Goal: Task Accomplishment & Management: Manage account settings

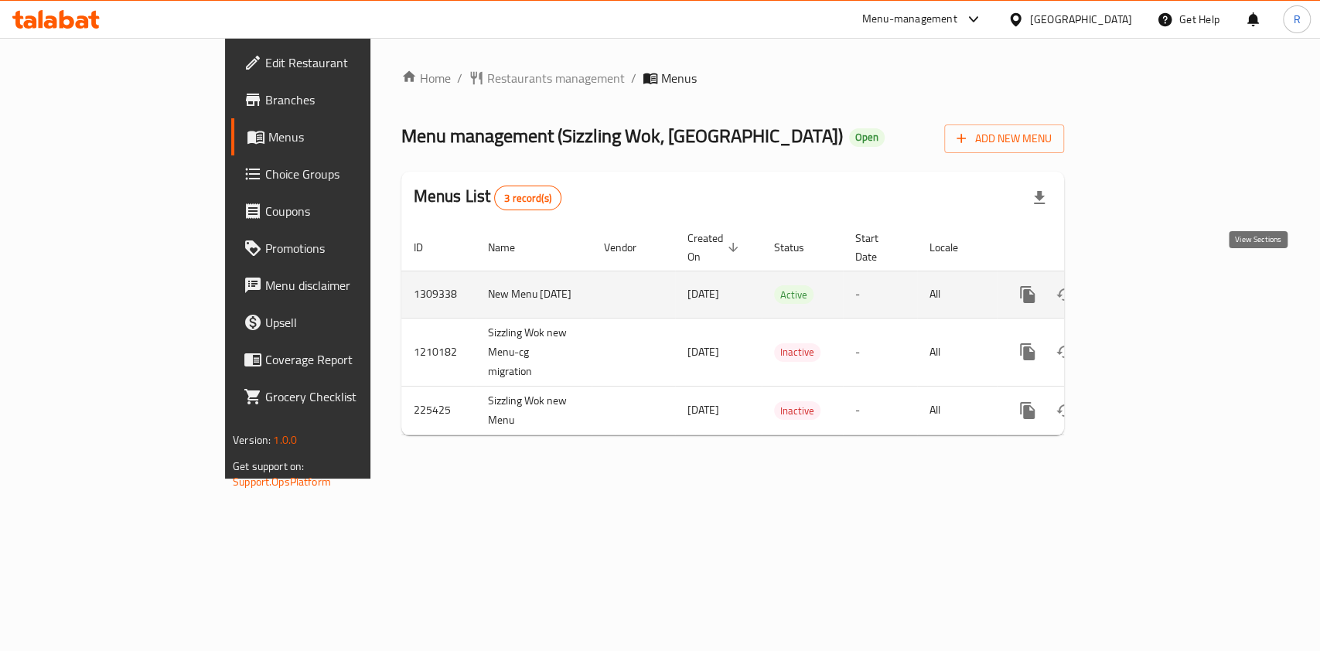
click at [1148, 285] on icon "enhanced table" at bounding box center [1139, 294] width 19 height 19
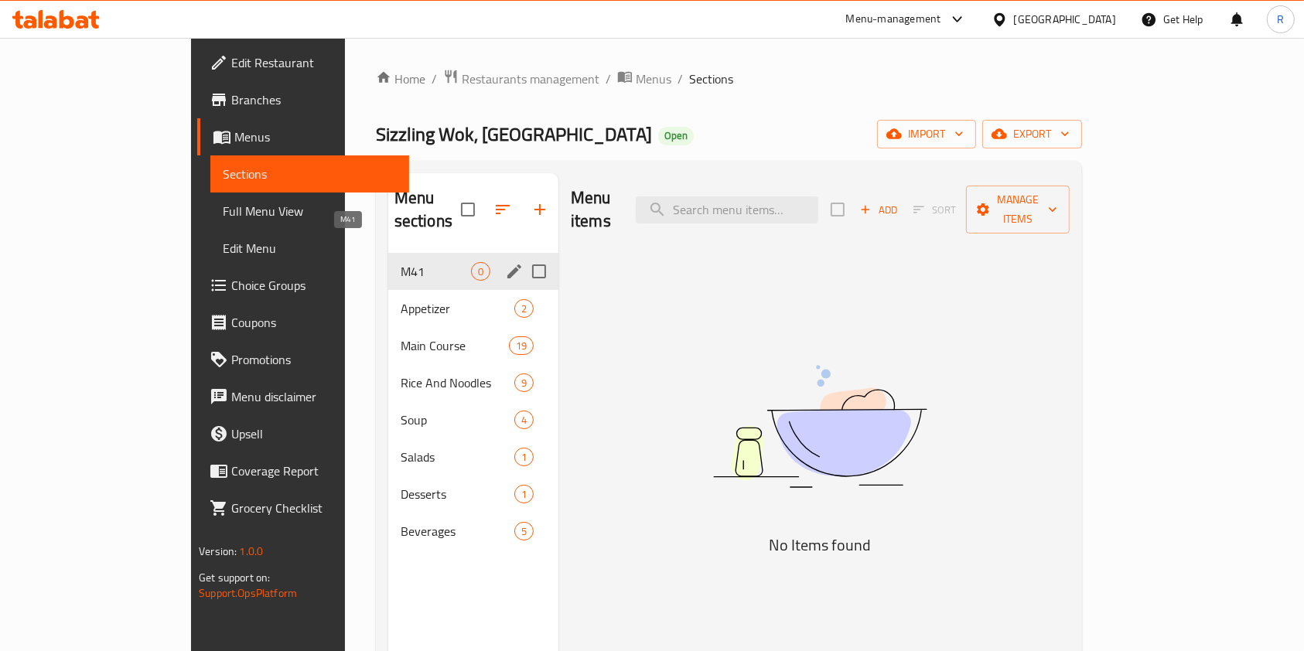
click at [400, 262] on span "M41" at bounding box center [435, 271] width 70 height 19
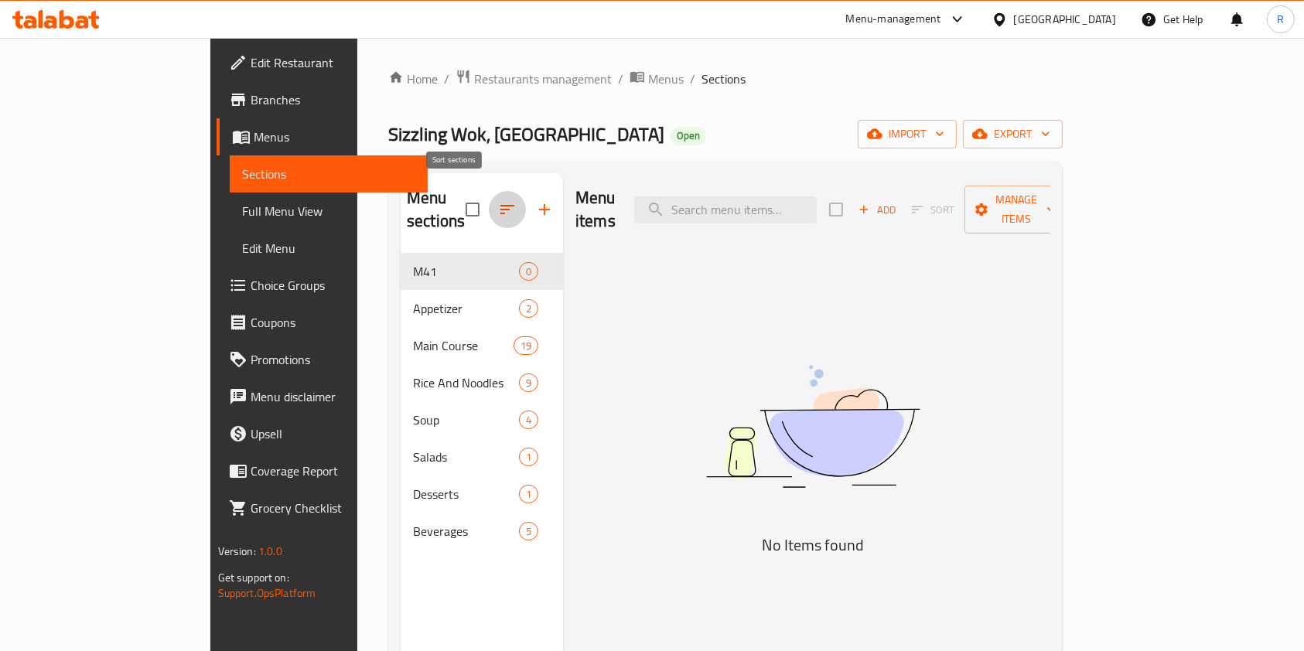
click at [498, 201] on icon "button" at bounding box center [507, 209] width 19 height 19
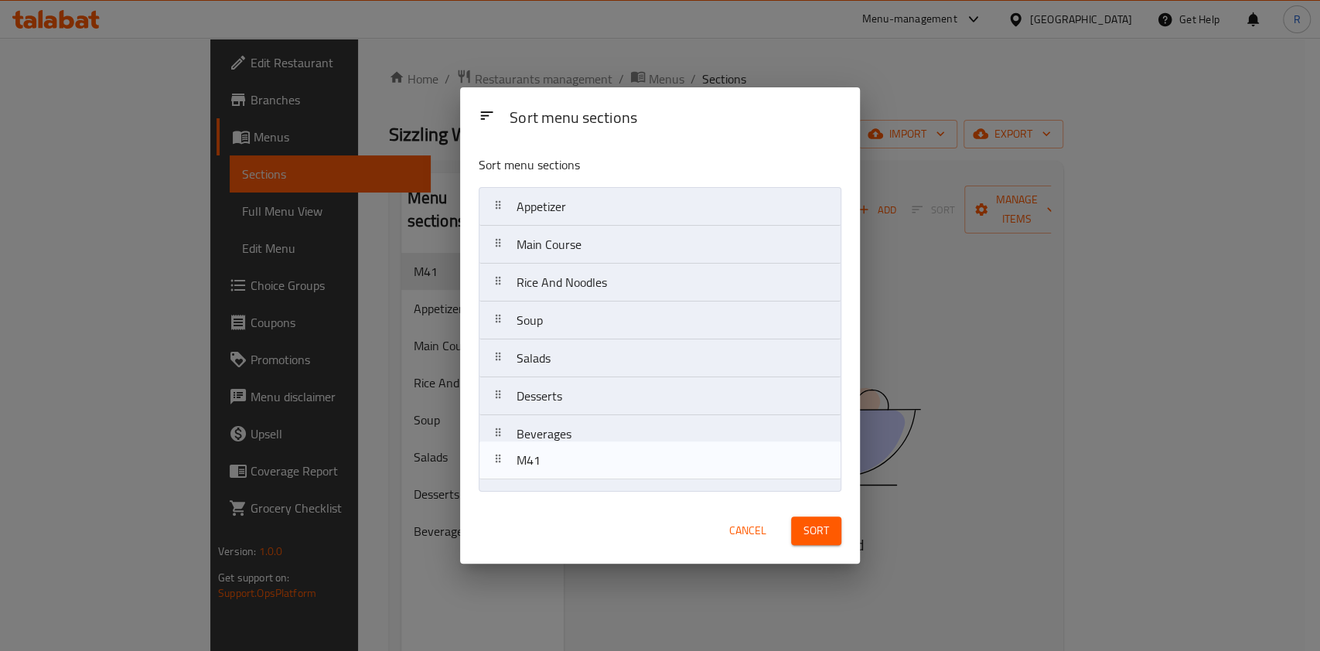
drag, startPoint x: 563, startPoint y: 212, endPoint x: 561, endPoint y: 479, distance: 267.5
click at [561, 479] on nav "M41 Appetizer Main Course Rice And Noodles Soup Salads Desserts Beverages" at bounding box center [660, 339] width 363 height 305
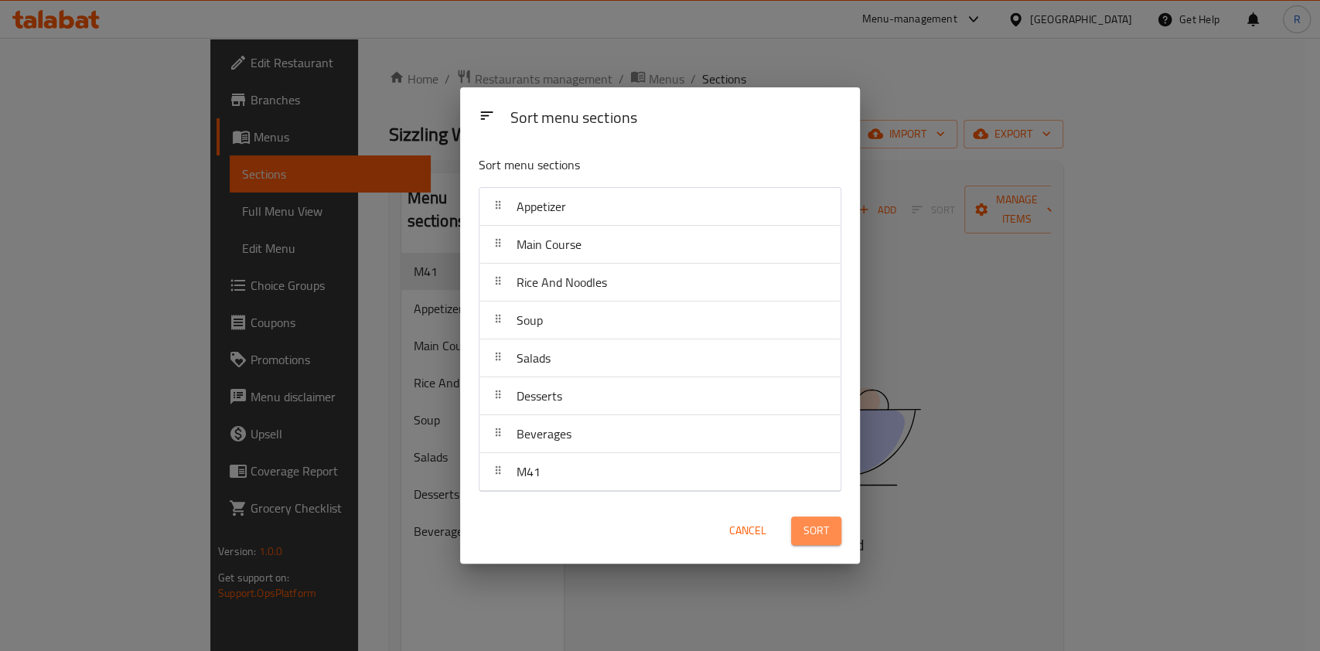
click at [803, 527] on span "Sort" at bounding box center [816, 530] width 26 height 19
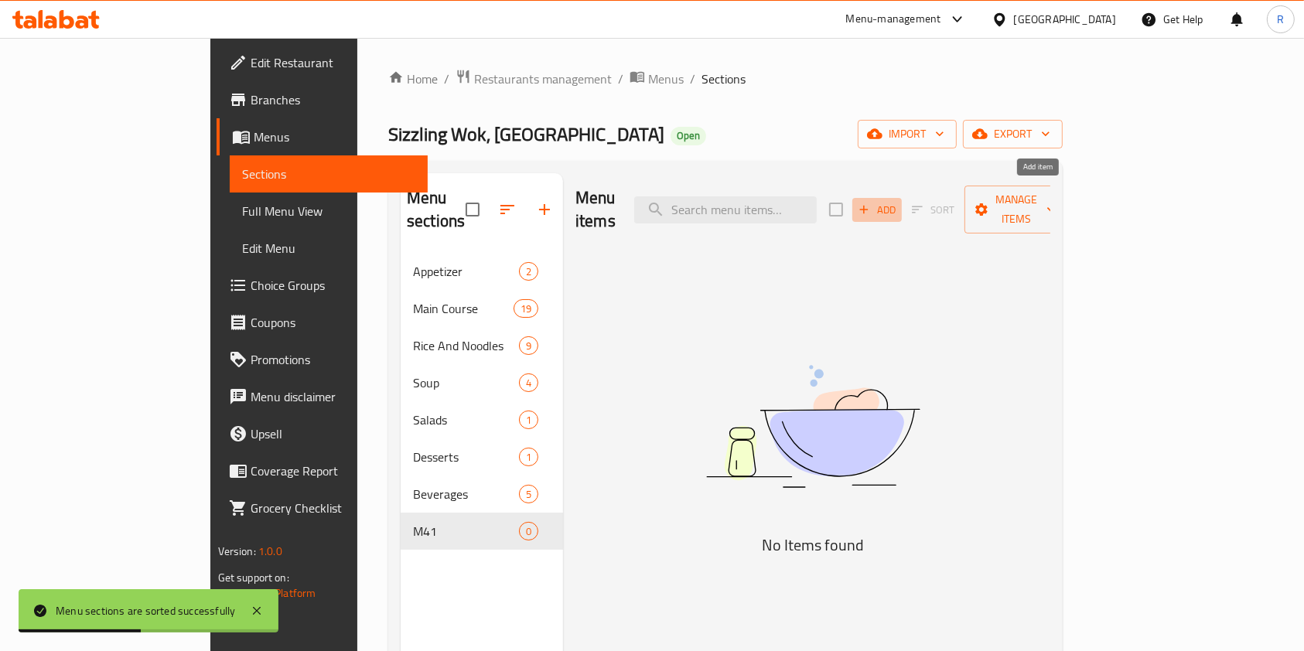
click at [898, 201] on span "Add" at bounding box center [877, 210] width 42 height 18
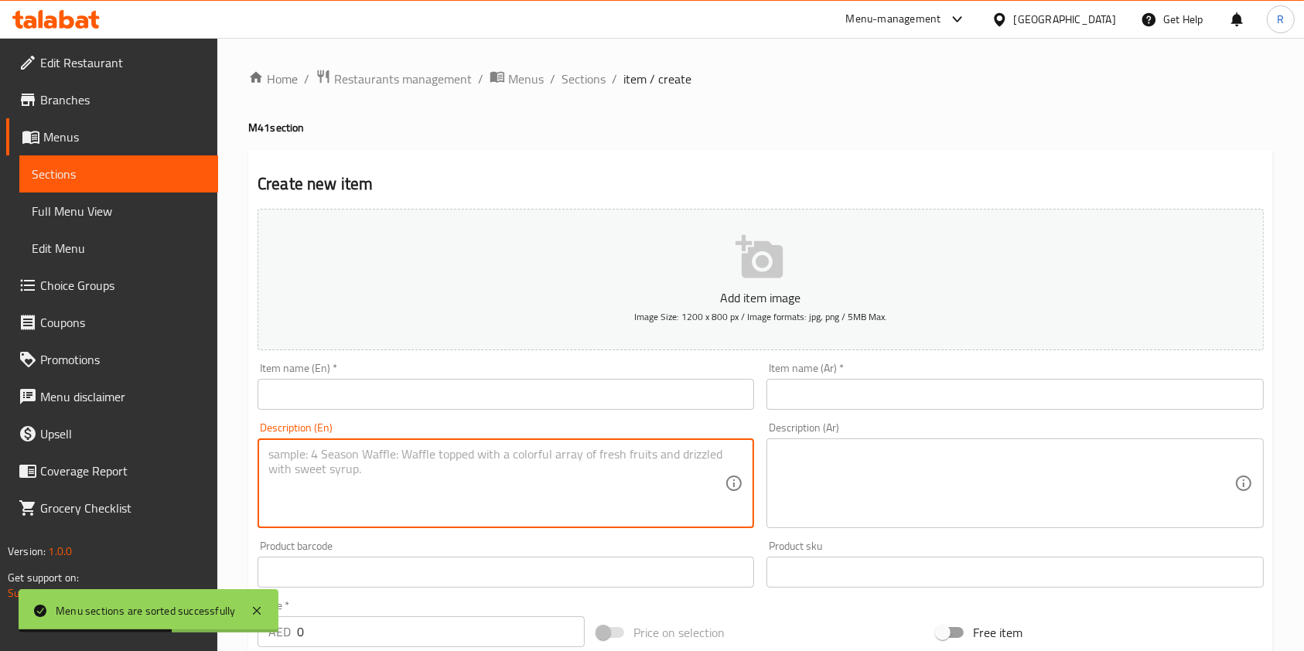
click at [544, 486] on textarea at bounding box center [496, 483] width 456 height 73
paste textarea "Stir-fried egg Hakka noodles paired with your choice of refreshing drink."
click at [318, 452] on textarea "Stir-fried egg Hakka noodles paired with your choice of refreshing drink." at bounding box center [496, 483] width 456 height 73
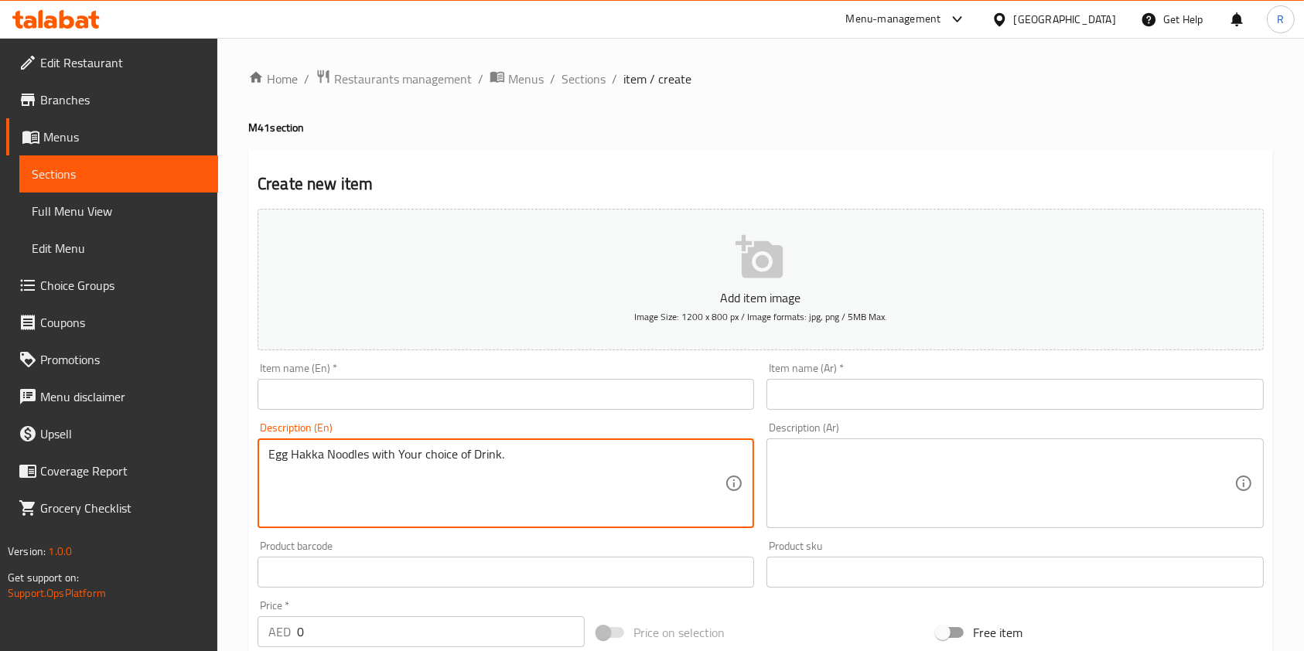
click at [398, 459] on textarea "Egg Hakka Noodles with Your choice of Drink." at bounding box center [496, 483] width 456 height 73
click at [575, 455] on textarea "Egg Hakka Noodles with your choice of Drink." at bounding box center [496, 483] width 456 height 73
click at [350, 468] on textarea "Egg Hakka Noodles with your choice of Drink." at bounding box center [496, 483] width 456 height 73
click at [279, 455] on textarea "Egg Hakka Noodles with your choice of Drink." at bounding box center [496, 483] width 456 height 73
type textarea "Veg, Egg or Chicken Hakka Noodles with your choice of Drink."
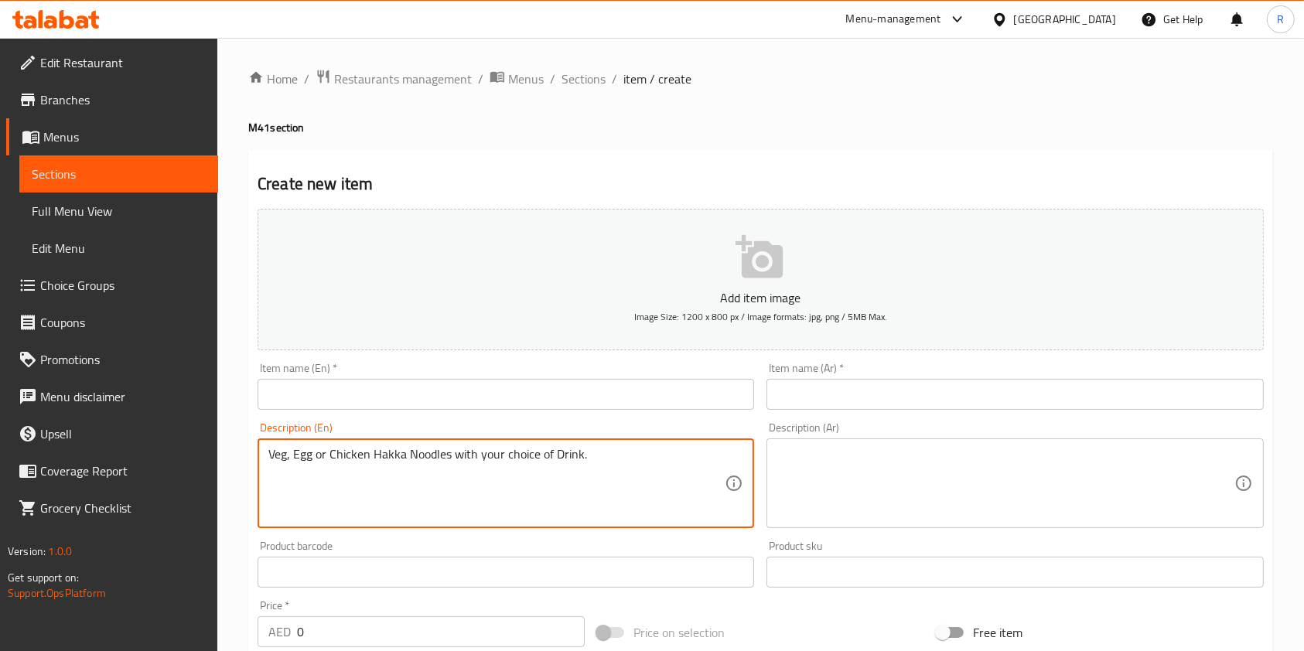
click at [629, 451] on textarea "Veg, Egg or Chicken Hakka Noodles with your choice of Drink." at bounding box center [496, 483] width 456 height 73
drag, startPoint x: 840, startPoint y: 475, endPoint x: 823, endPoint y: 477, distance: 17.1
click at [840, 475] on textarea at bounding box center [1005, 483] width 456 height 73
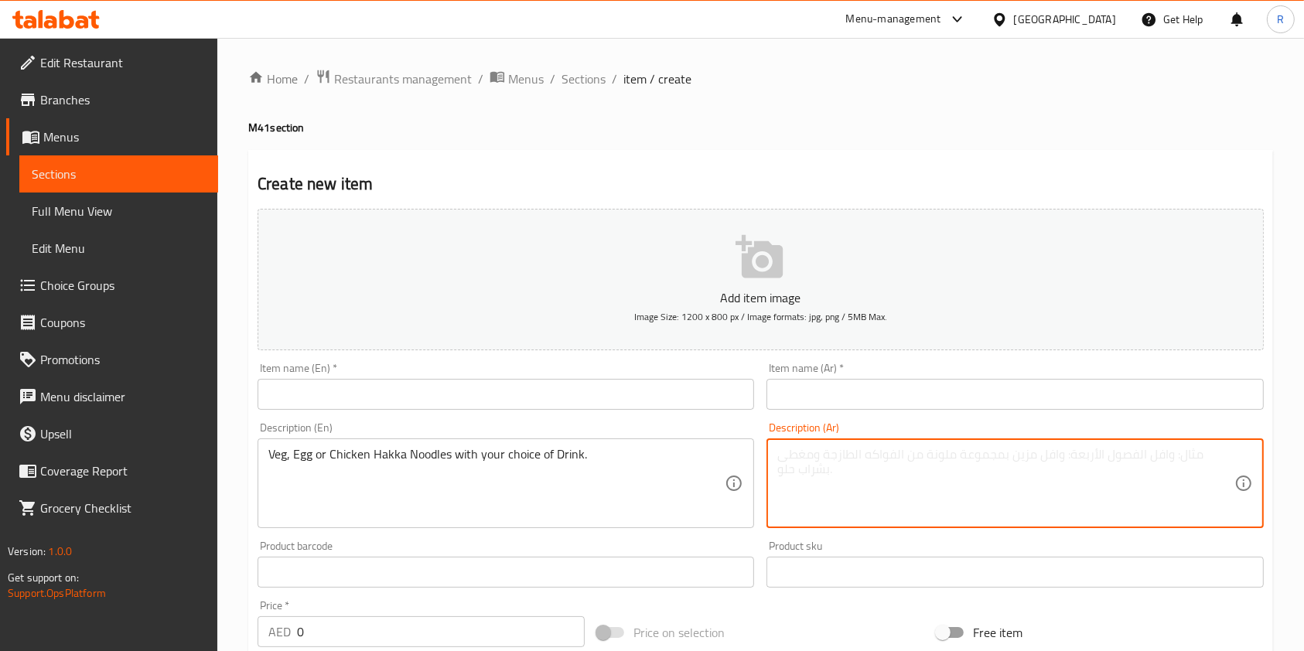
paste textarea "نودلز هاكا بالخضار أو البيض أو الدجاج مع اختيارك من المشروبات."
type textarea "نودلز هاكا بالخضار أو البيض أو الدجاج مع اختيارك من المشروبات."
click at [394, 399] on input "text" at bounding box center [505, 394] width 496 height 31
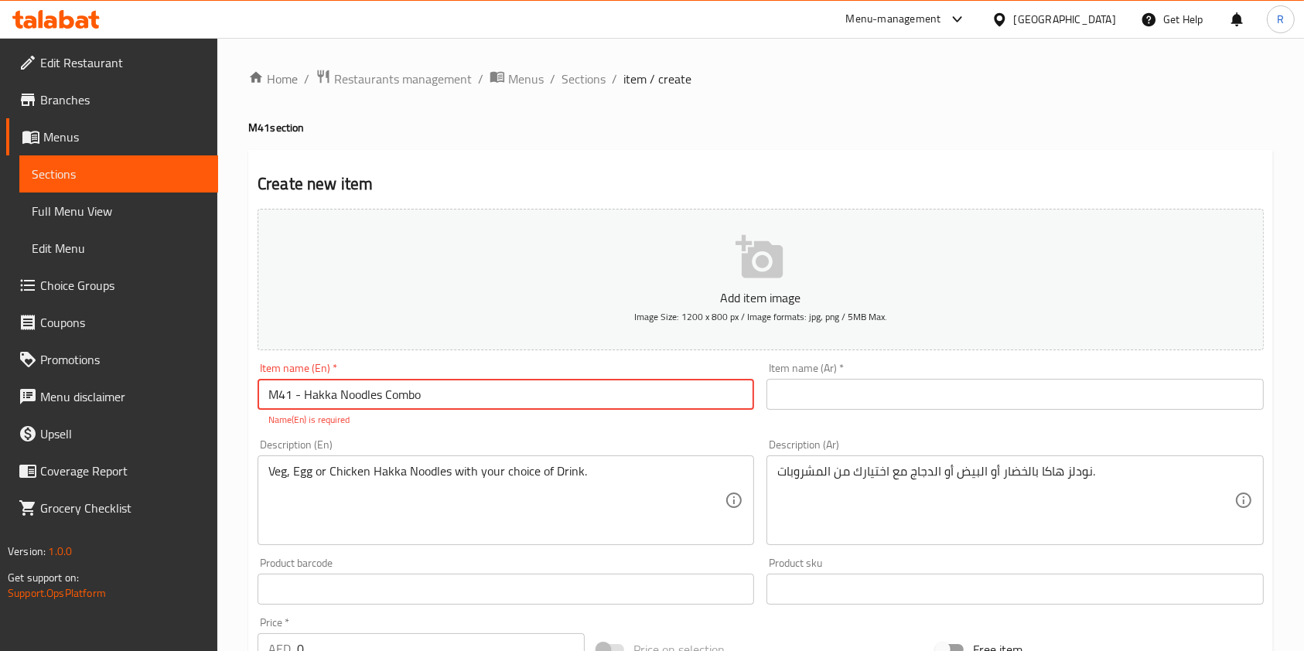
type input "M41 - Hakka Noodles Combo"
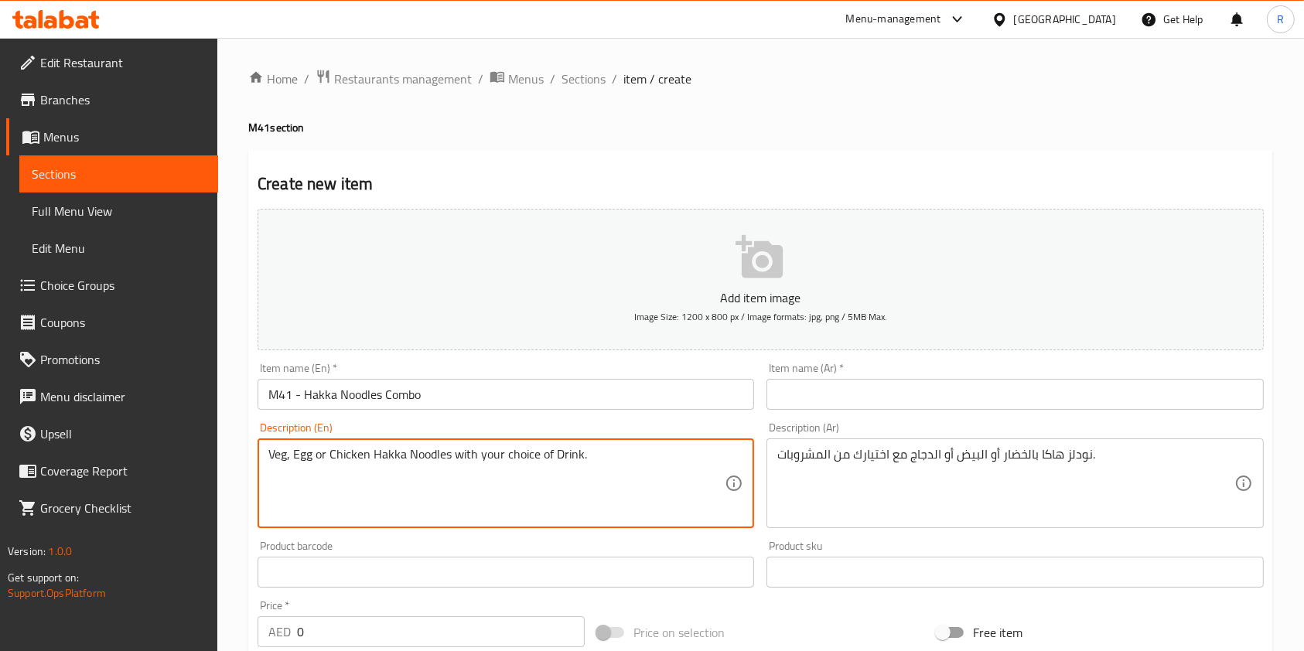
drag, startPoint x: 291, startPoint y: 458, endPoint x: 36, endPoint y: 456, distance: 255.9
click at [46, 457] on div "Edit Restaurant Branches Menus Sections Full Menu View Edit Menu Choice Groups …" at bounding box center [652, 565] width 1304 height 1055
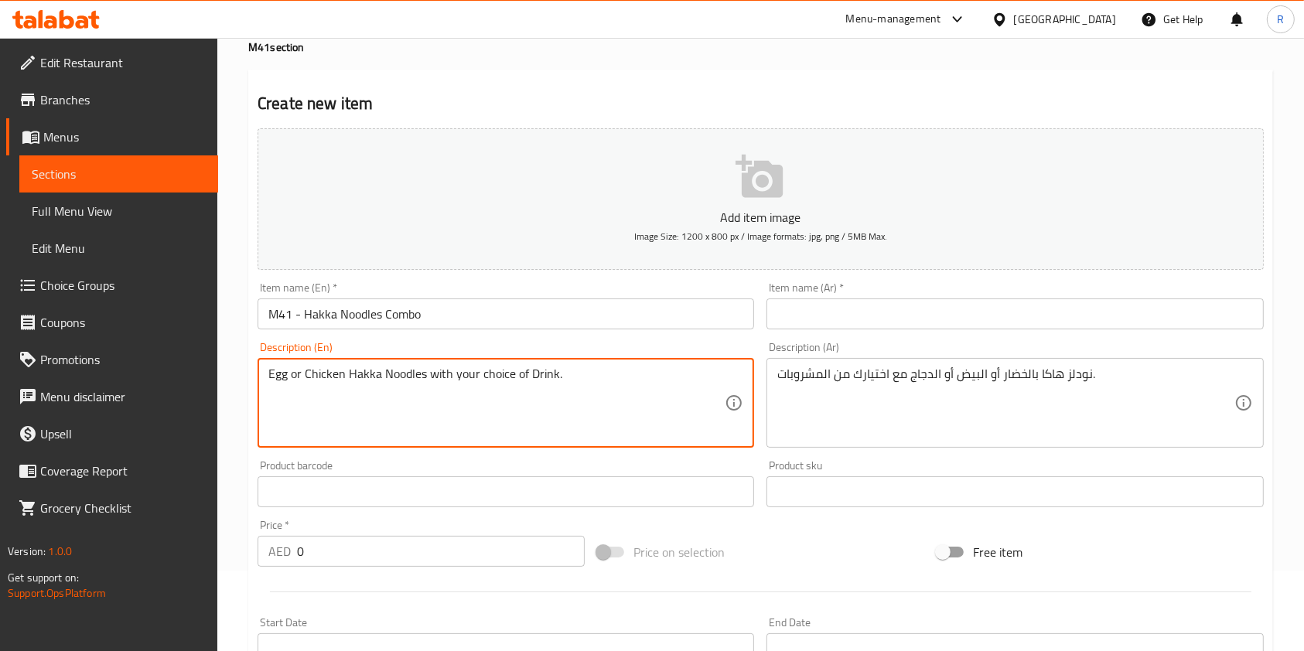
scroll to position [206, 0]
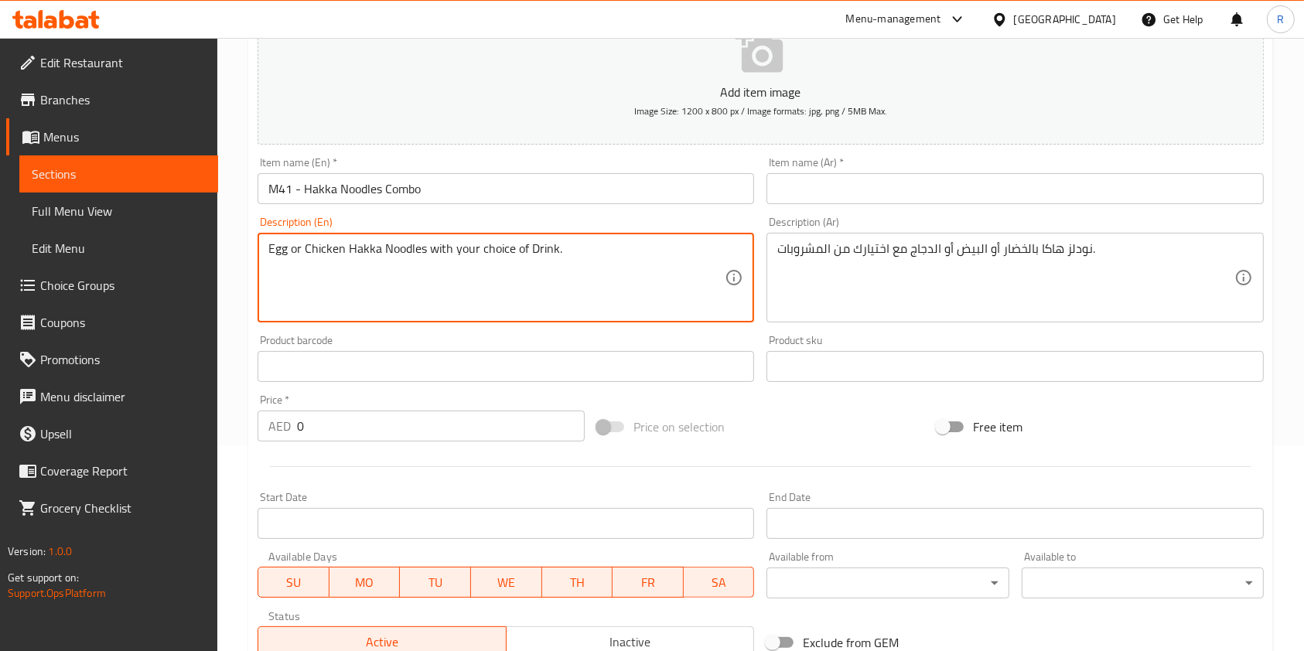
type textarea "Egg or Chicken Hakka Noodles with your choice of Drink."
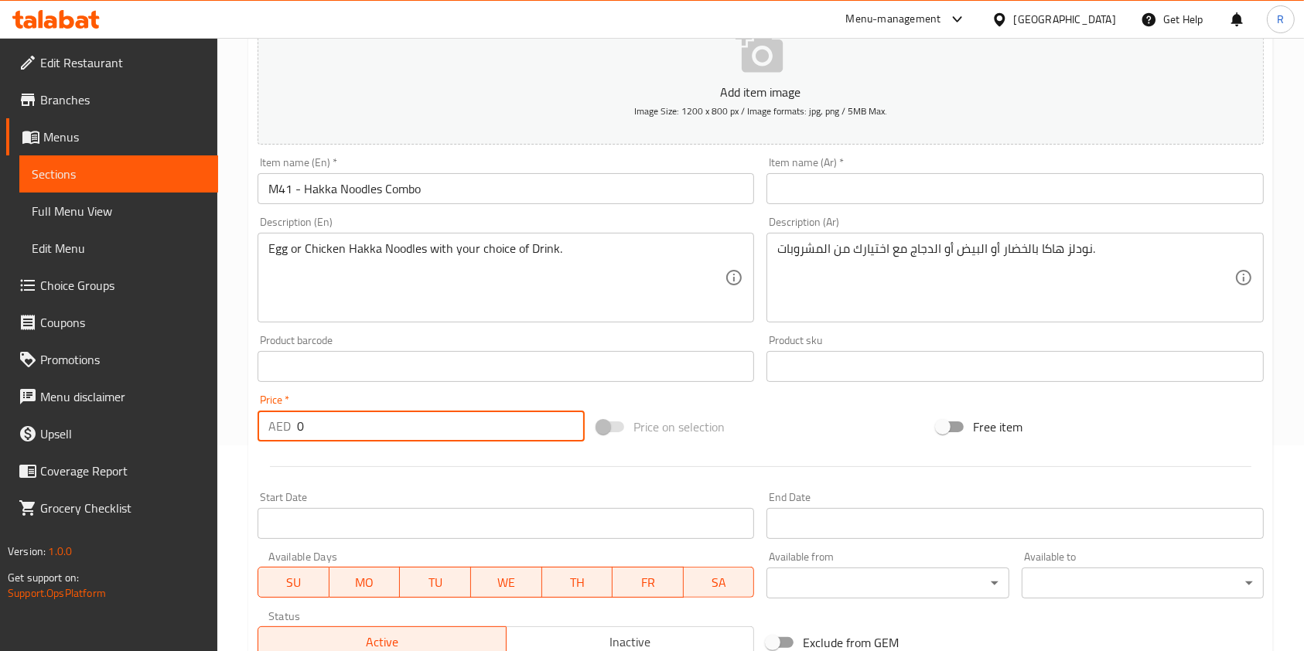
drag, startPoint x: 99, startPoint y: 421, endPoint x: 0, endPoint y: 434, distance: 99.7
click at [3, 421] on div "Edit Restaurant Branches Menus Sections Full Menu View Edit Menu Choice Groups …" at bounding box center [652, 359] width 1304 height 1055
type input "29"
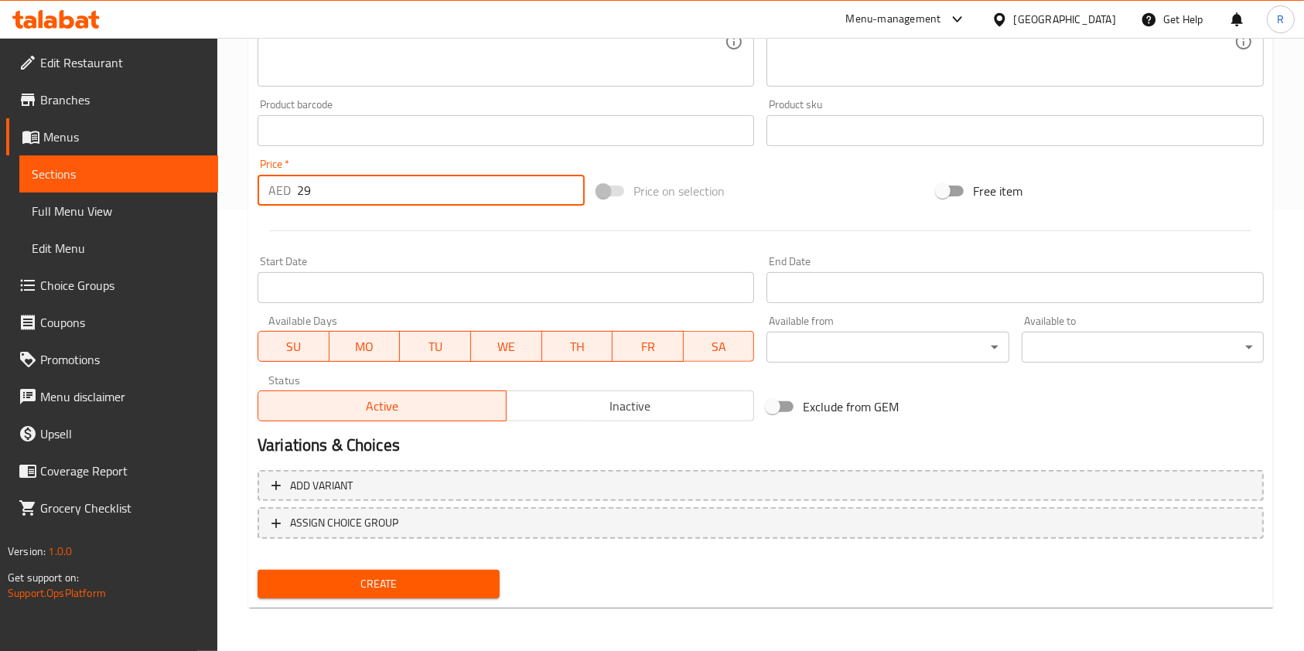
click at [279, 470] on button "Add variant" at bounding box center [760, 486] width 1006 height 32
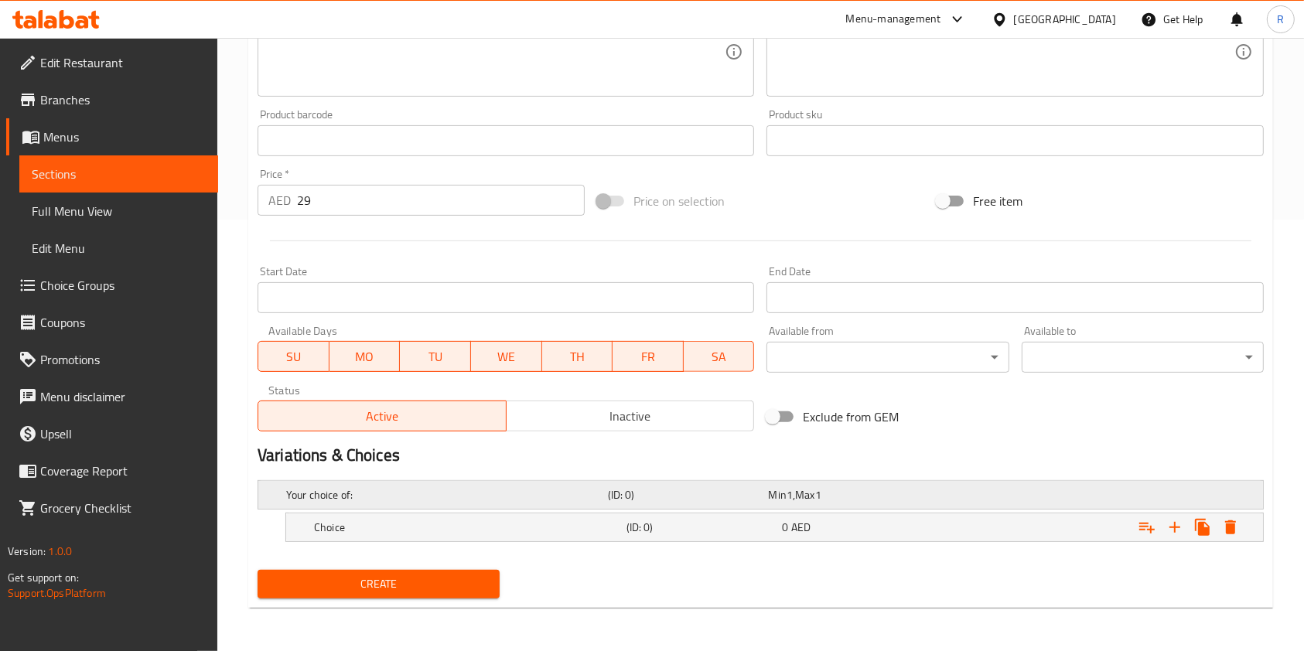
scroll to position [431, 0]
click at [1175, 523] on icon "Expand" at bounding box center [1174, 527] width 11 height 11
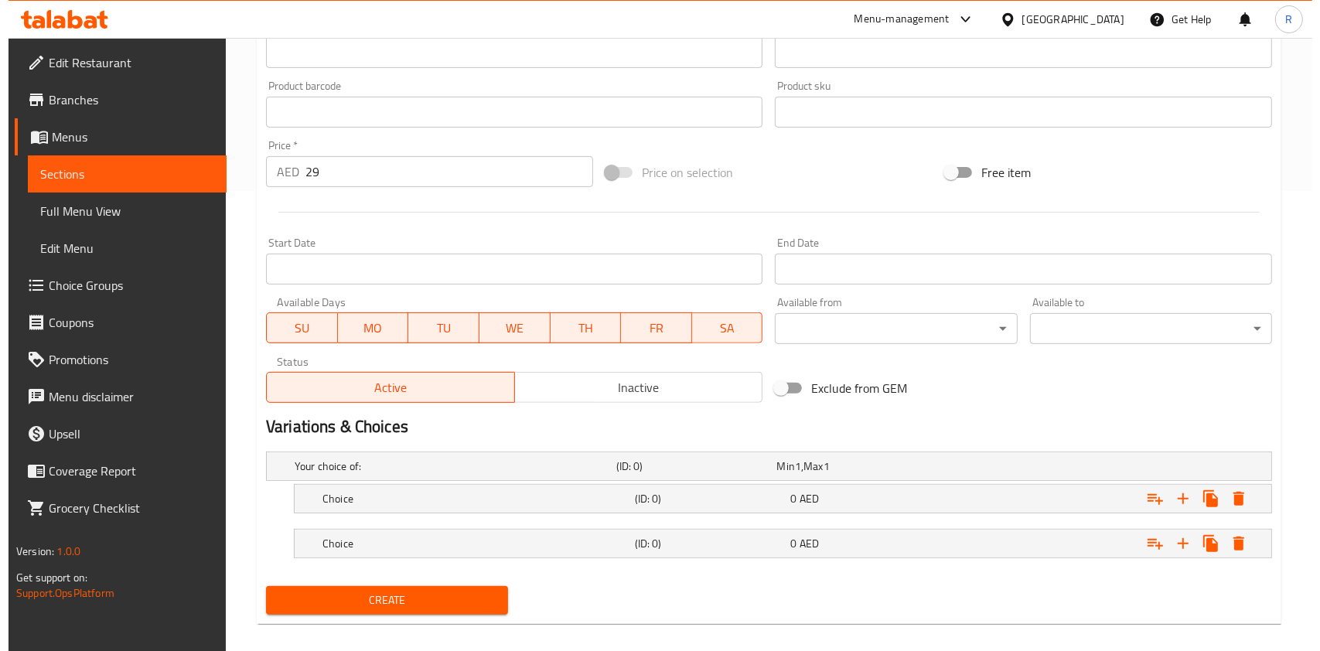
scroll to position [476, 0]
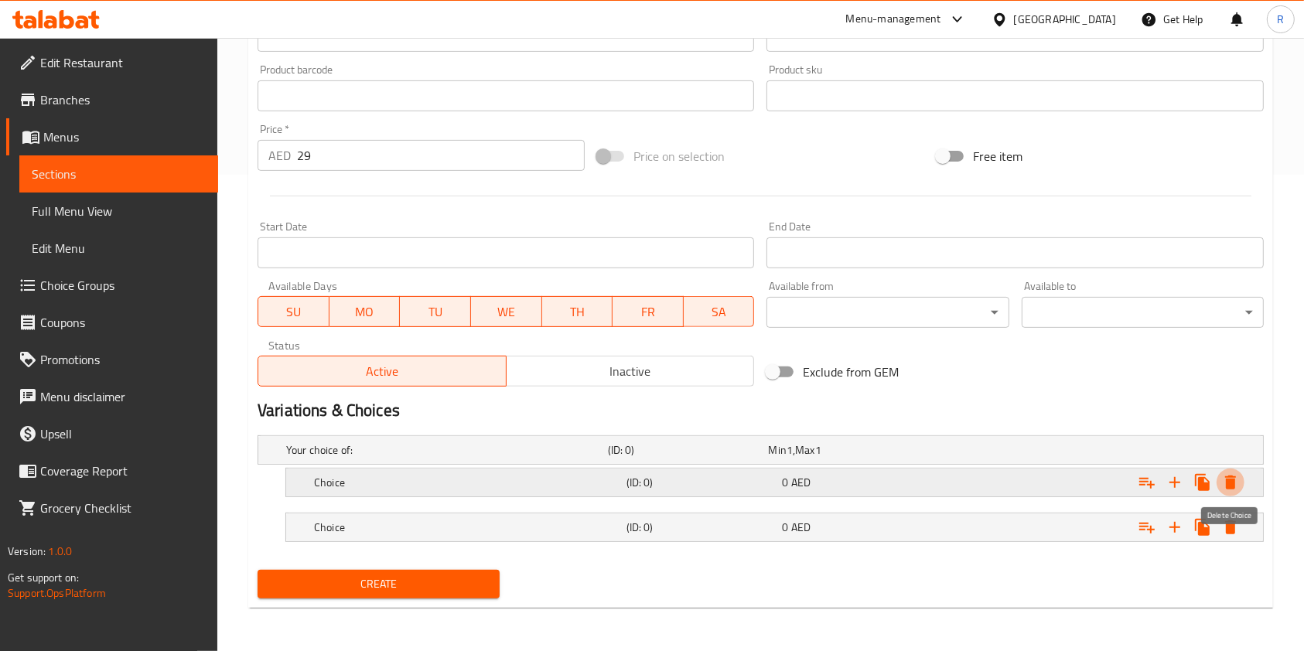
click at [1219, 479] on button "Expand" at bounding box center [1230, 483] width 28 height 28
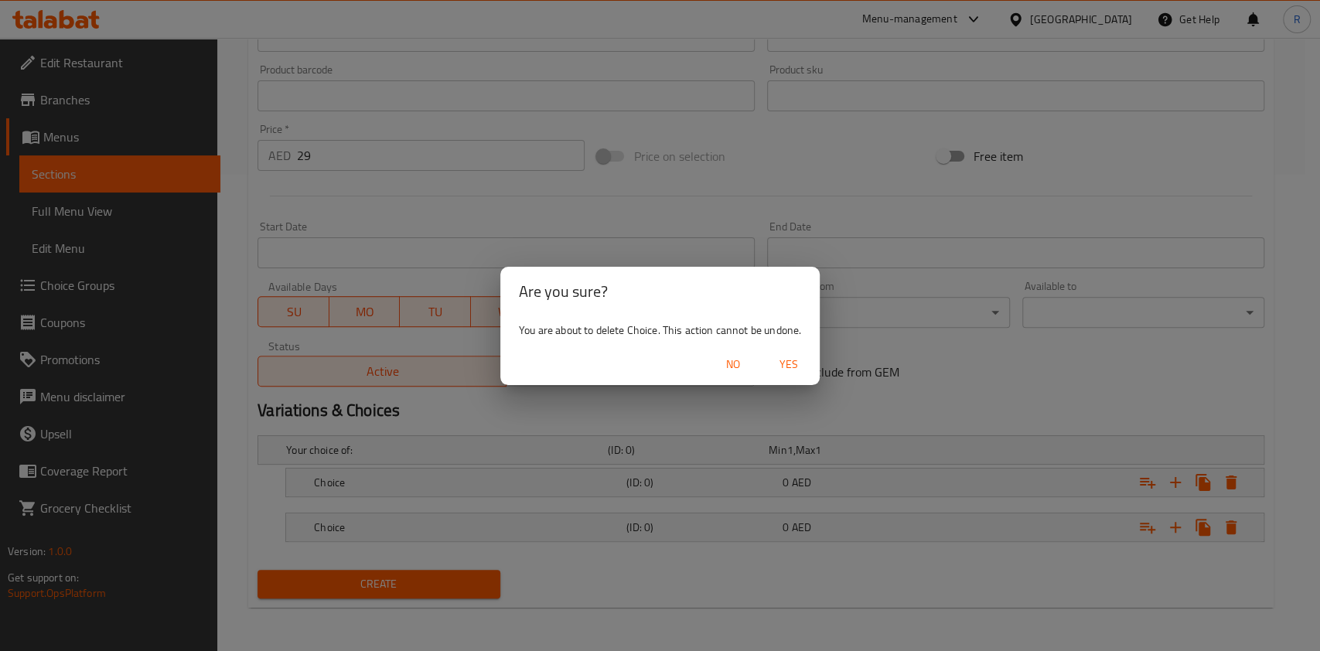
click at [777, 370] on span "Yes" at bounding box center [788, 364] width 37 height 19
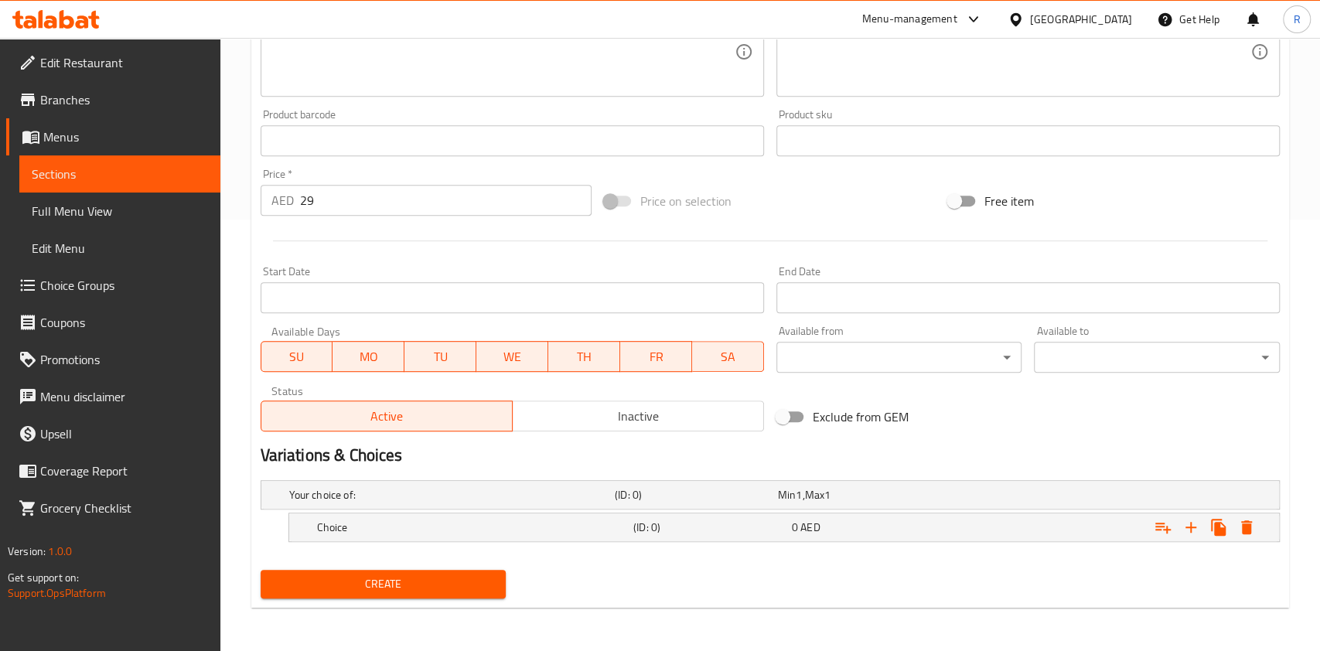
scroll to position [431, 0]
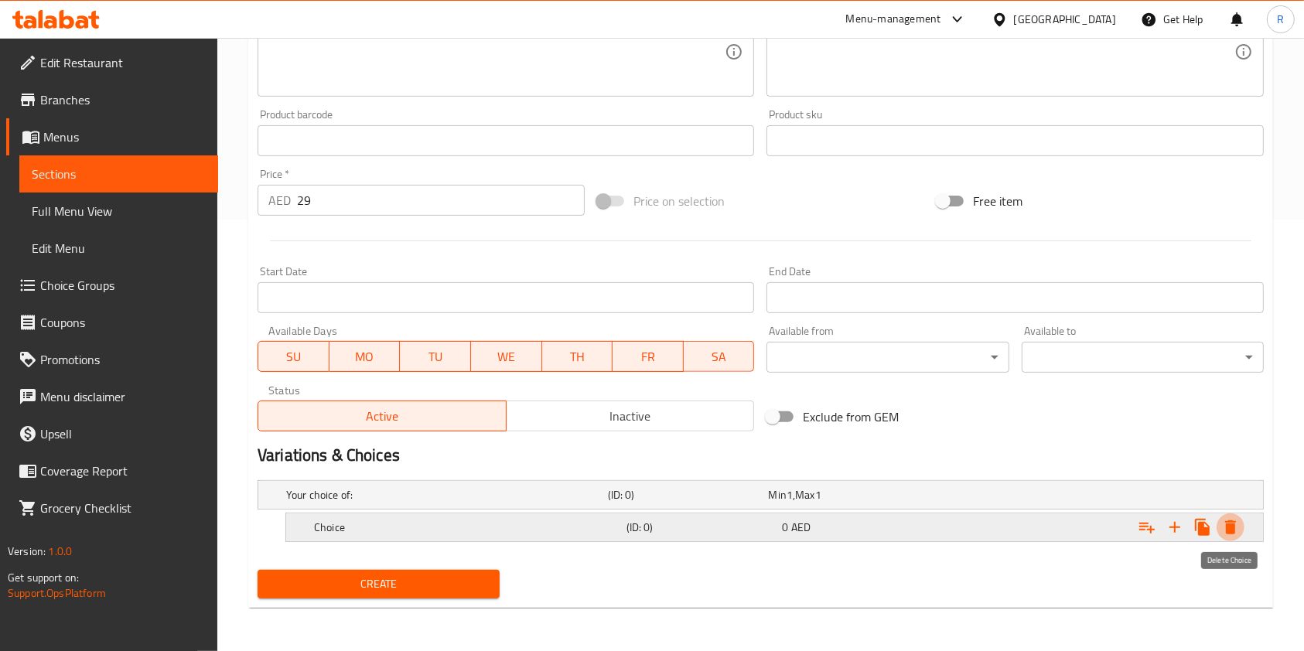
click at [1229, 518] on icon "Expand" at bounding box center [1230, 527] width 19 height 19
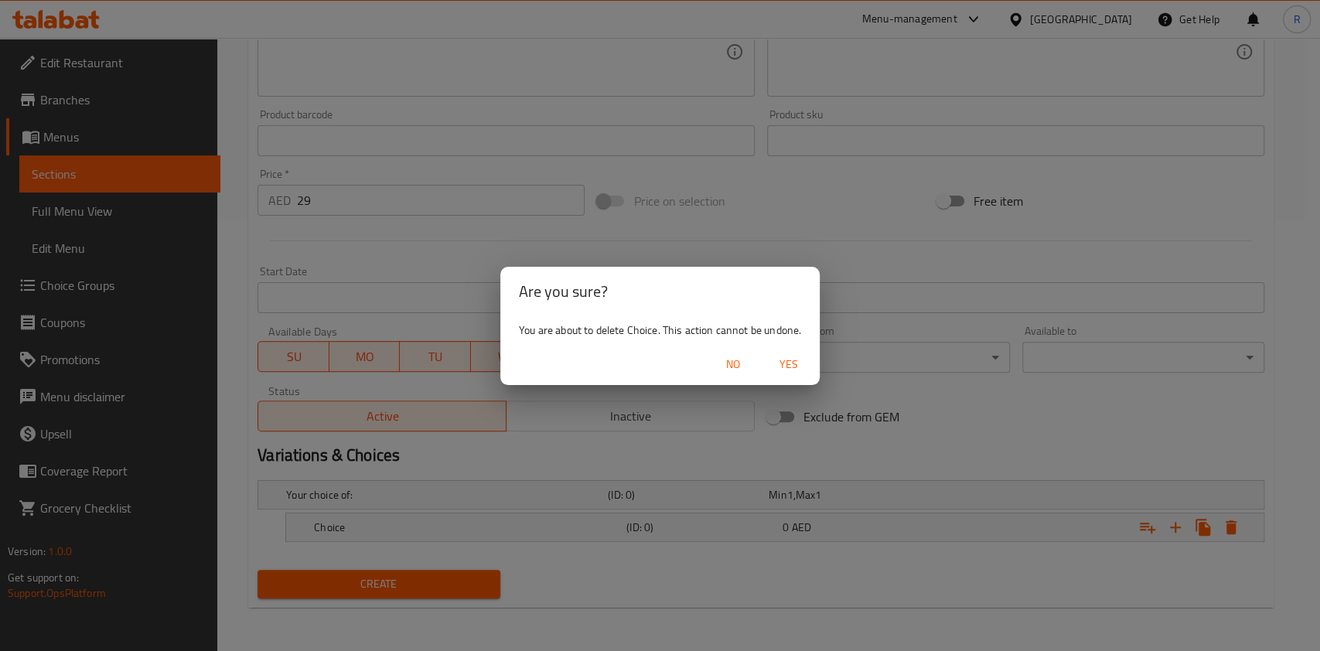
click at [798, 366] on span "Yes" at bounding box center [788, 364] width 37 height 19
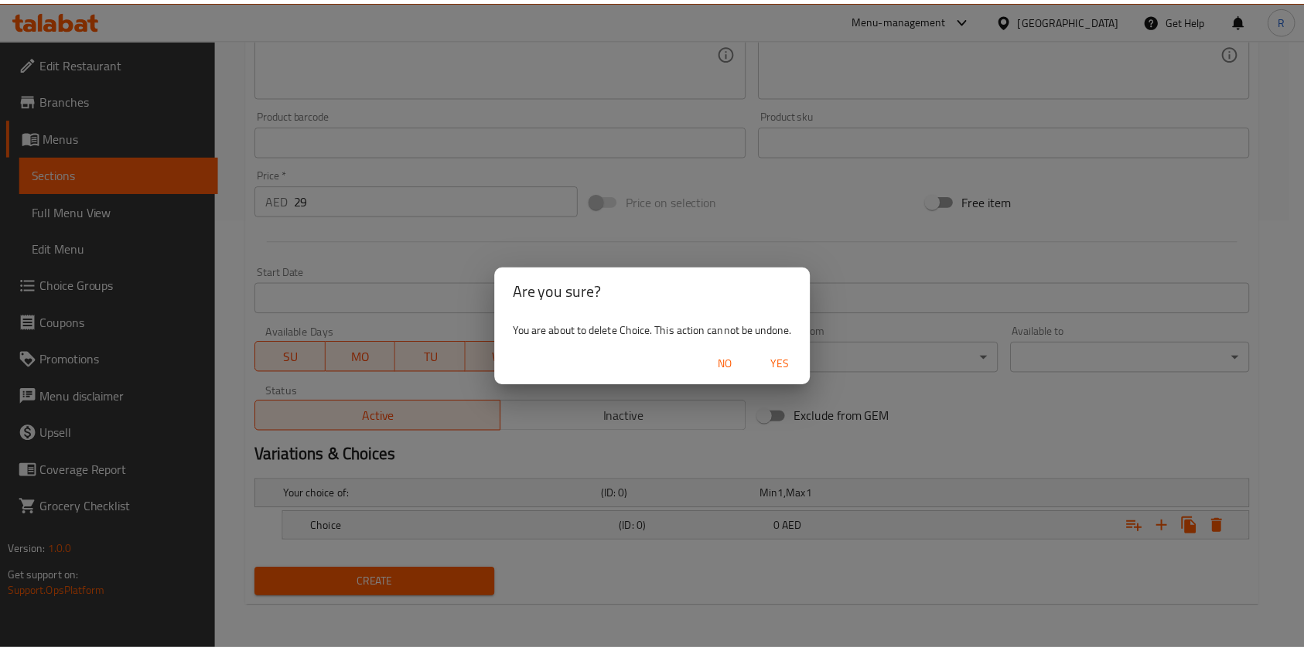
scroll to position [427, 0]
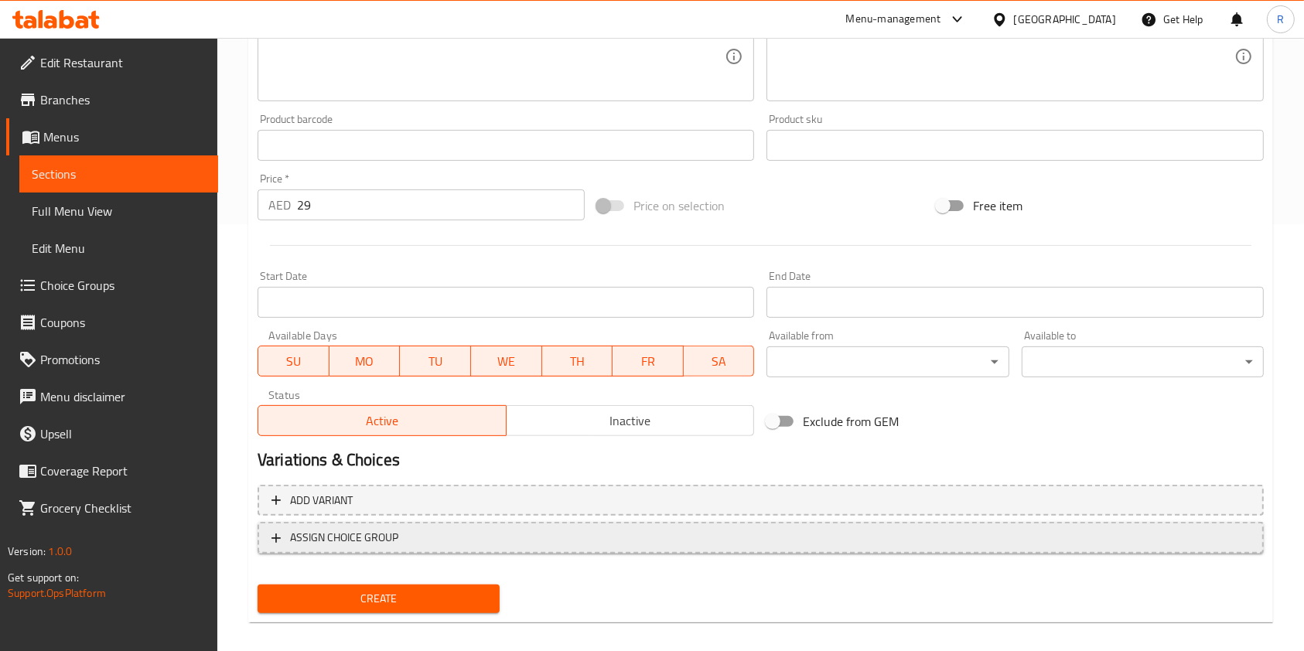
click at [330, 528] on span "ASSIGN CHOICE GROUP" at bounding box center [344, 537] width 108 height 19
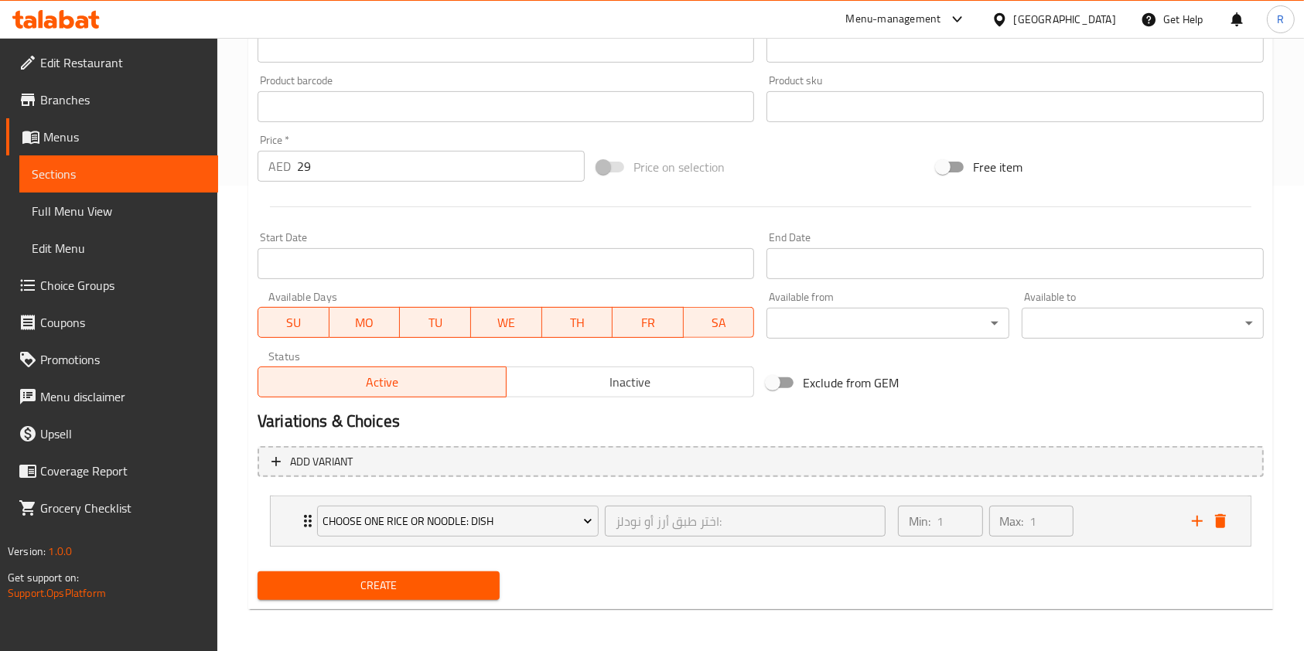
scroll to position [467, 0]
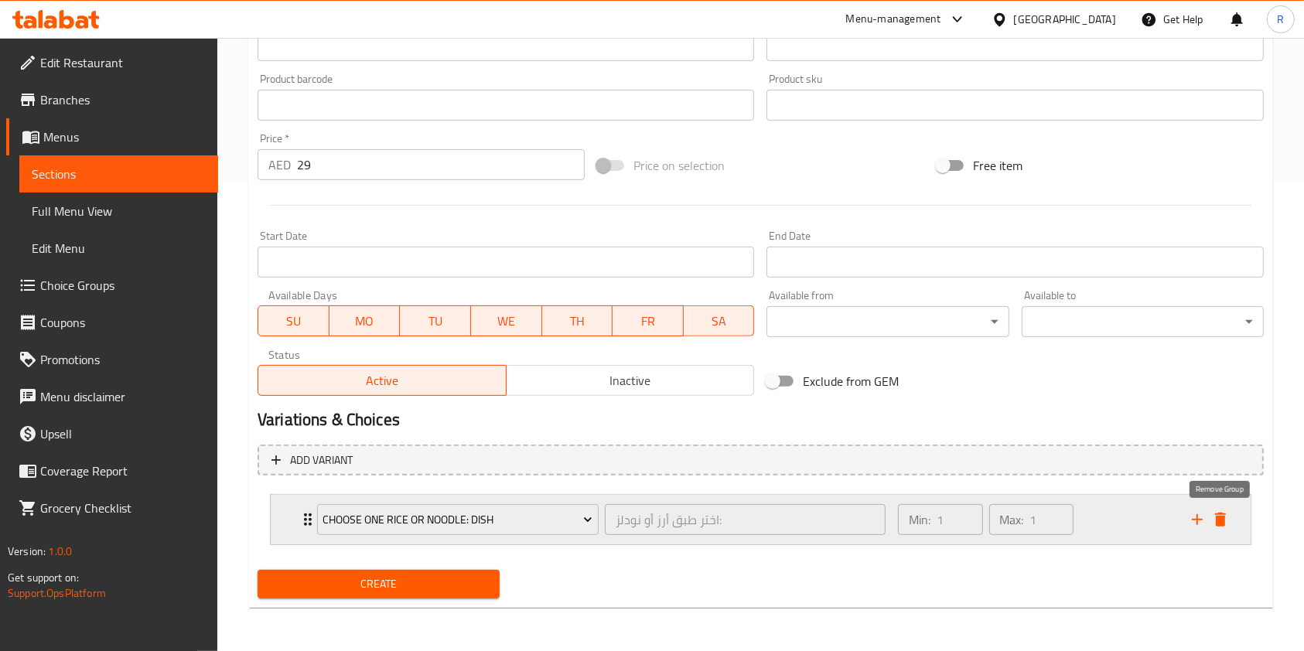
click at [1223, 522] on icon "delete" at bounding box center [1220, 520] width 11 height 14
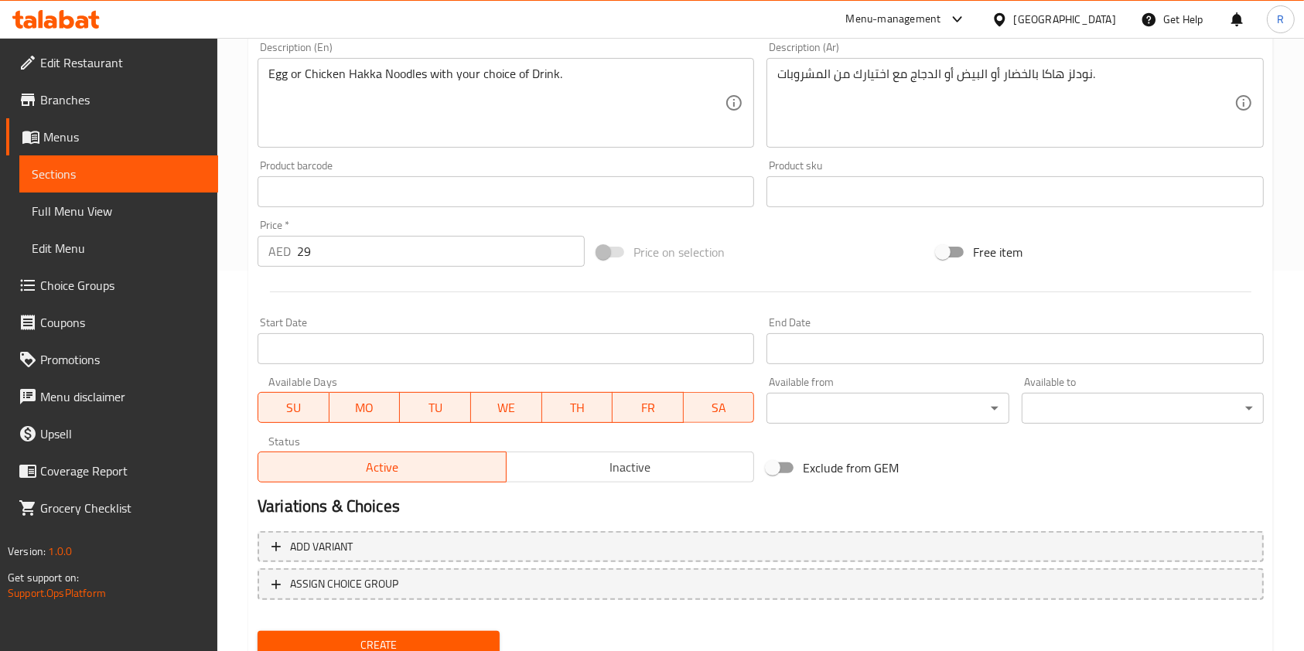
scroll to position [339, 0]
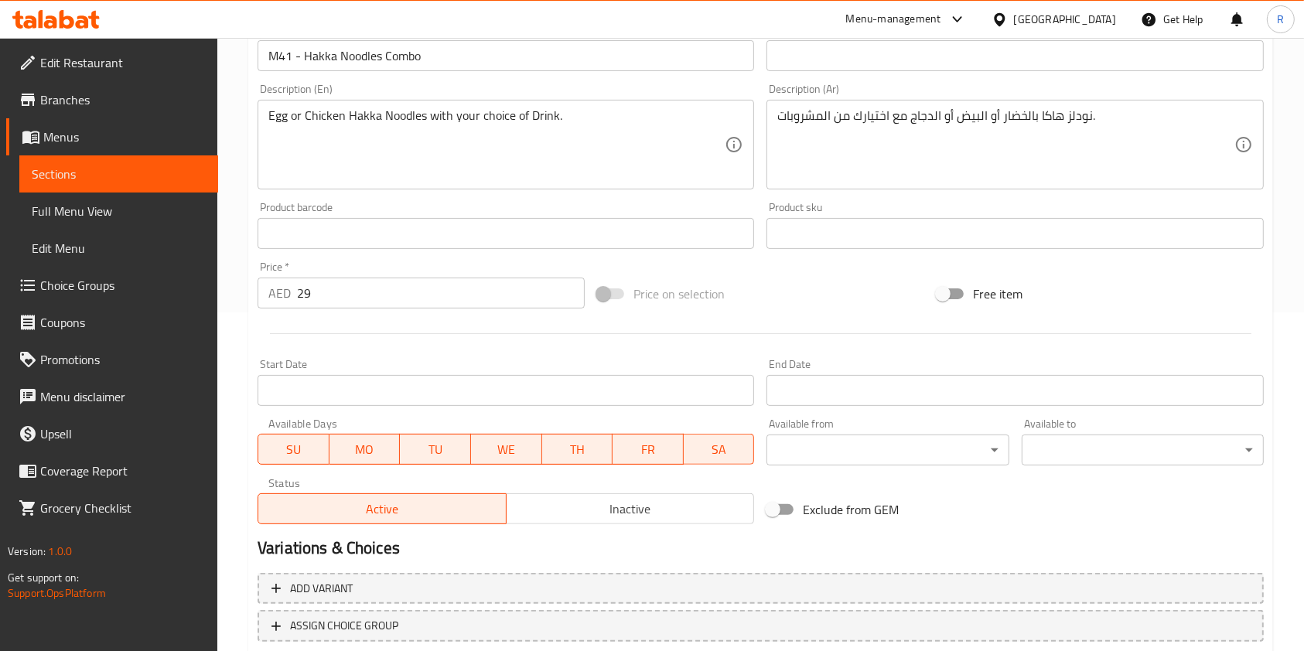
drag, startPoint x: 598, startPoint y: 124, endPoint x: 596, endPoint y: 134, distance: 10.2
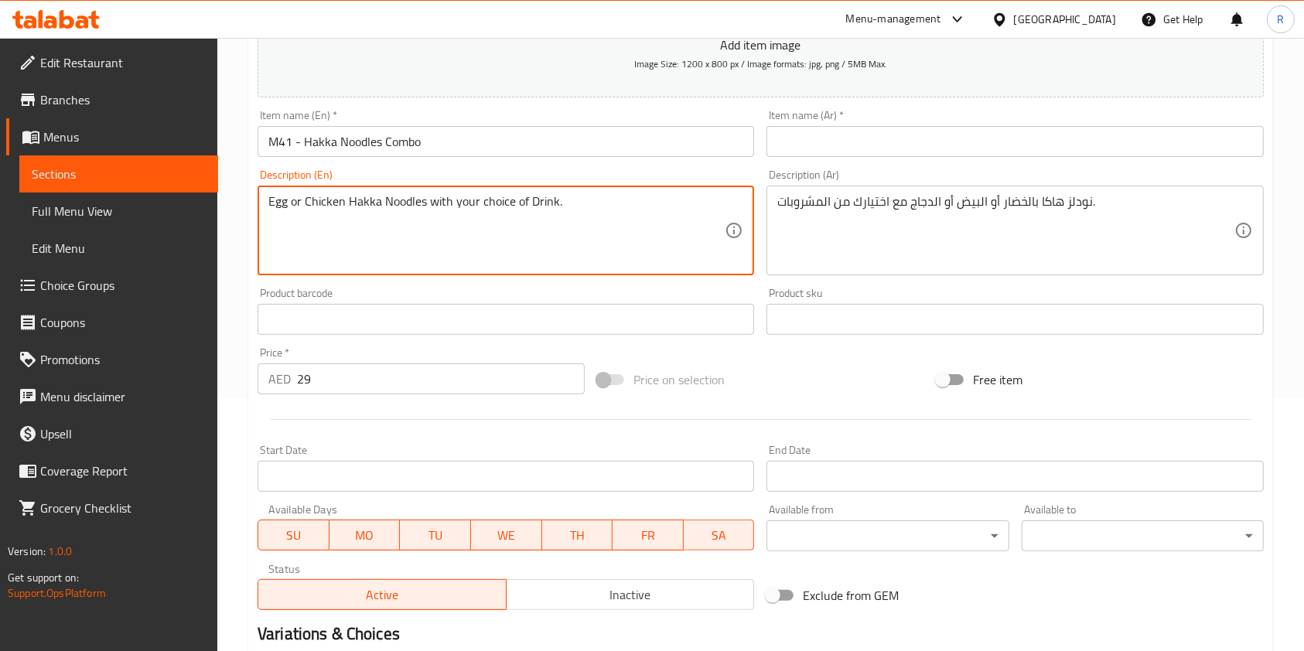
scroll to position [132, 0]
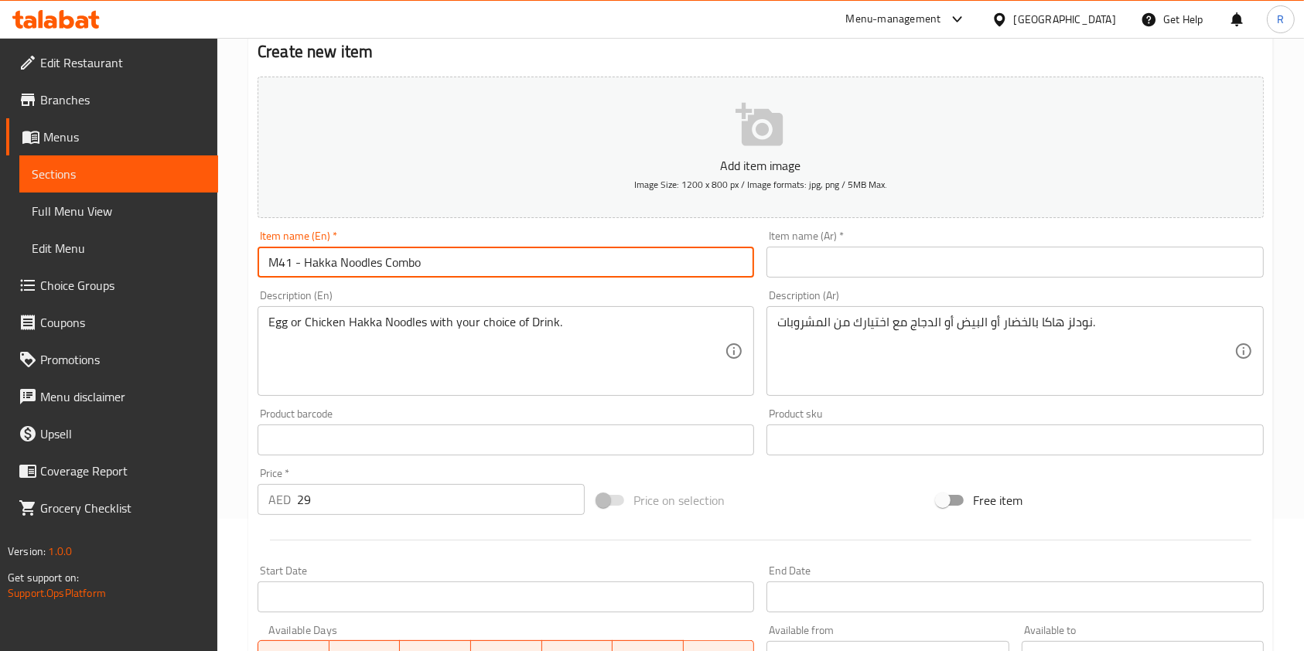
click at [509, 257] on input "M41 - Hakka Noodles Combo" at bounding box center [505, 262] width 496 height 31
click at [859, 259] on input "text" at bounding box center [1014, 262] width 496 height 31
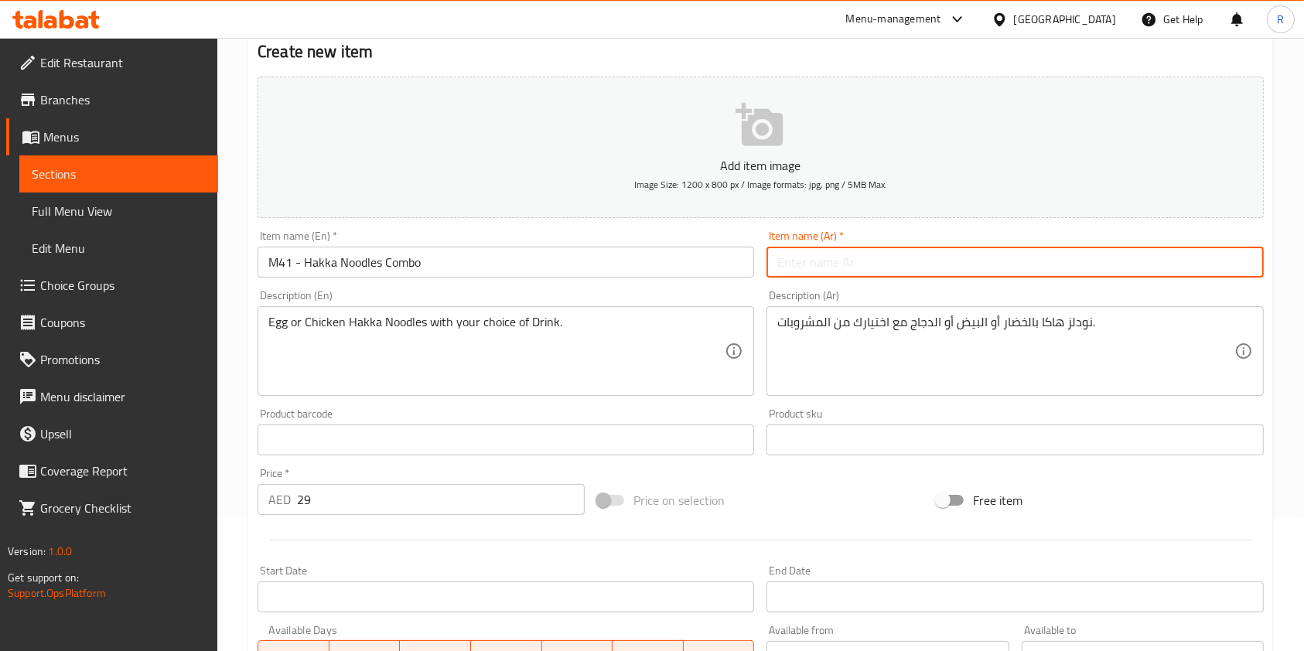
paste input "كومبو نودلز هاكا"
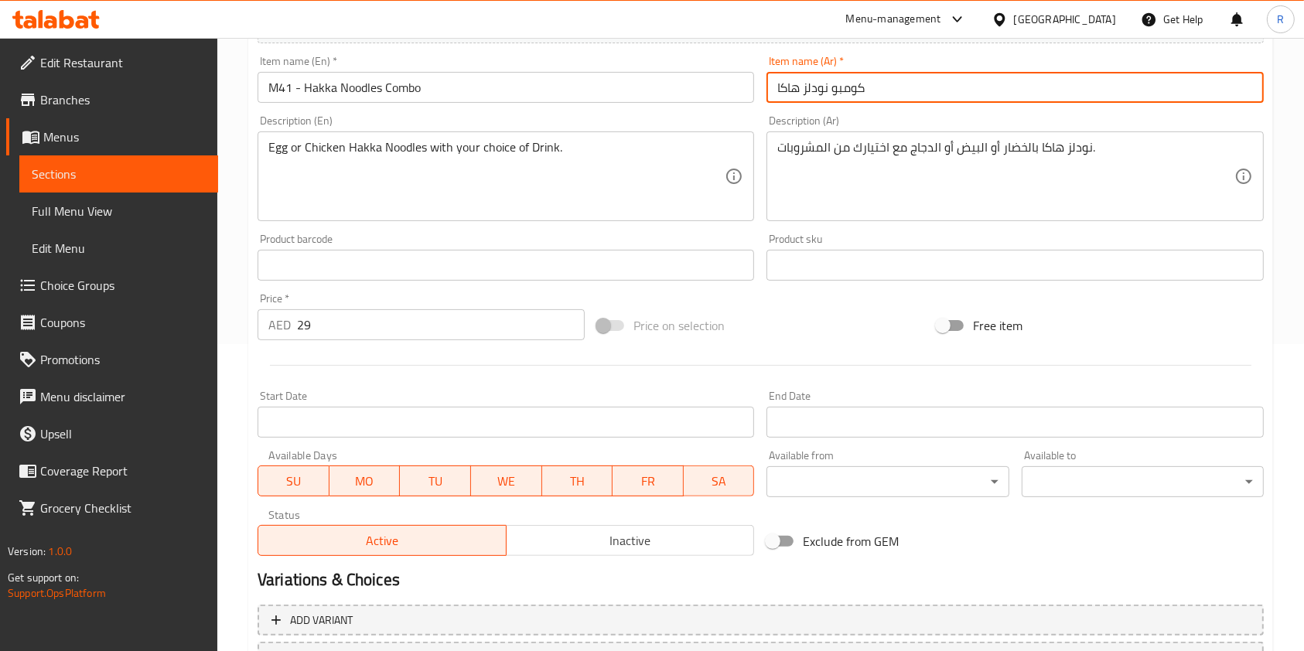
scroll to position [339, 0]
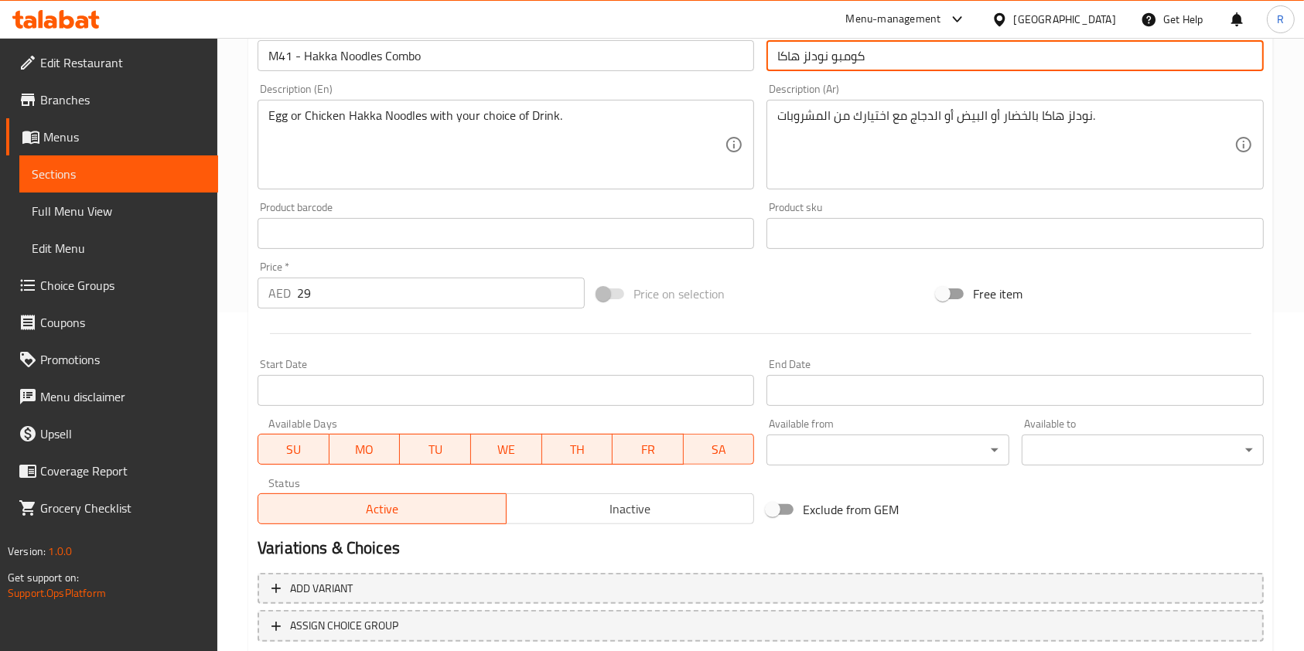
type input "كومبو نودلز هاكا"
click at [569, 492] on div "Active Inactive" at bounding box center [505, 501] width 496 height 46
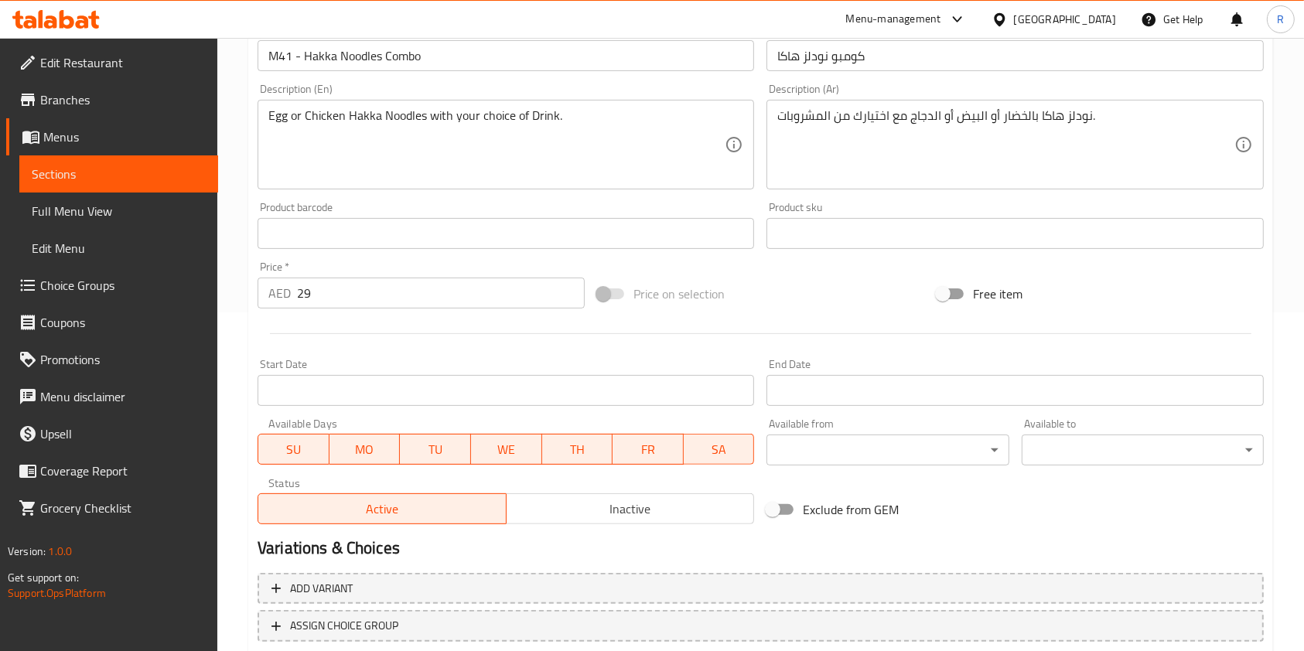
click at [562, 507] on span "Inactive" at bounding box center [631, 509] width 236 height 22
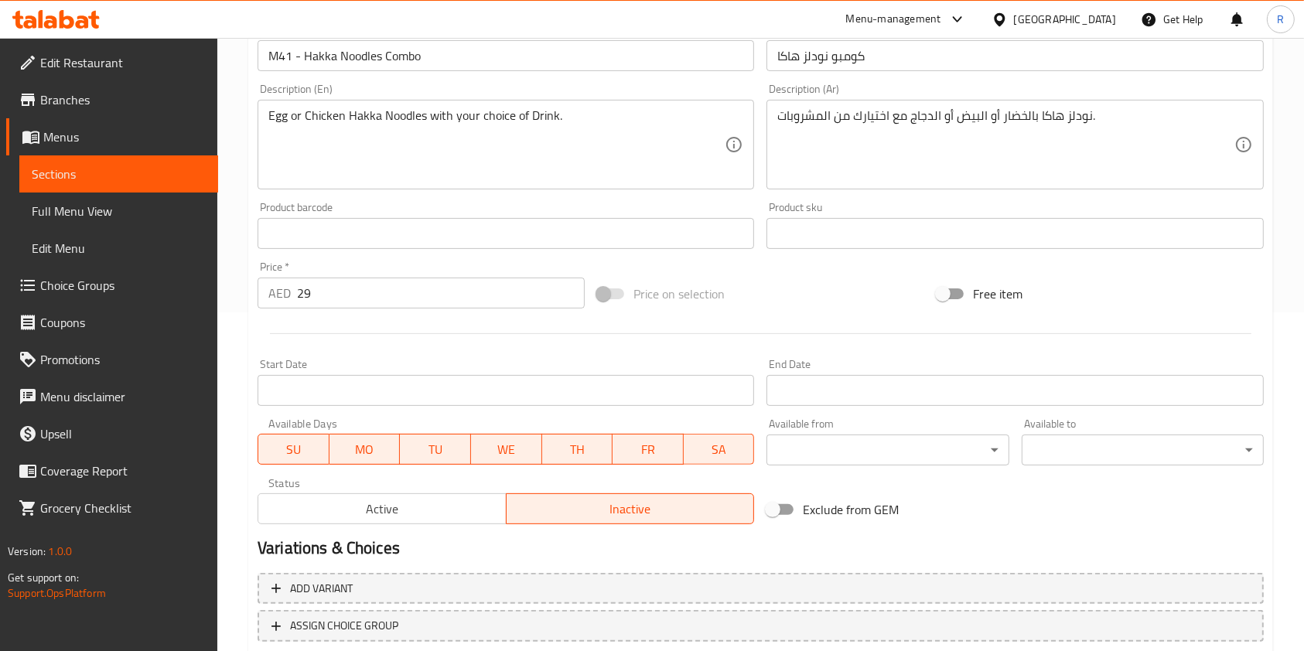
scroll to position [441, 0]
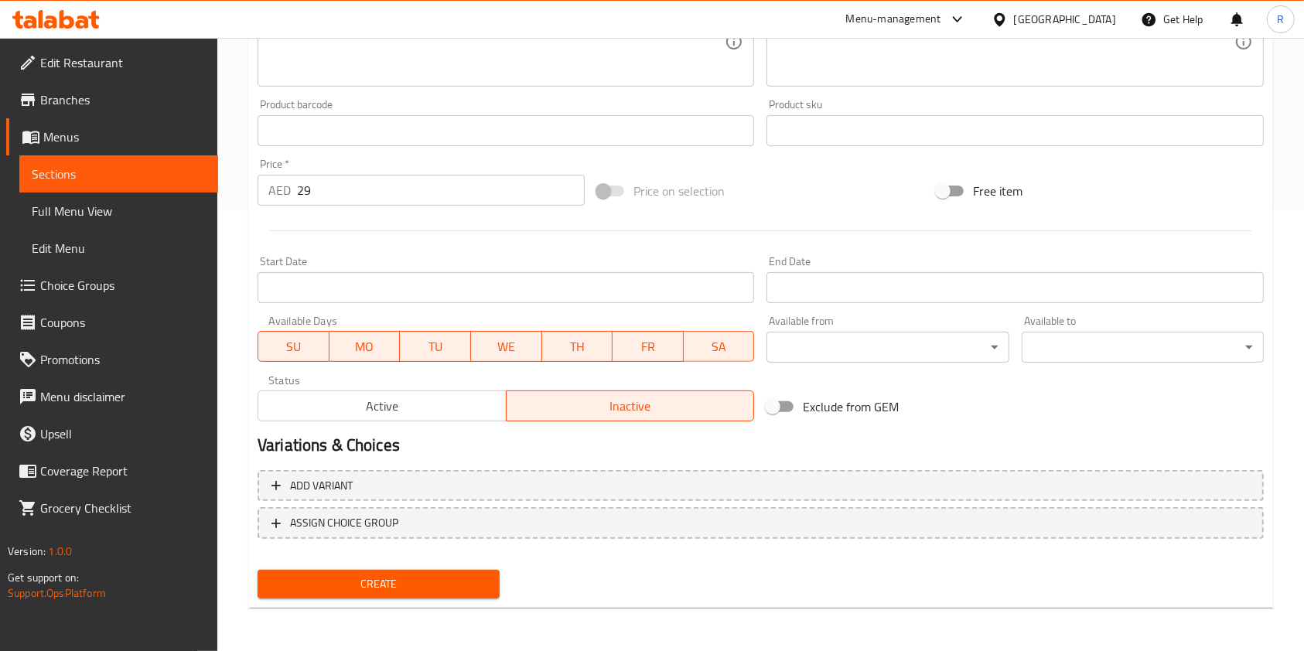
click at [414, 578] on span "Create" at bounding box center [378, 583] width 217 height 19
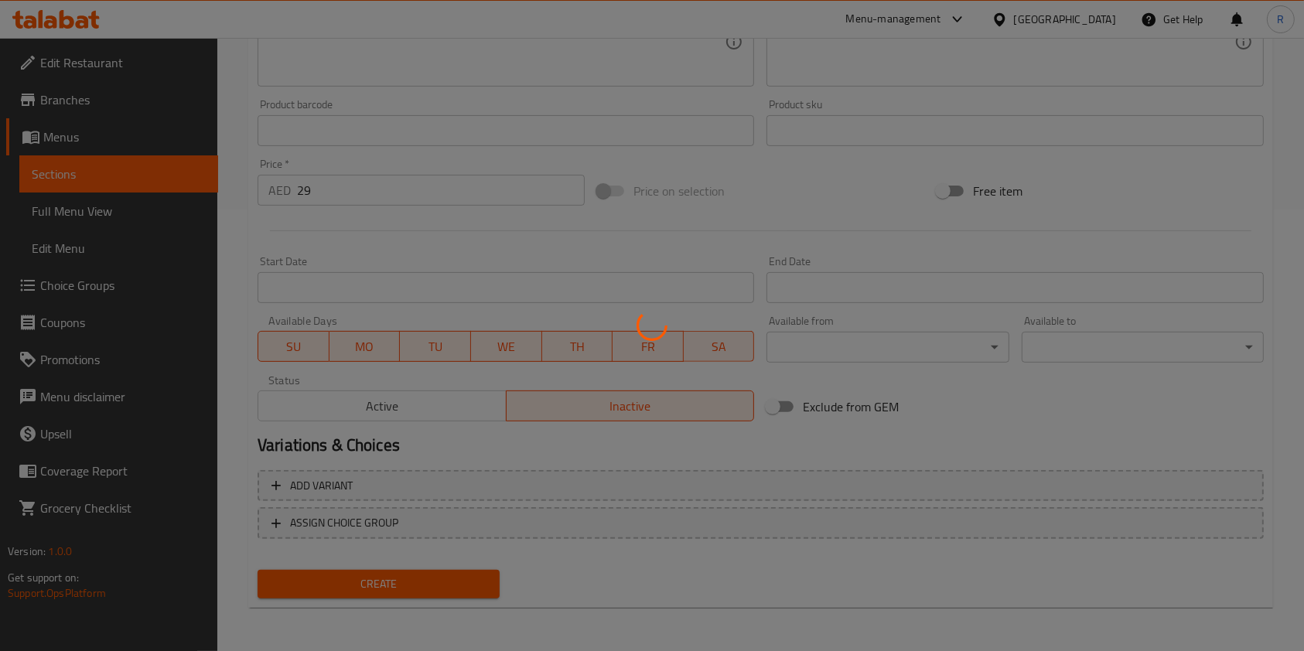
type input "0"
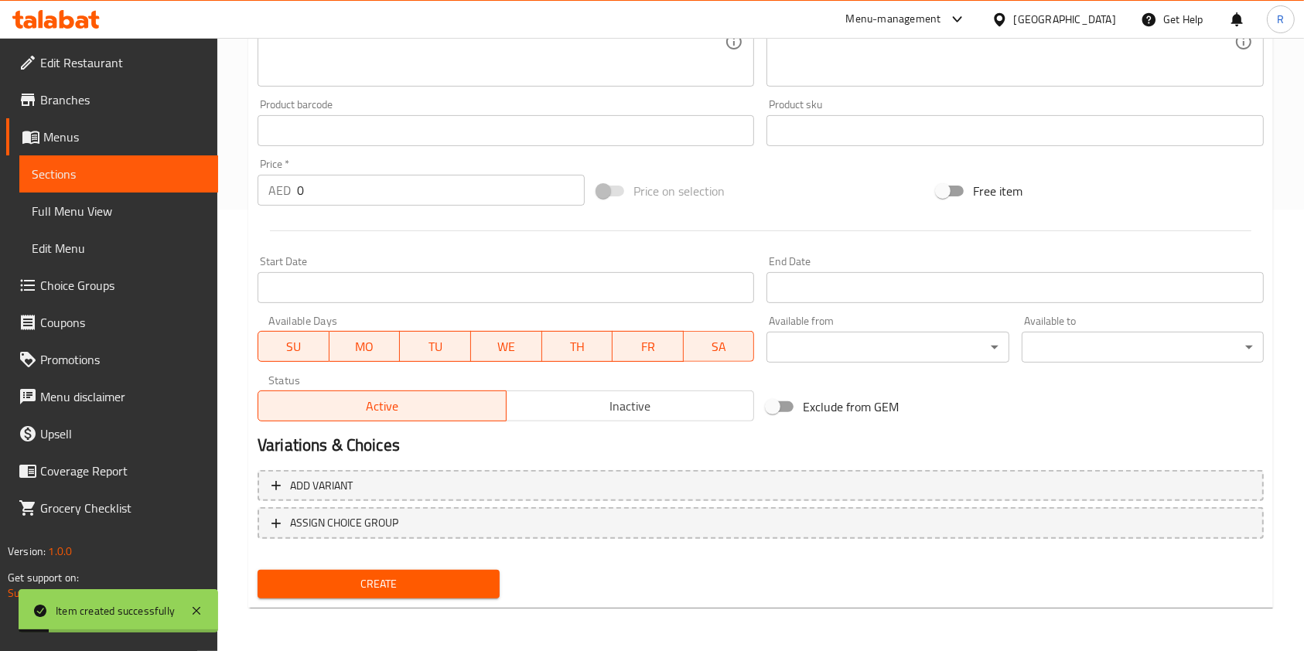
click at [101, 280] on span "Choice Groups" at bounding box center [122, 285] width 165 height 19
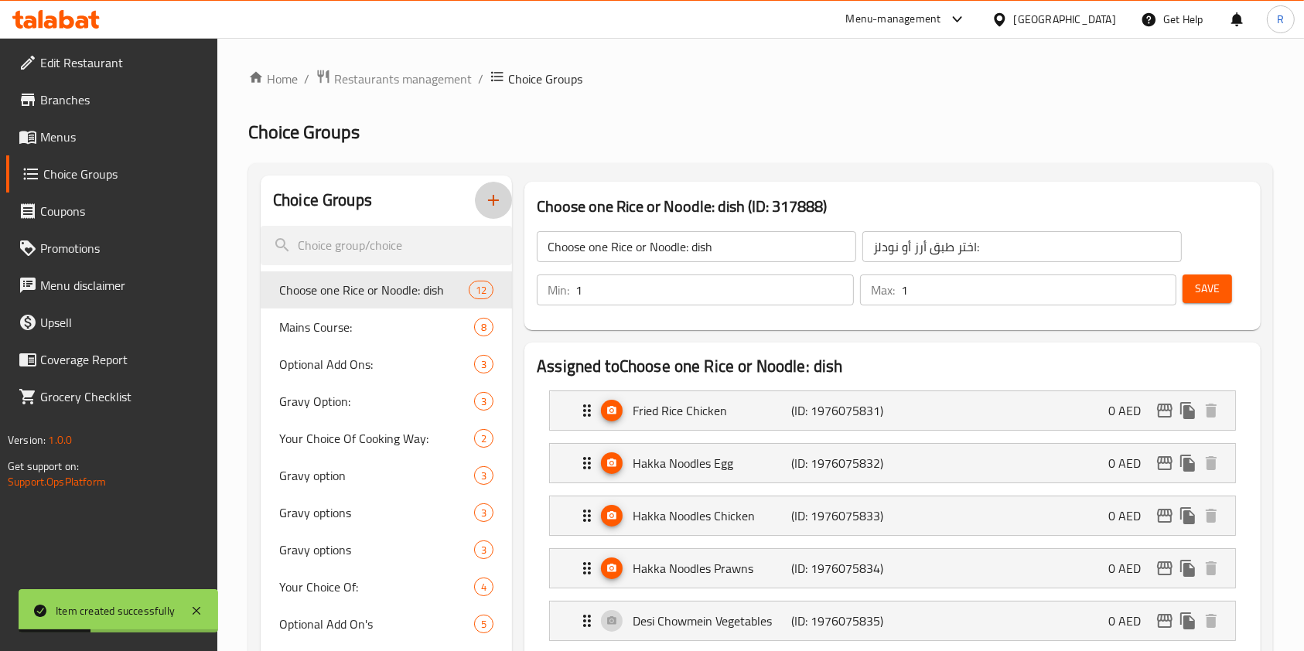
click at [493, 200] on icon "button" at bounding box center [493, 200] width 11 height 11
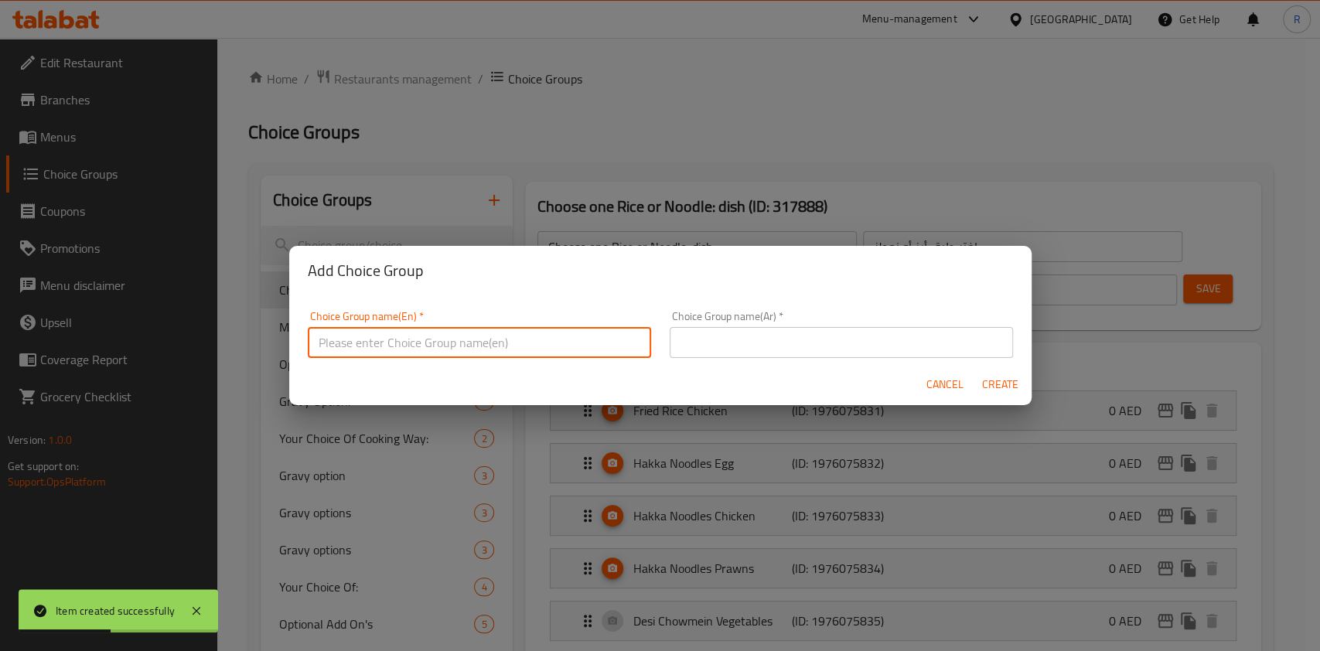
click at [471, 353] on input "text" at bounding box center [479, 342] width 343 height 31
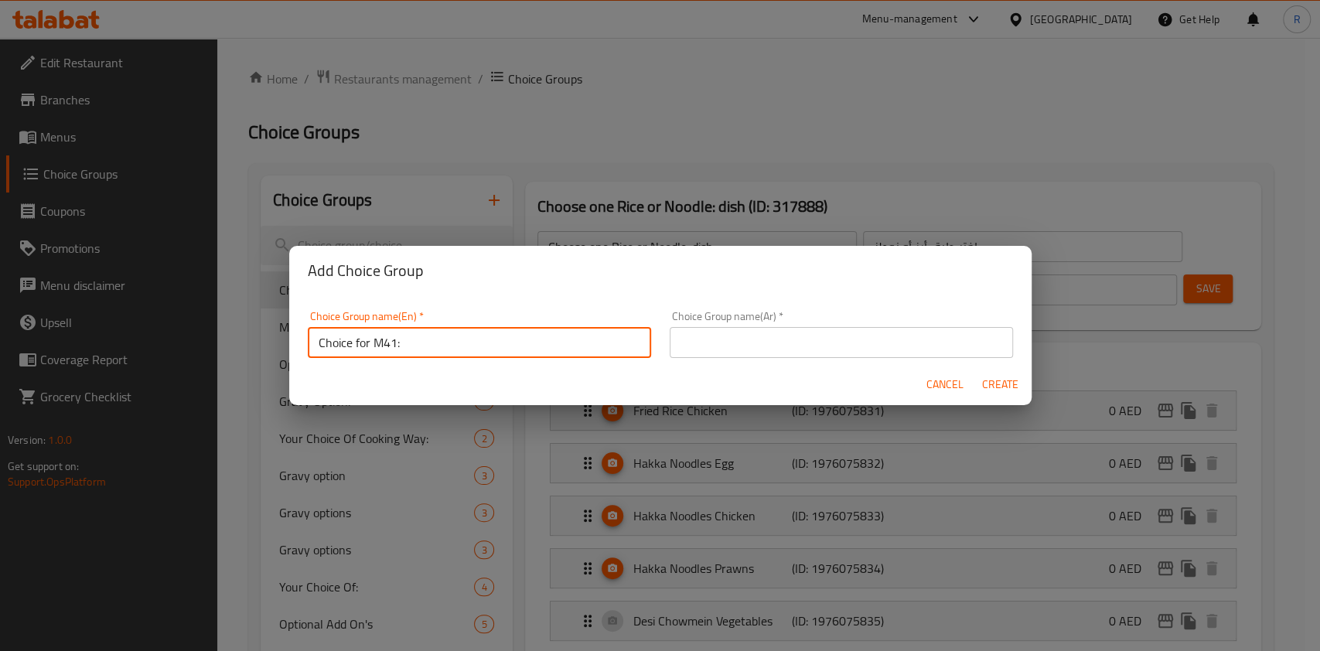
type input "Choice for M41:"
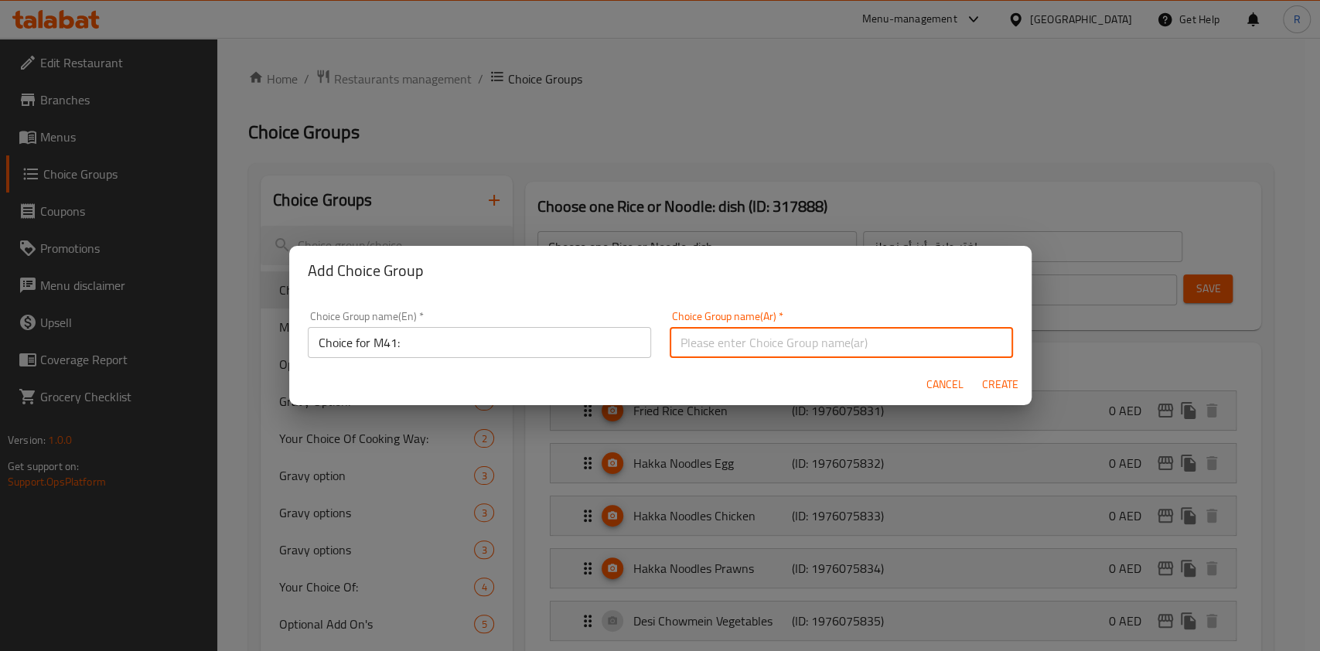
paste input "Choice for M41:"
type input "Choice for M41:"
click at [1012, 377] on span "Create" at bounding box center [1000, 384] width 37 height 19
type input "Choice for M41:"
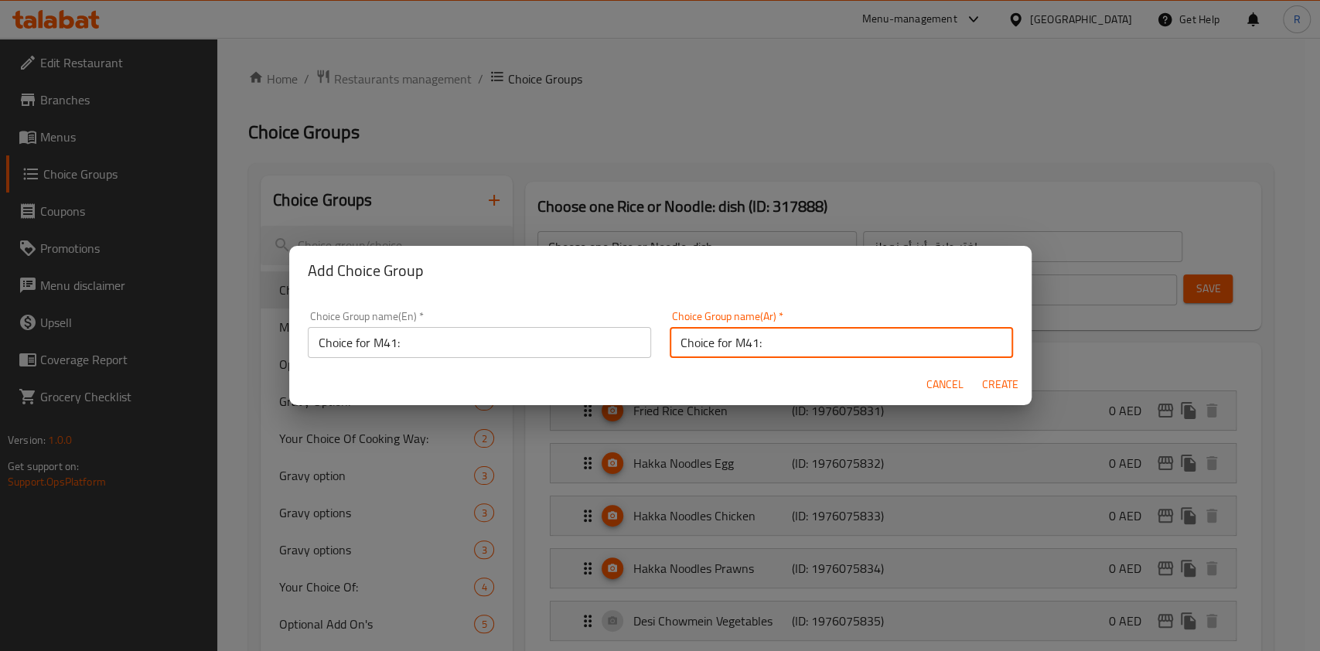
type input "0"
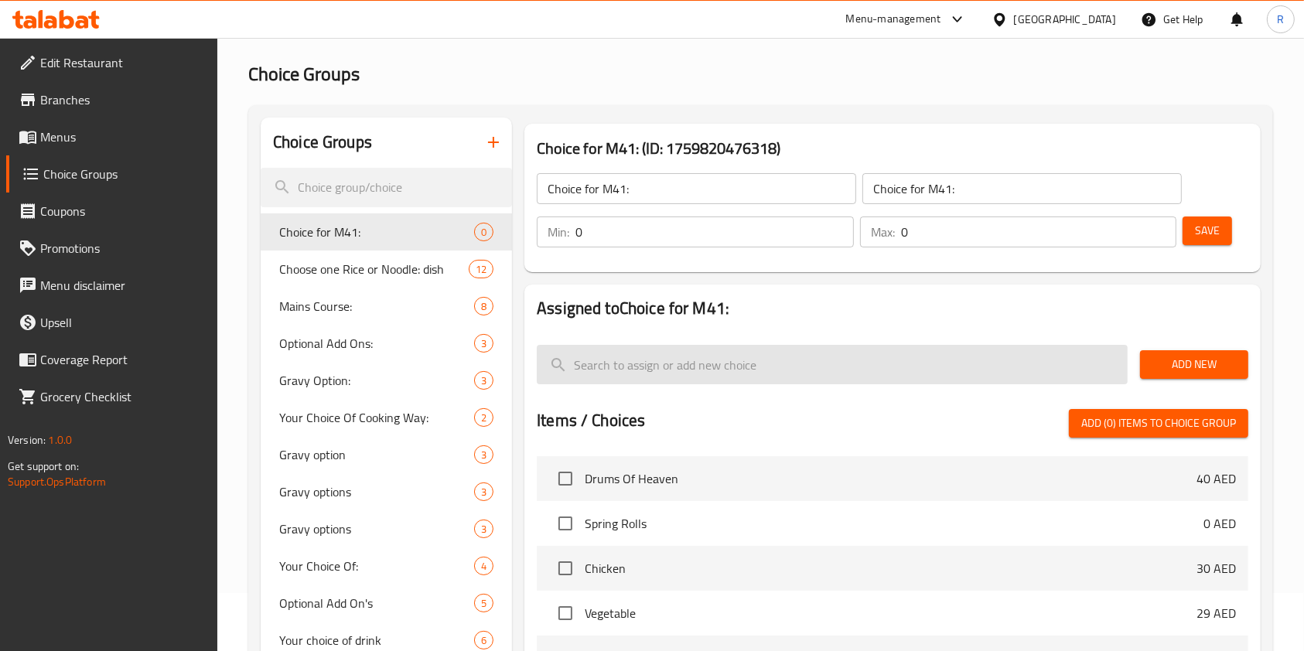
scroll to position [103, 0]
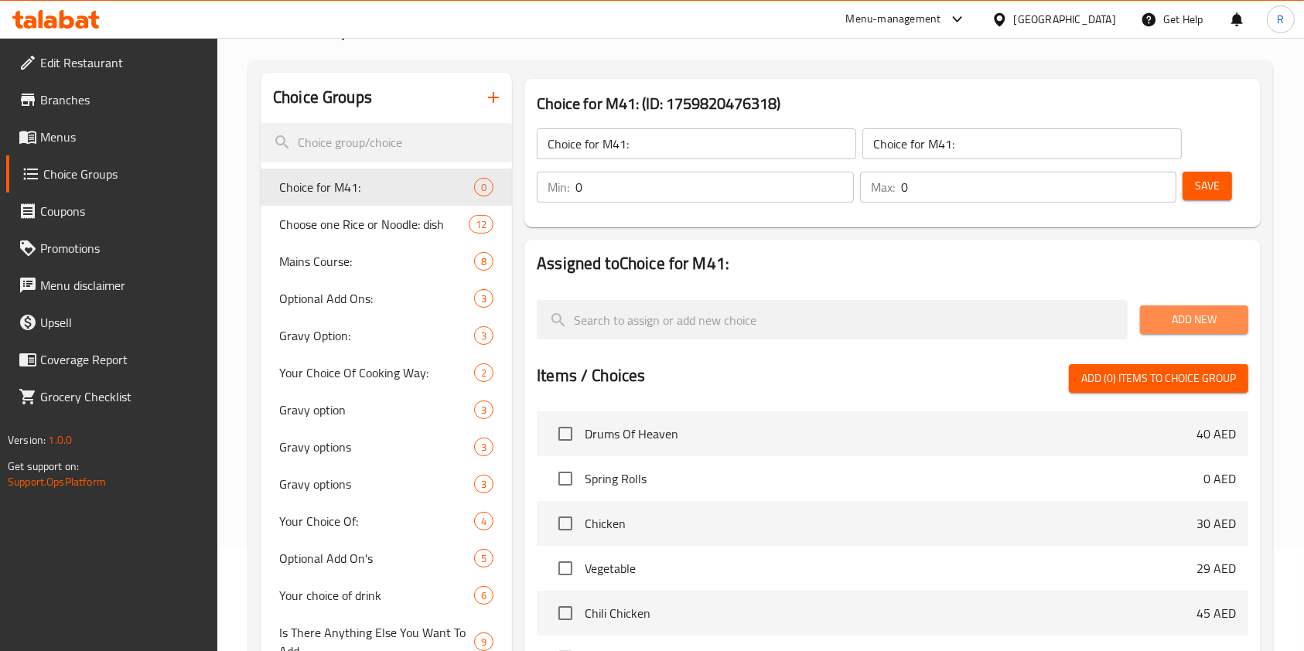
click at [1201, 310] on span "Add New" at bounding box center [1193, 319] width 83 height 19
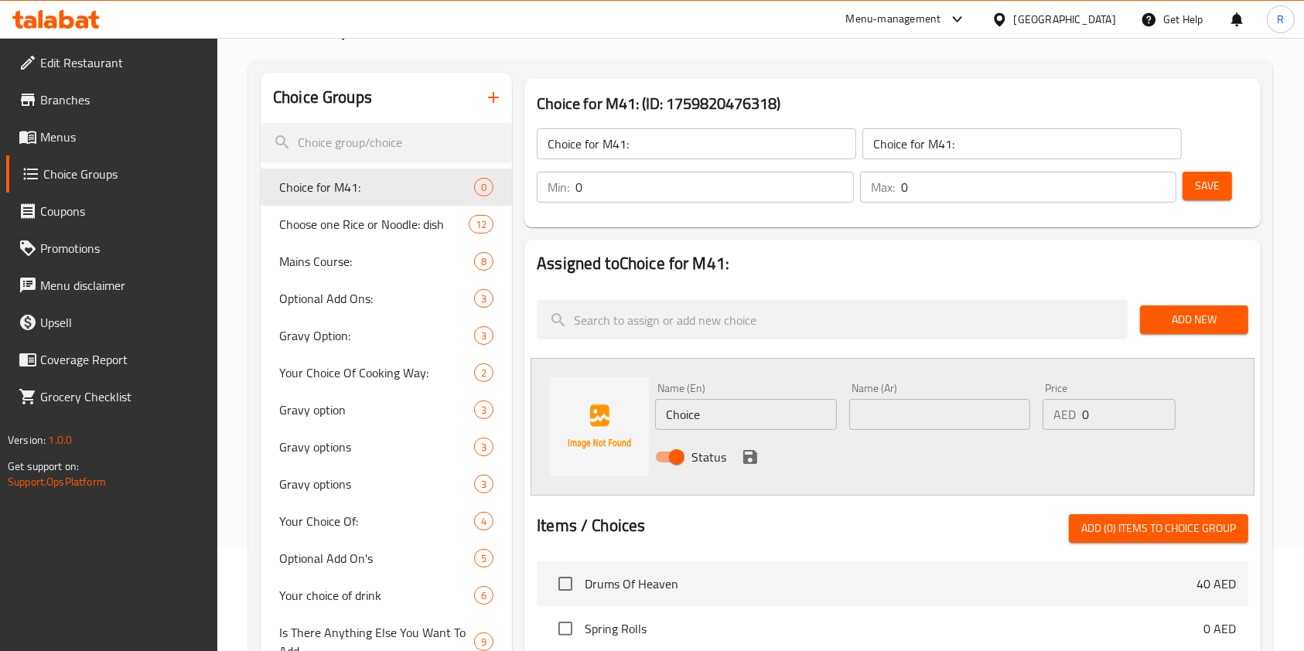
click at [753, 420] on input "Choice" at bounding box center [745, 414] width 181 height 31
type input "Egg"
click at [755, 458] on icon "save" at bounding box center [750, 457] width 14 height 14
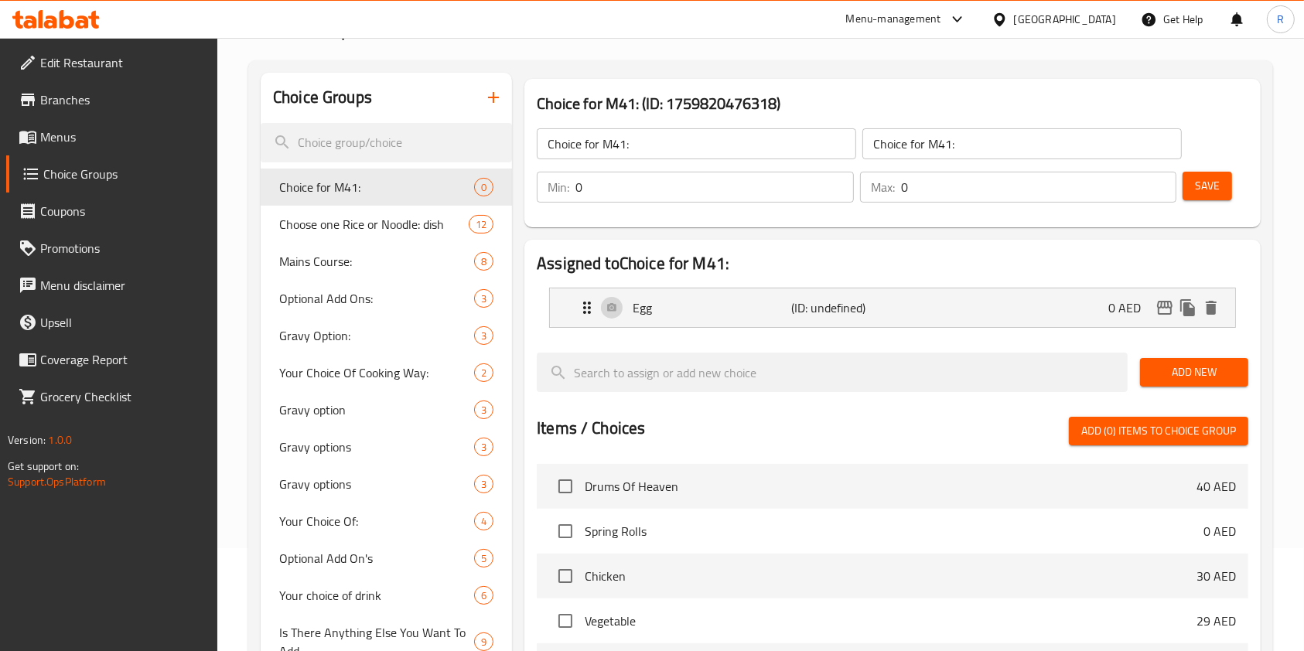
click at [1182, 371] on span "Add New" at bounding box center [1193, 372] width 83 height 19
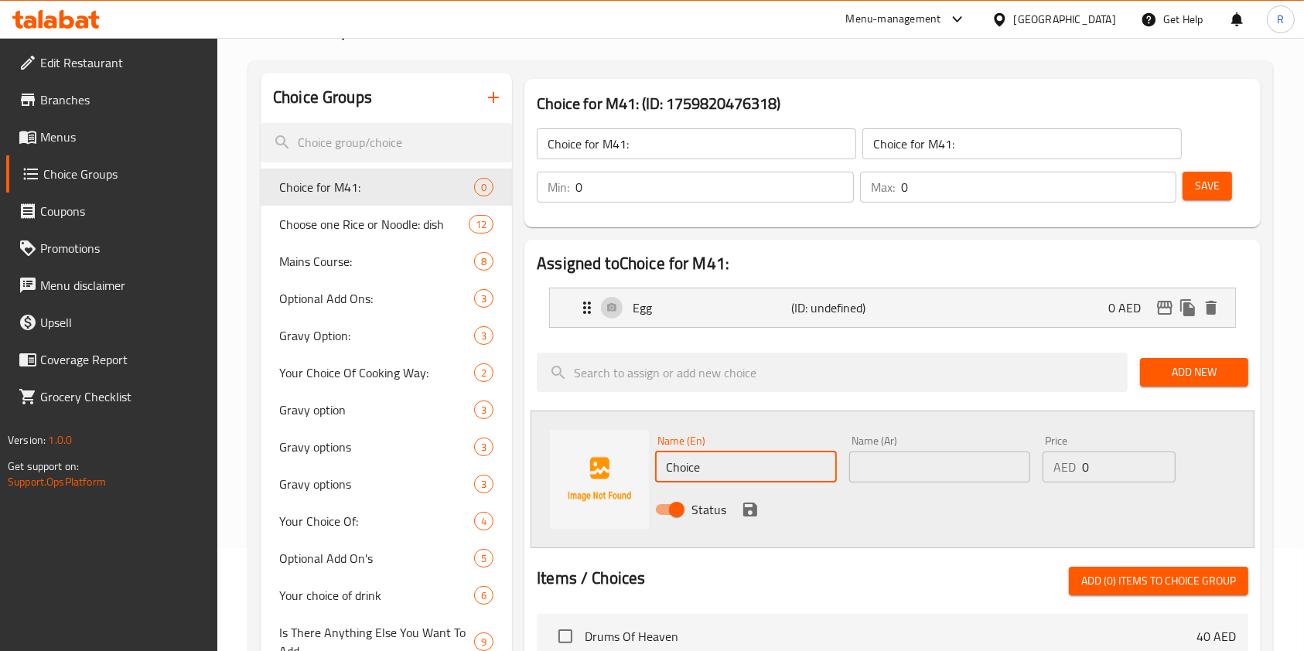
drag, startPoint x: 721, startPoint y: 462, endPoint x: 176, endPoint y: 448, distance: 544.5
type input "Chicken"
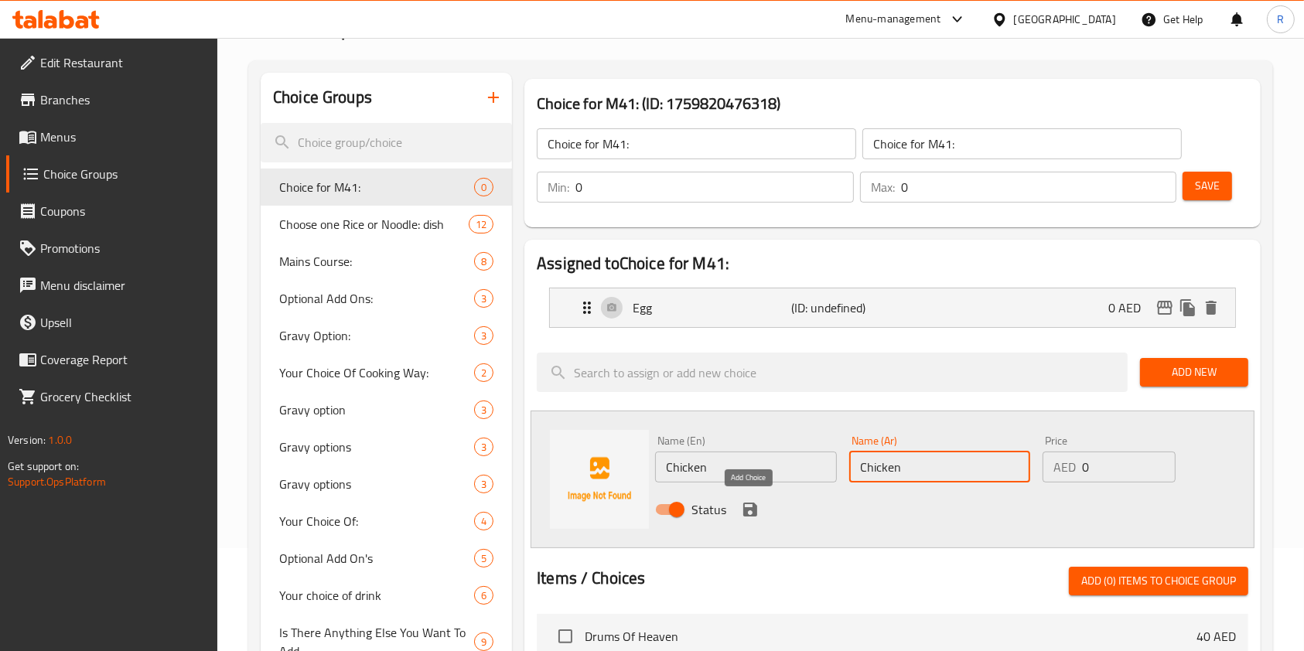
type input "Chicken"
click at [757, 502] on icon "save" at bounding box center [750, 509] width 19 height 19
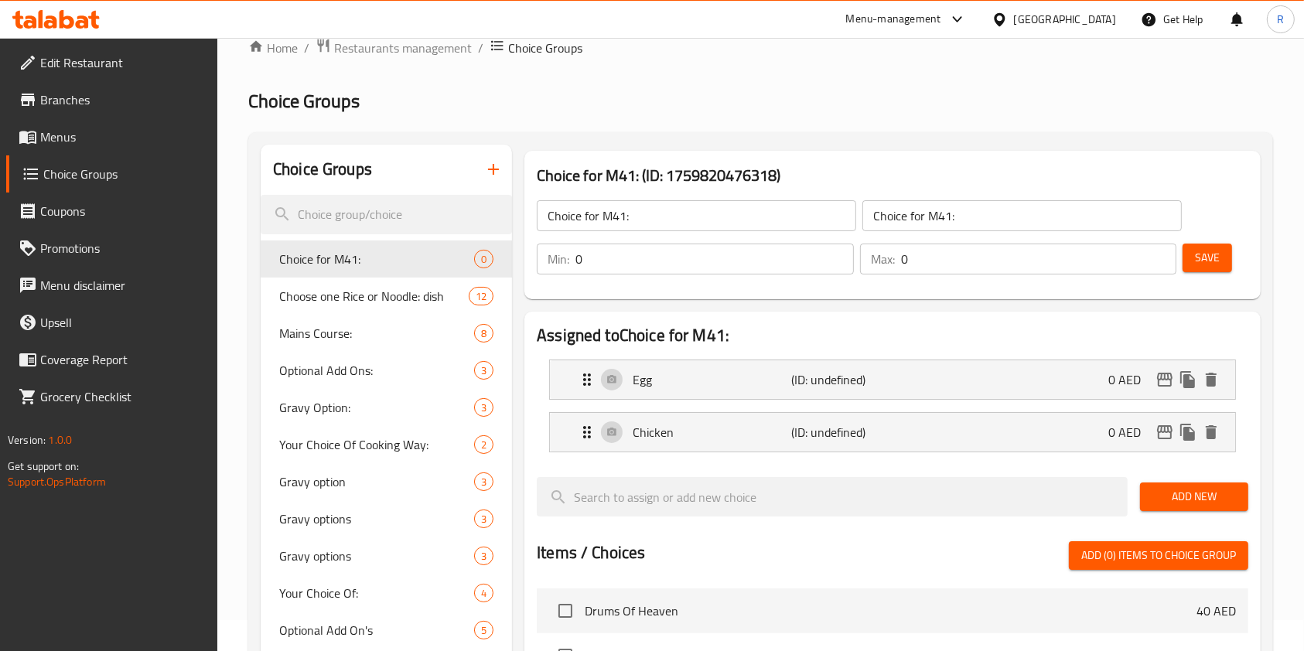
scroll to position [0, 0]
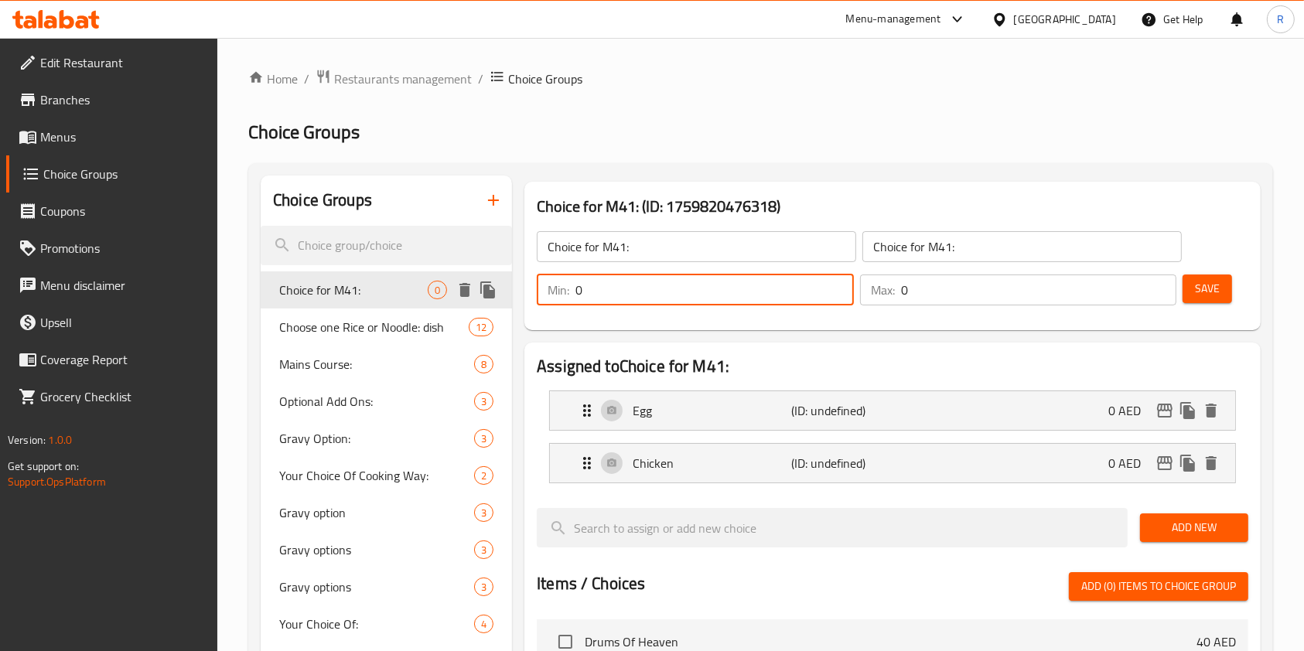
drag, startPoint x: 615, startPoint y: 294, endPoint x: 725, endPoint y: 298, distance: 109.9
type input "1"
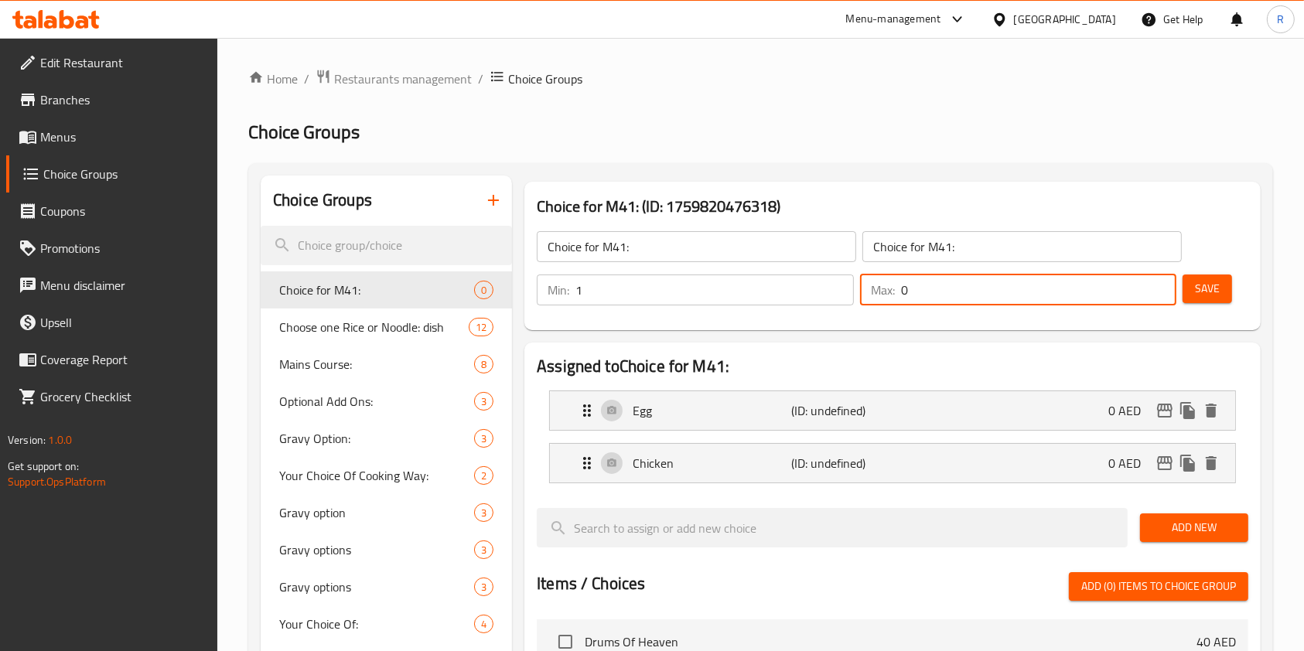
drag, startPoint x: 909, startPoint y: 286, endPoint x: 711, endPoint y: 285, distance: 197.9
click at [711, 285] on div "Min: 1 ​ Max: 0 ​" at bounding box center [856, 289] width 652 height 43
type input "1"
click at [1219, 293] on button "Save" at bounding box center [1206, 288] width 49 height 29
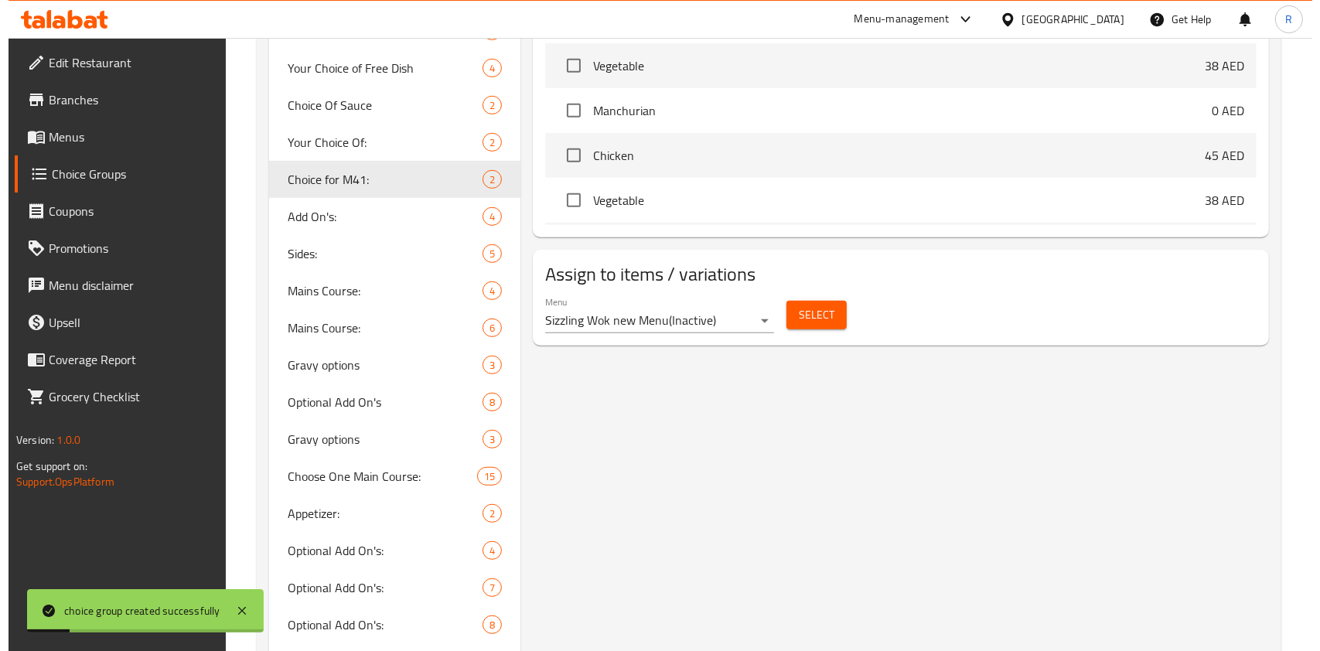
scroll to position [824, 0]
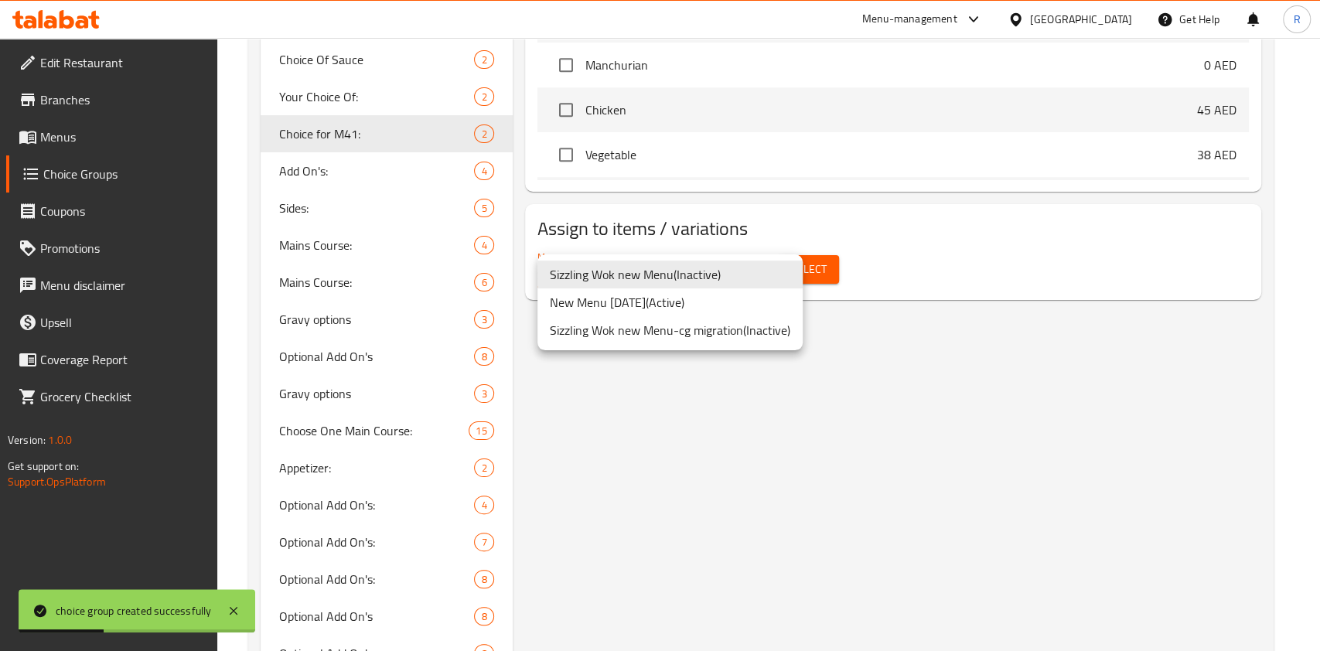
click at [694, 302] on li "New Menu [DATE] ( Active )" at bounding box center [669, 302] width 265 height 28
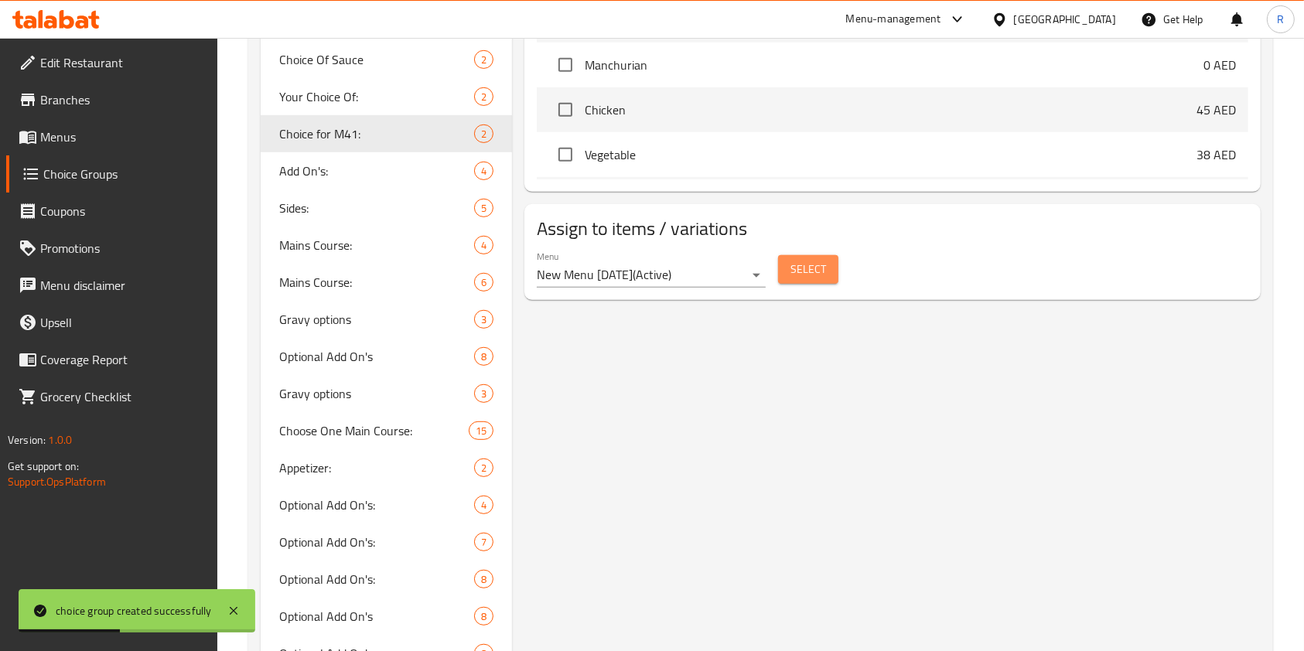
click at [822, 275] on span "Select" at bounding box center [808, 269] width 36 height 19
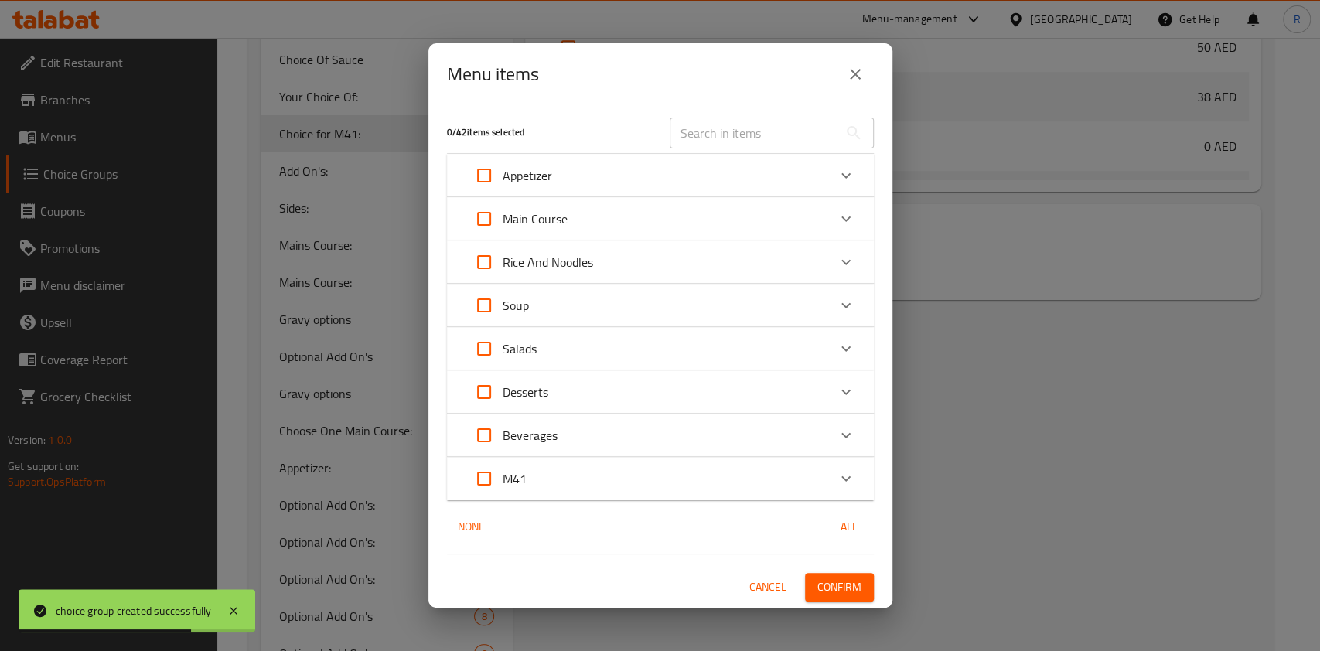
click at [526, 479] on div "M41" at bounding box center [646, 478] width 362 height 37
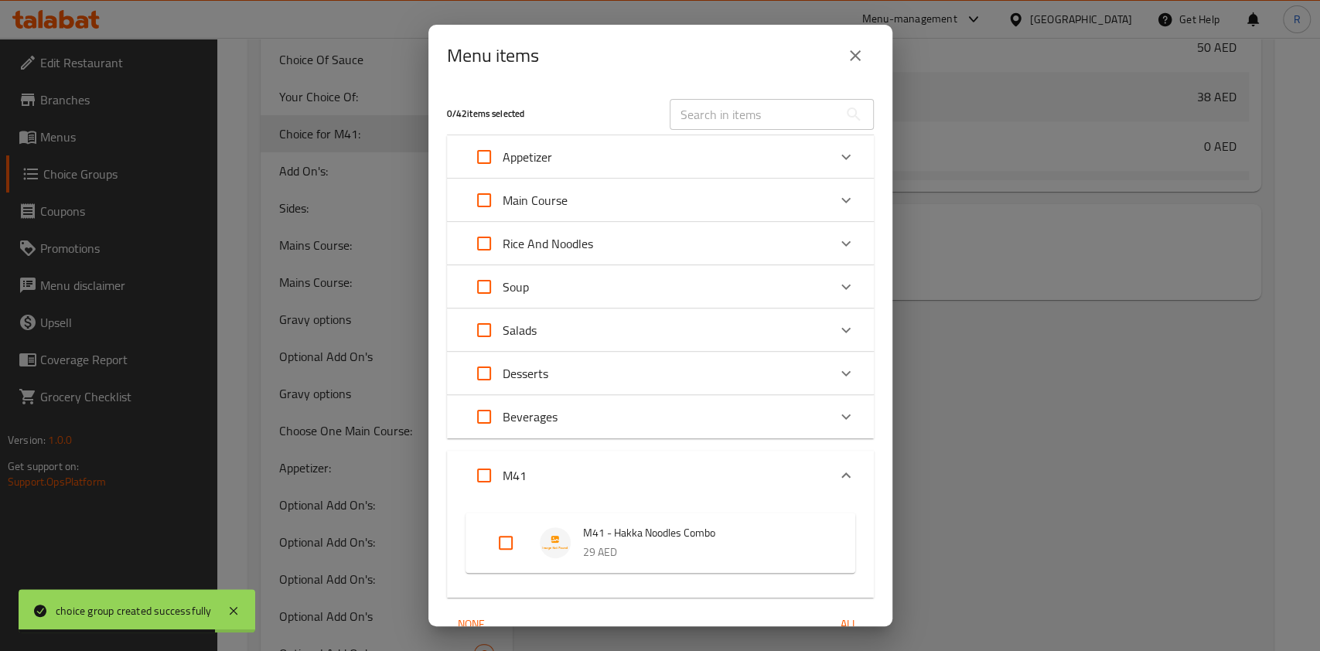
click at [514, 546] on input "Expand" at bounding box center [505, 542] width 37 height 37
checkbox input "true"
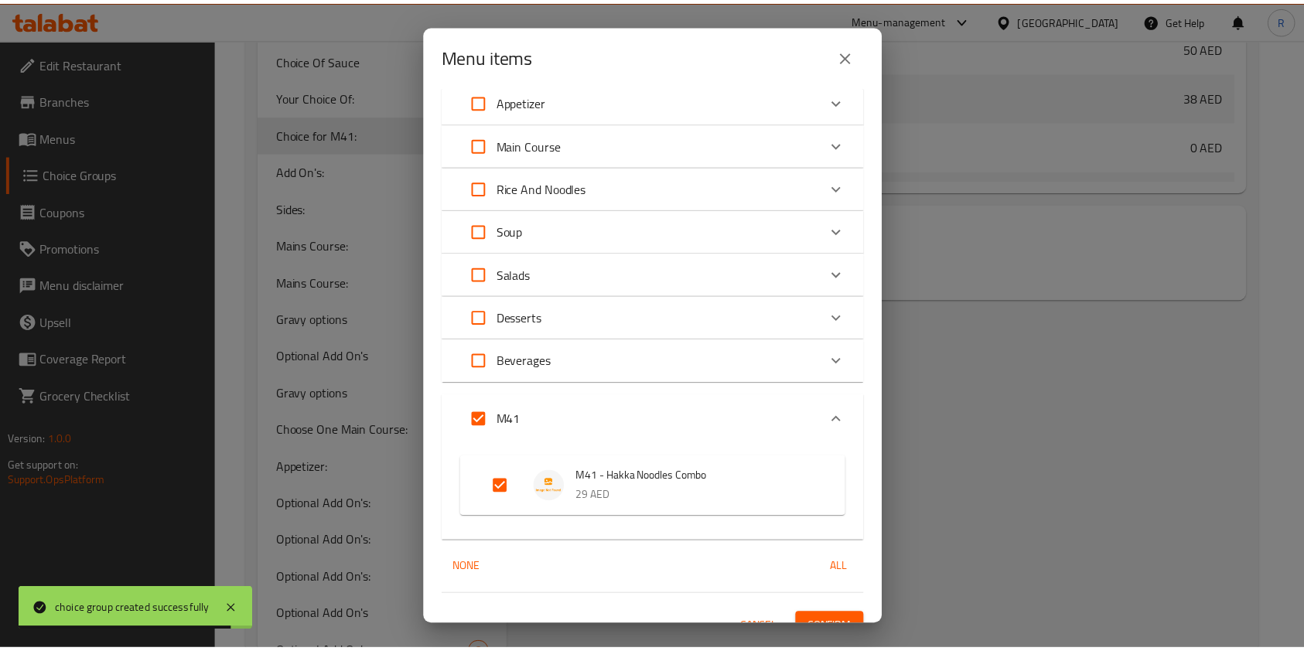
scroll to position [79, 0]
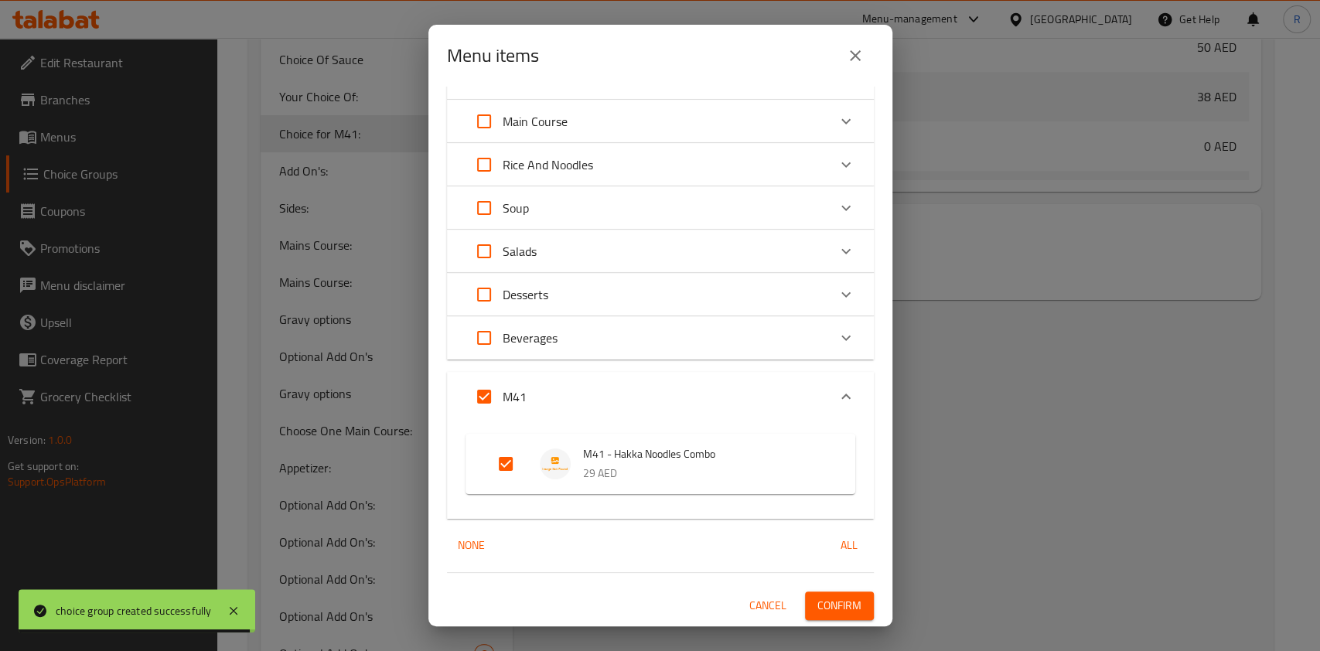
click at [822, 603] on span "Confirm" at bounding box center [839, 605] width 44 height 19
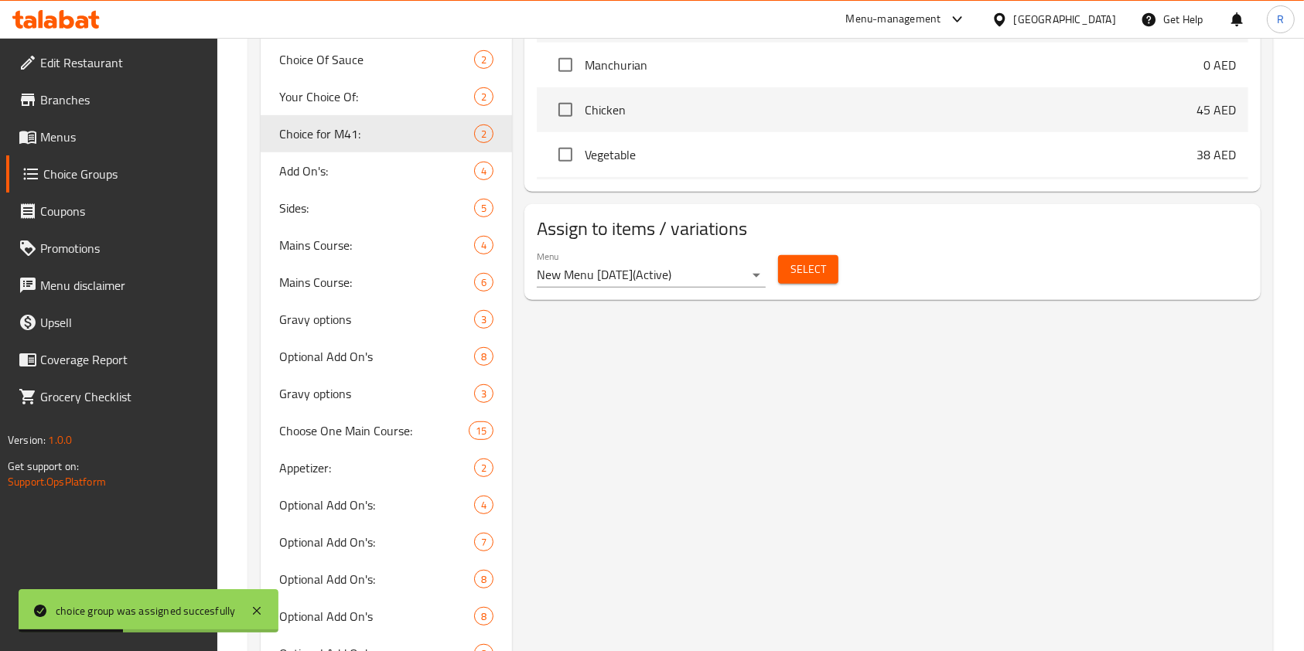
click at [1096, 508] on div "Choice for M41: (ID: 1041365) Choice for M41: ​ Choice for M41: ​ Min: 1 ​ Max:…" at bounding box center [889, 292] width 755 height 1883
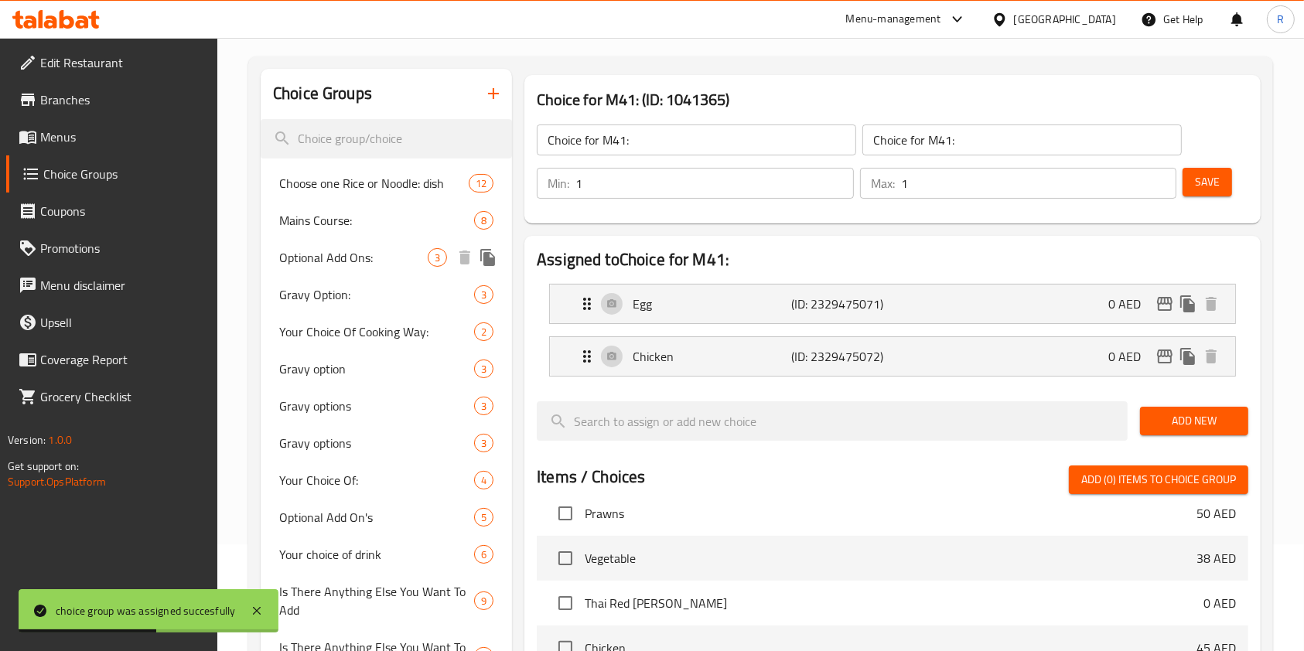
scroll to position [103, 0]
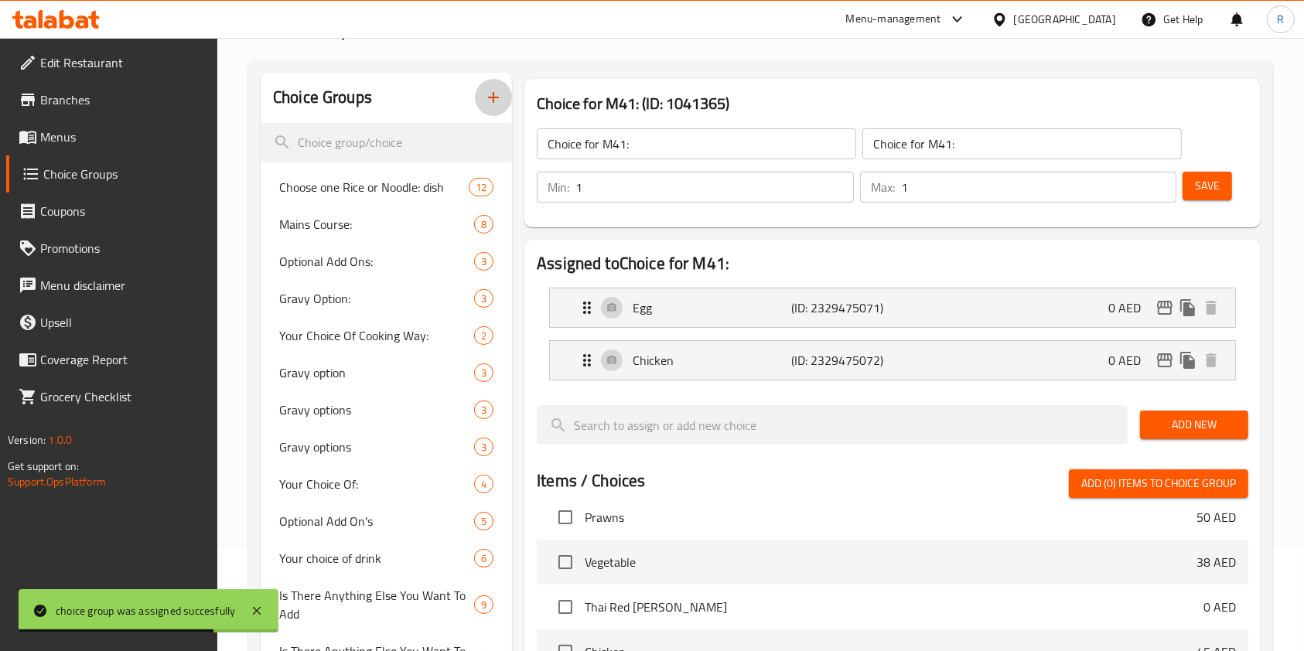
click at [486, 88] on icon "button" at bounding box center [493, 97] width 19 height 19
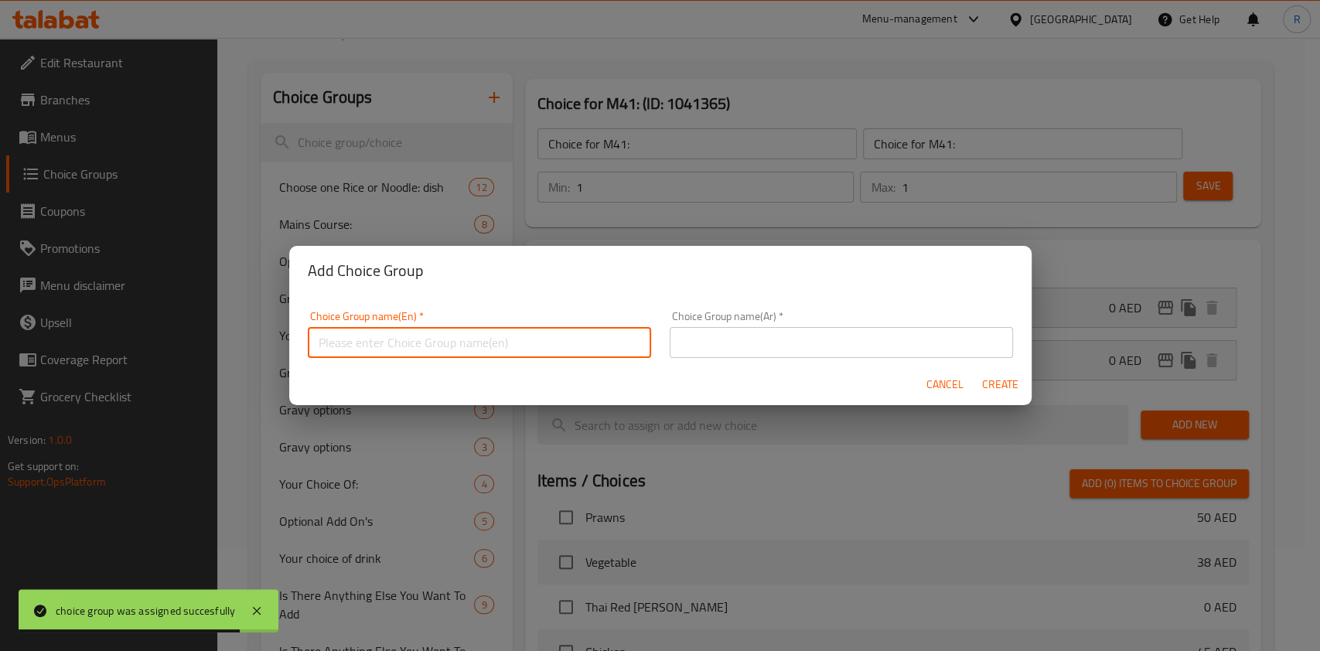
click at [483, 341] on input "text" at bounding box center [479, 342] width 343 height 31
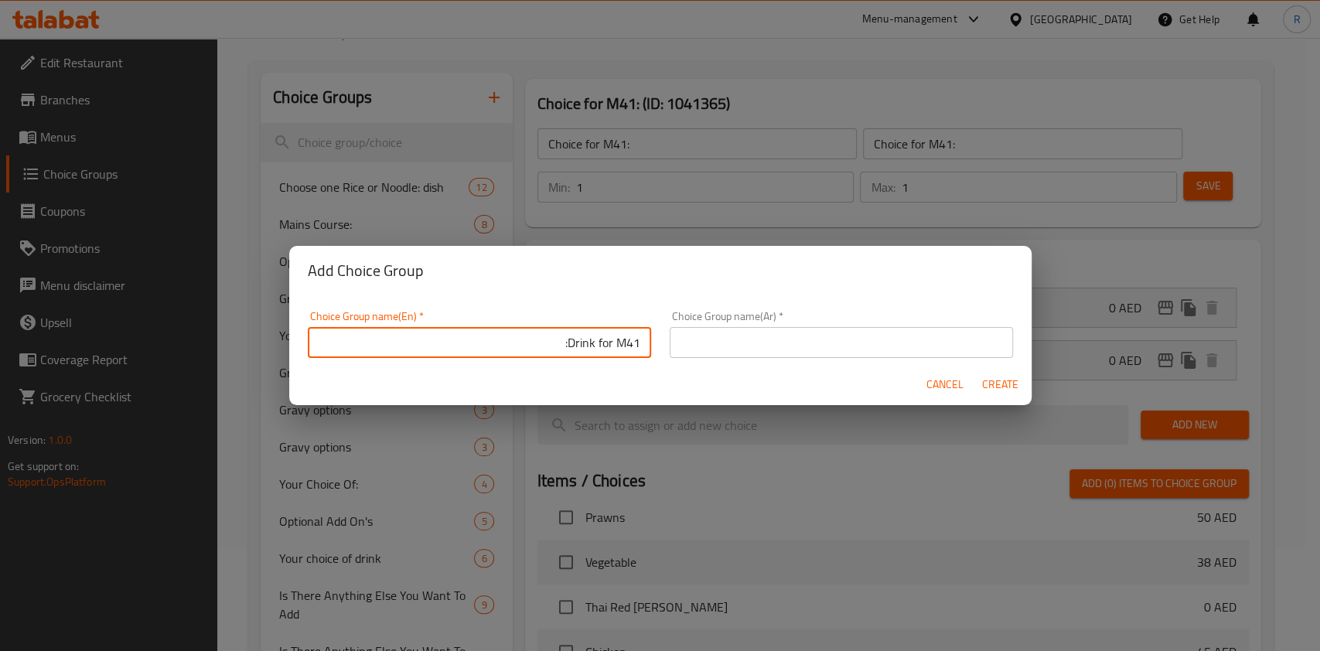
type input "Drink for"
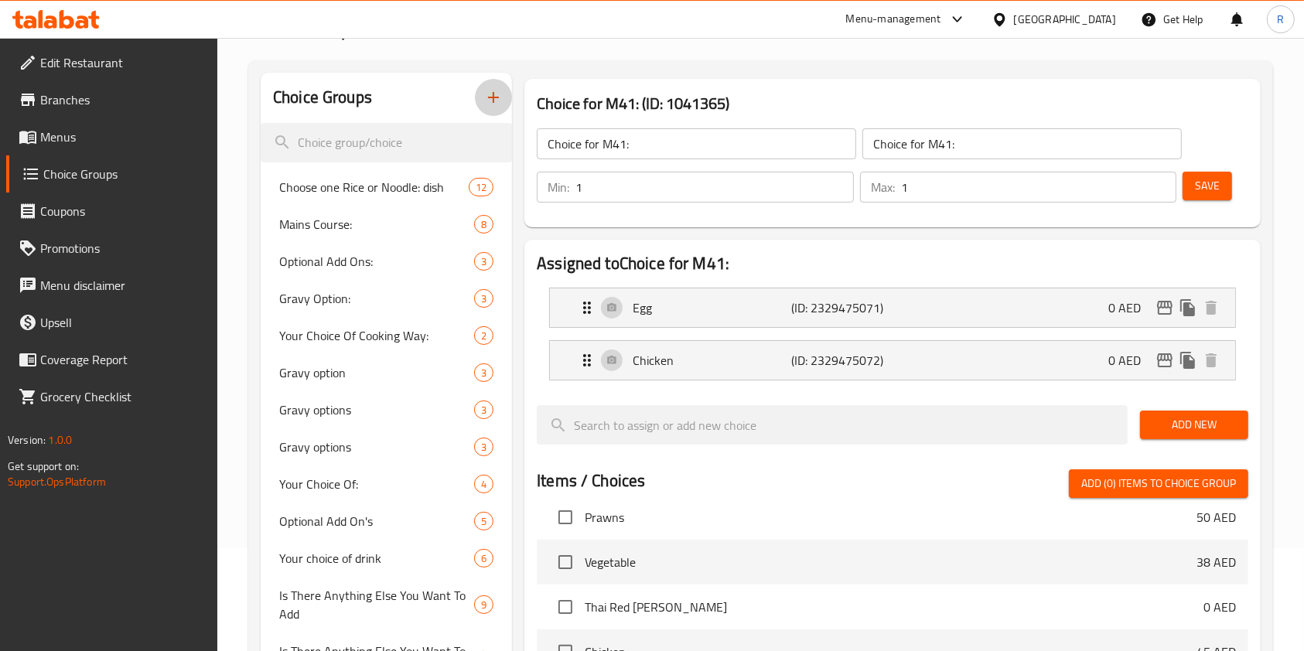
click at [499, 106] on icon "button" at bounding box center [493, 97] width 19 height 19
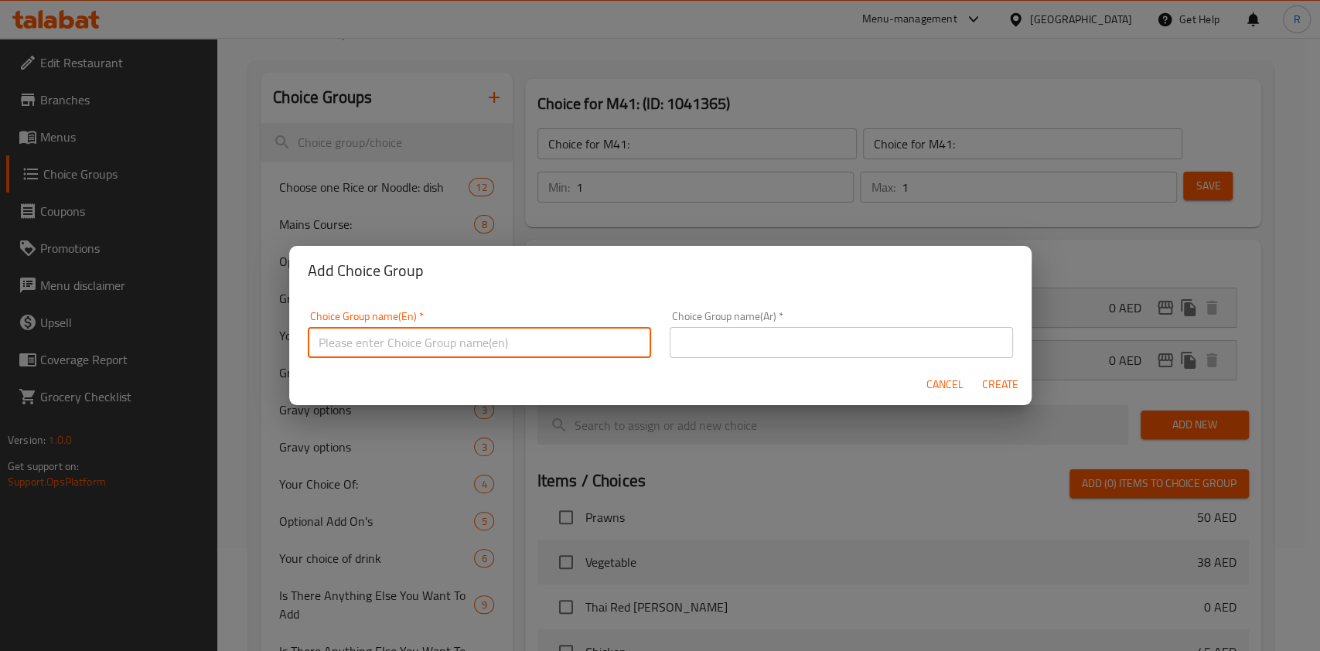
click at [493, 356] on input "text" at bounding box center [479, 342] width 343 height 31
type input "F"
type input "Drink for M41:"
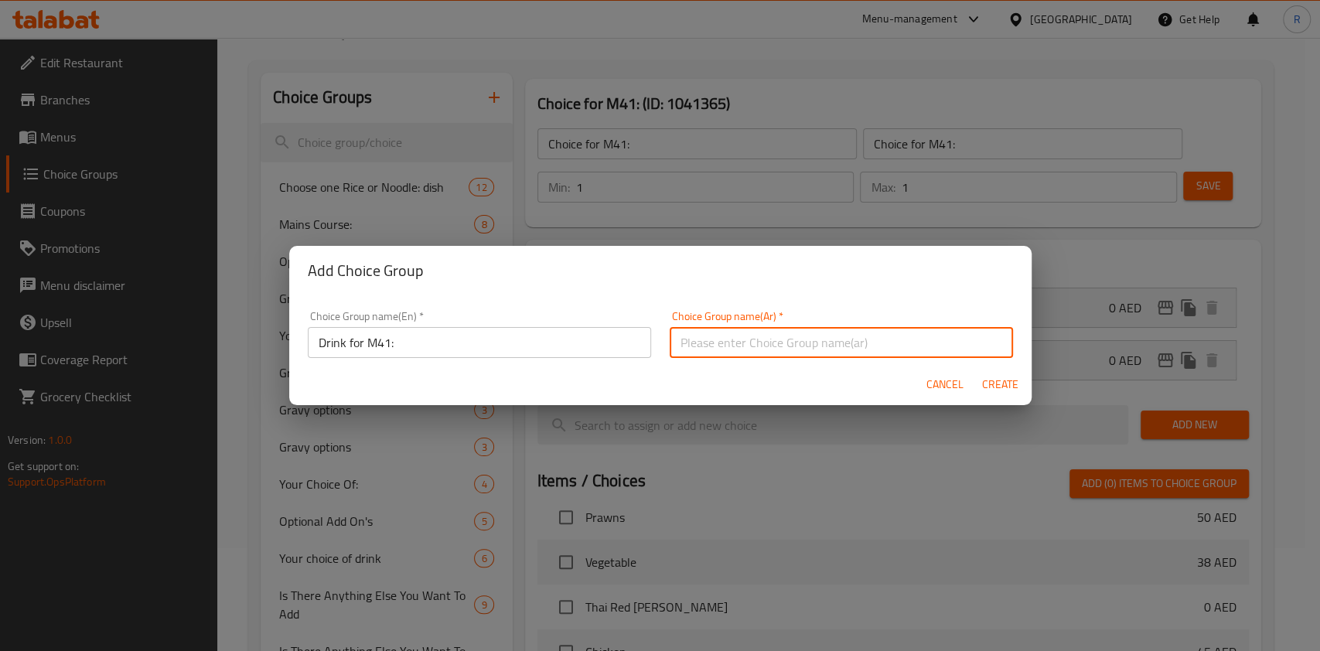
paste input "Drink for M41:"
type input "Drink for M41:"
click at [1018, 390] on button "Create" at bounding box center [1000, 384] width 49 height 29
type input "Drink for M41:"
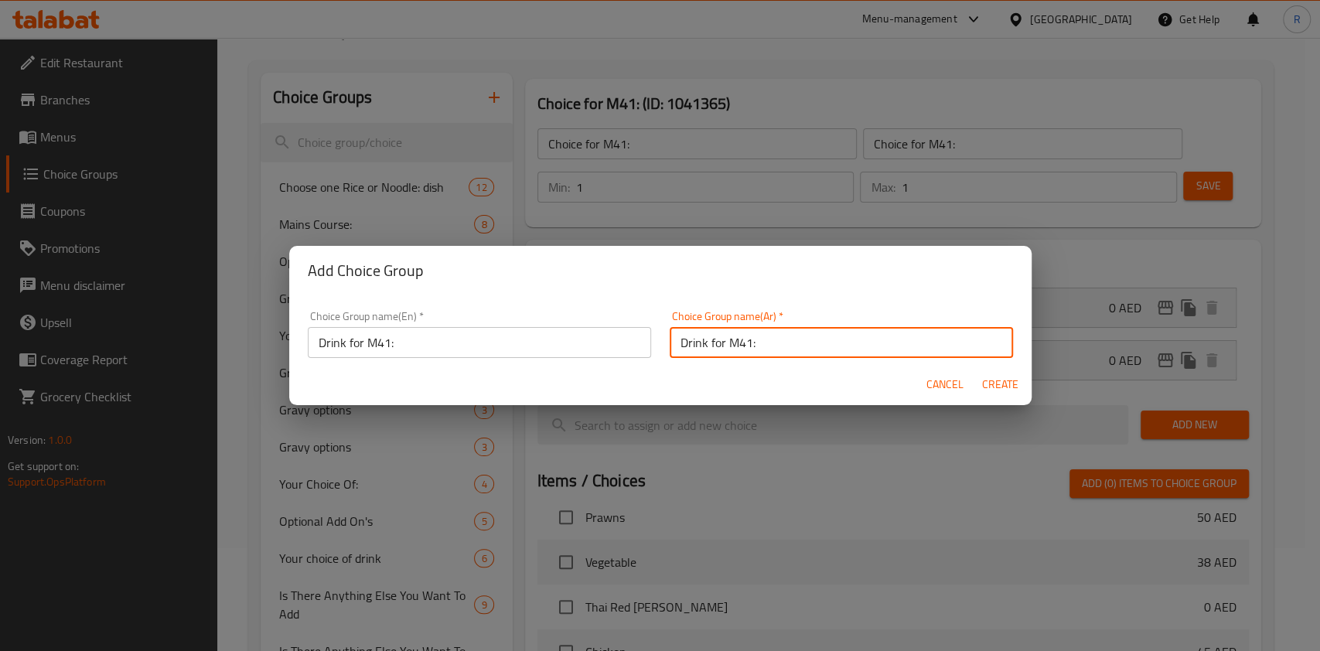
type input "0"
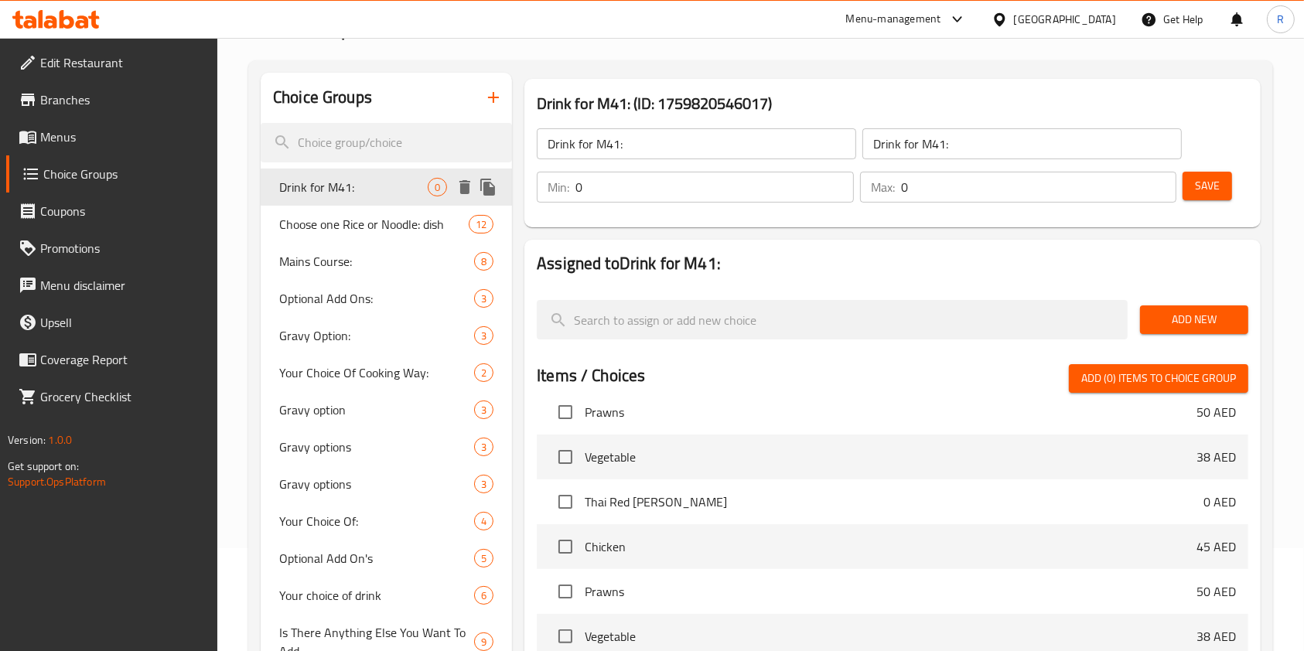
click at [370, 186] on span "Drink for M41:" at bounding box center [353, 187] width 148 height 19
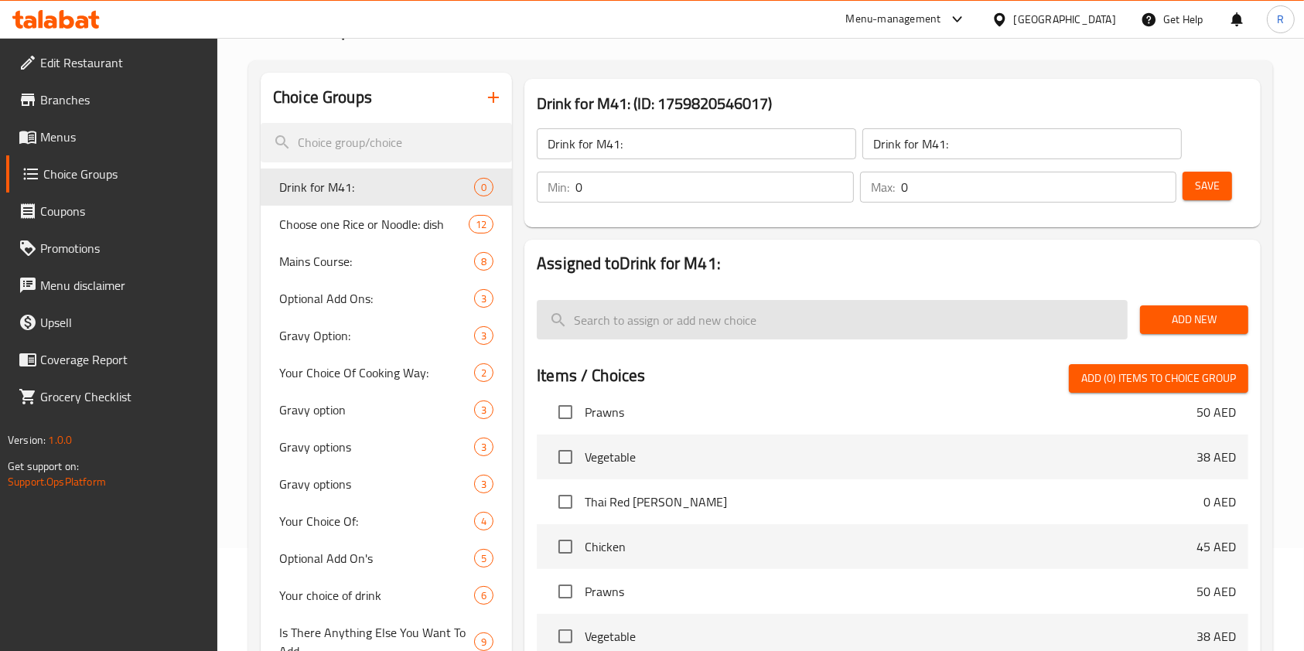
click at [677, 309] on input "search" at bounding box center [832, 319] width 591 height 39
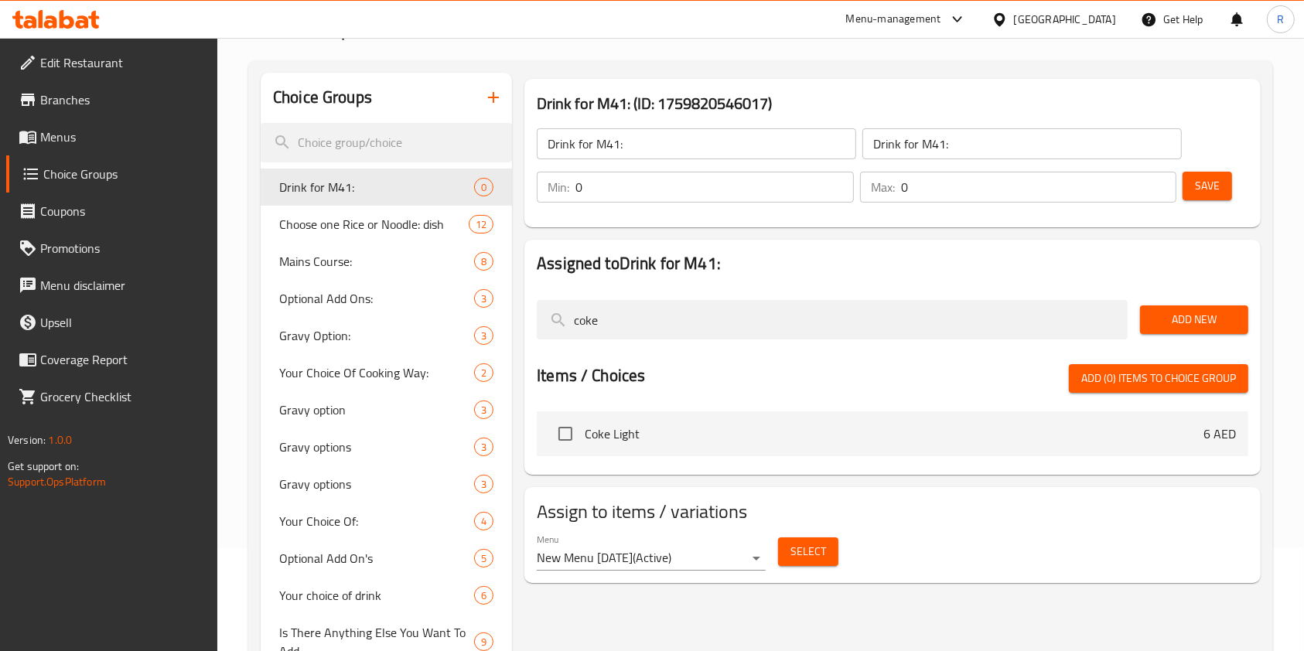
scroll to position [0, 0]
type input "coke"
click at [1191, 310] on span "Add New" at bounding box center [1193, 319] width 83 height 19
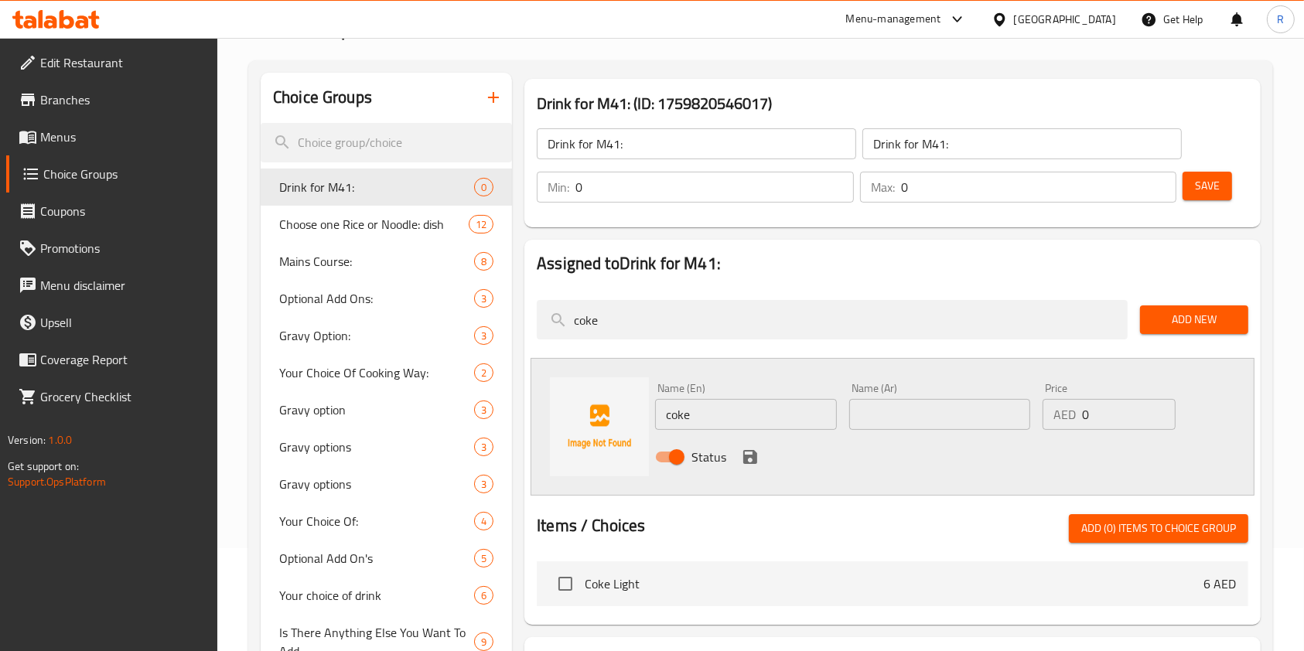
click at [758, 405] on input "coke" at bounding box center [745, 414] width 181 height 31
type input "Coke"
type input "c"
type input "Coke"
click at [749, 450] on icon "save" at bounding box center [750, 457] width 14 height 14
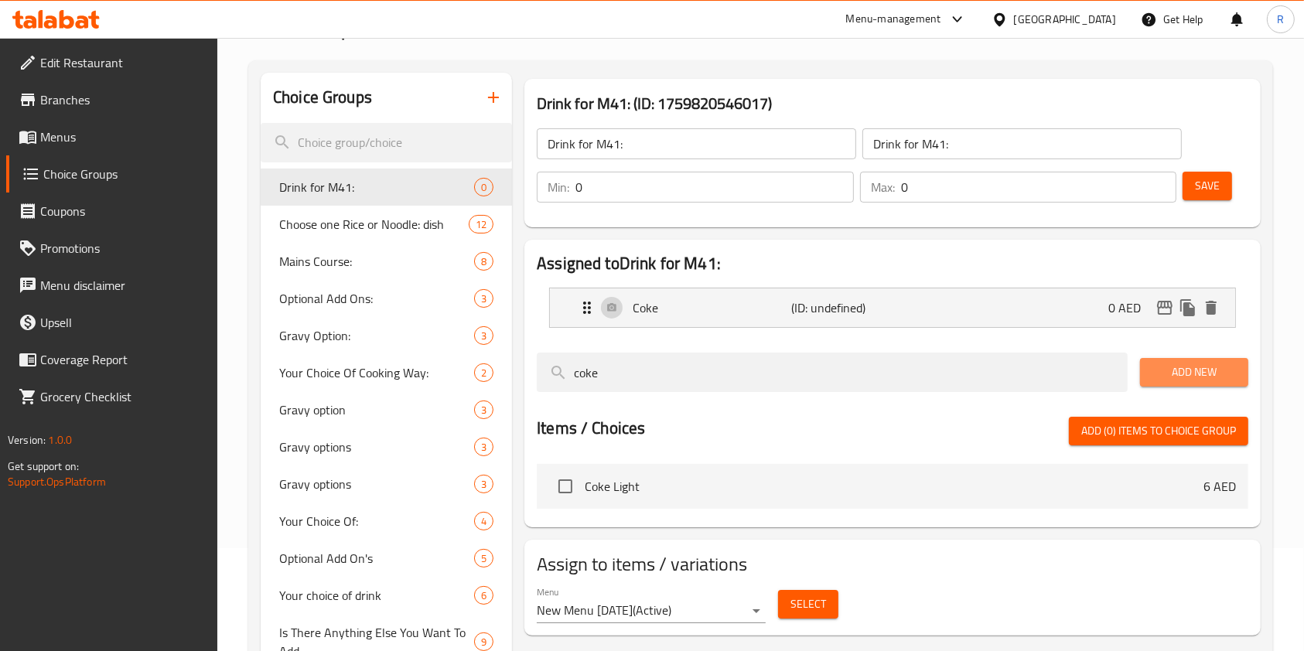
click at [1194, 373] on span "Add New" at bounding box center [1193, 372] width 83 height 19
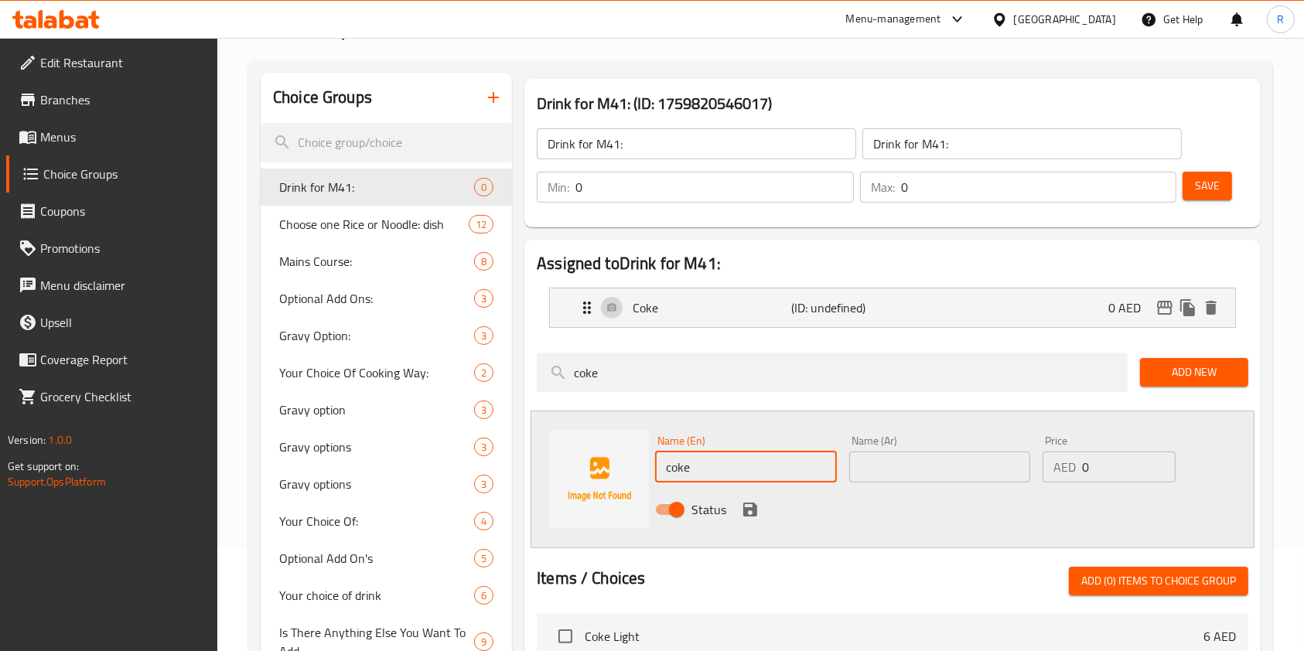
drag, startPoint x: 776, startPoint y: 467, endPoint x: 762, endPoint y: 479, distance: 19.2
click at [776, 467] on input "coke" at bounding box center [745, 467] width 181 height 31
type input "Diet Coke"
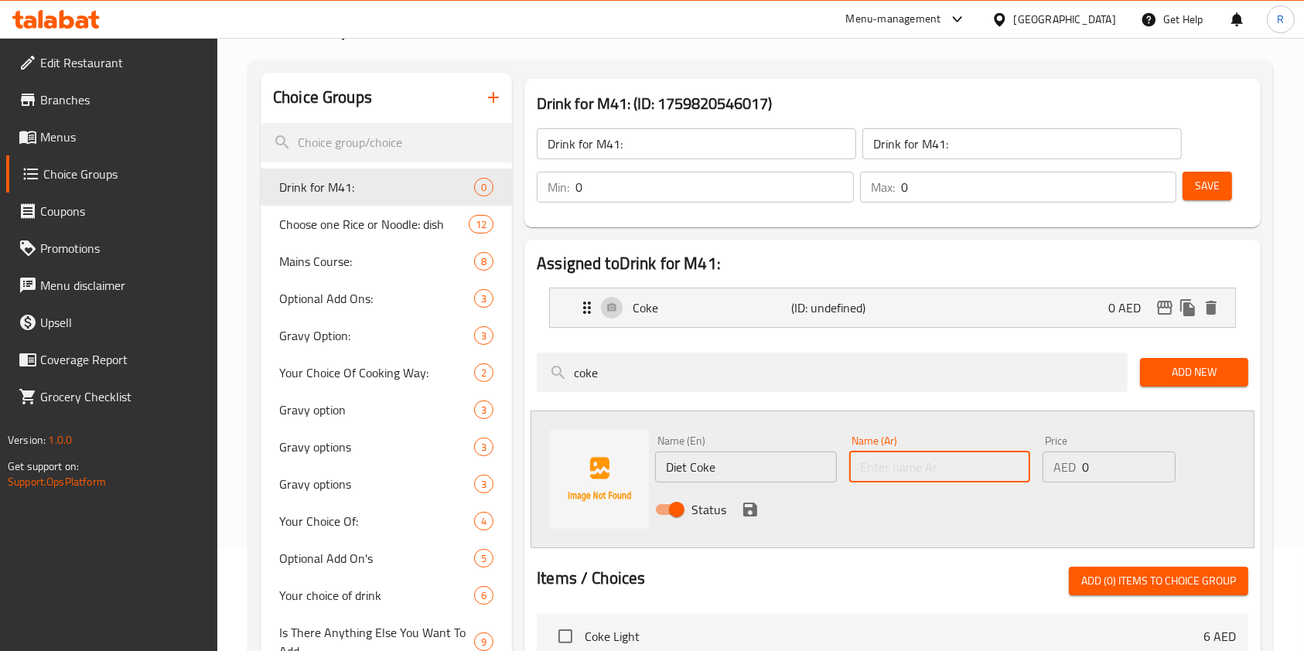
paste input "Diet Coke"
type input "Diet Coke"
click at [752, 503] on icon "save" at bounding box center [750, 510] width 14 height 14
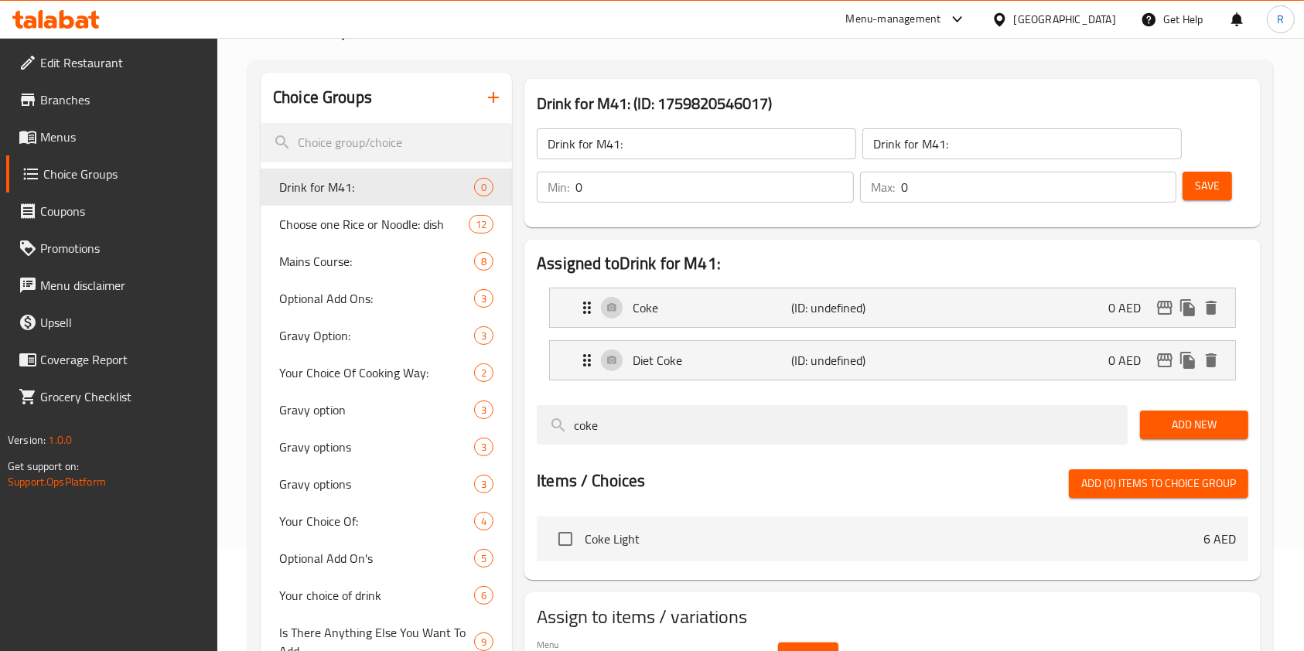
click at [1195, 423] on span "Add New" at bounding box center [1193, 424] width 83 height 19
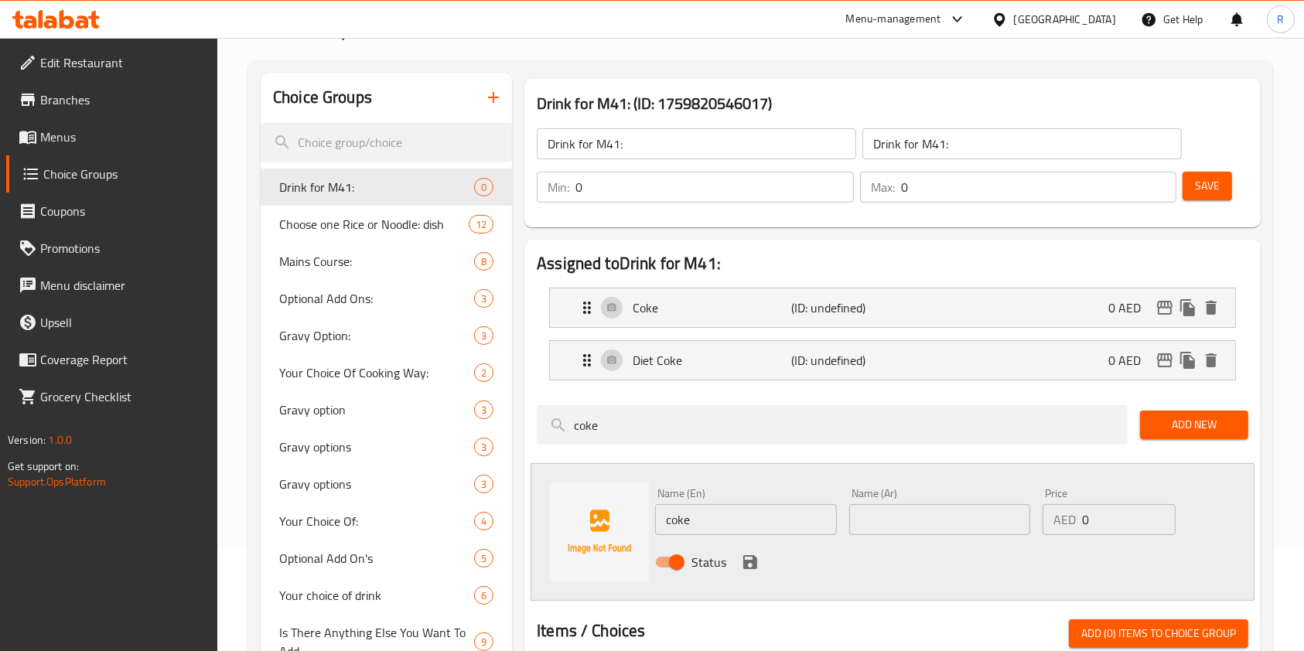
click at [742, 512] on input "coke" at bounding box center [745, 519] width 181 height 31
type input "Fanta"
paste input "Fanta"
type input "Fanta"
click at [744, 559] on icon "save" at bounding box center [750, 562] width 14 height 14
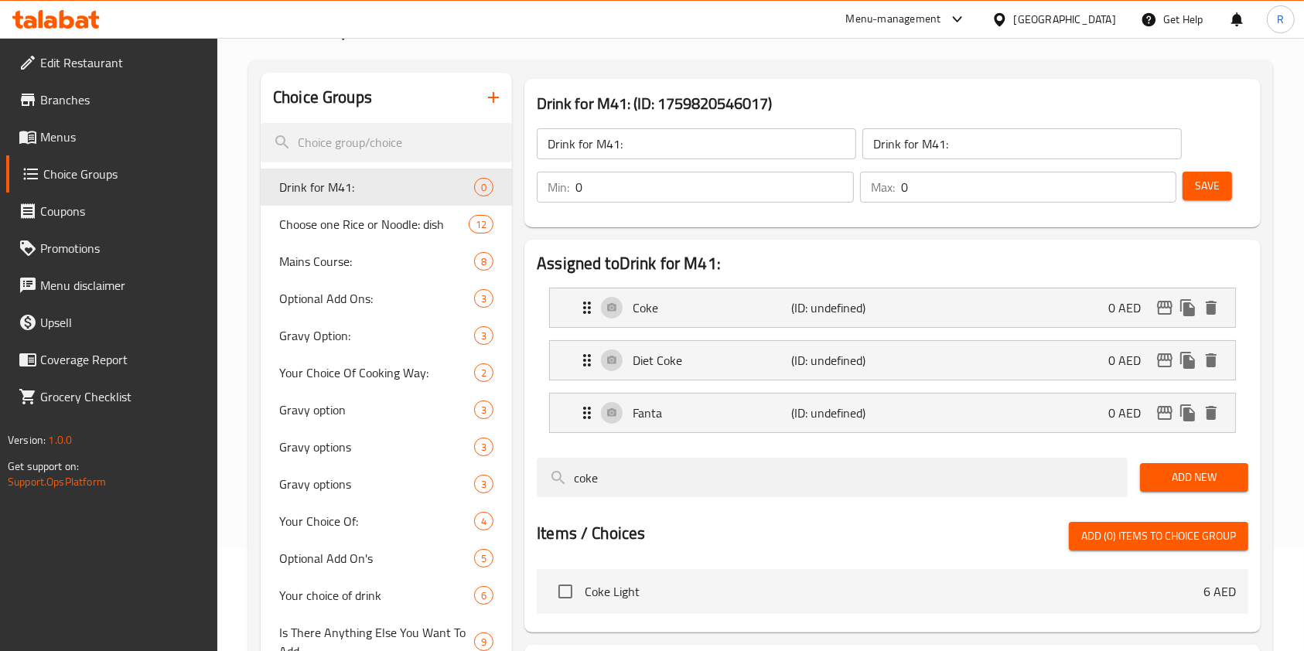
click at [1178, 477] on span "Add New" at bounding box center [1193, 477] width 83 height 19
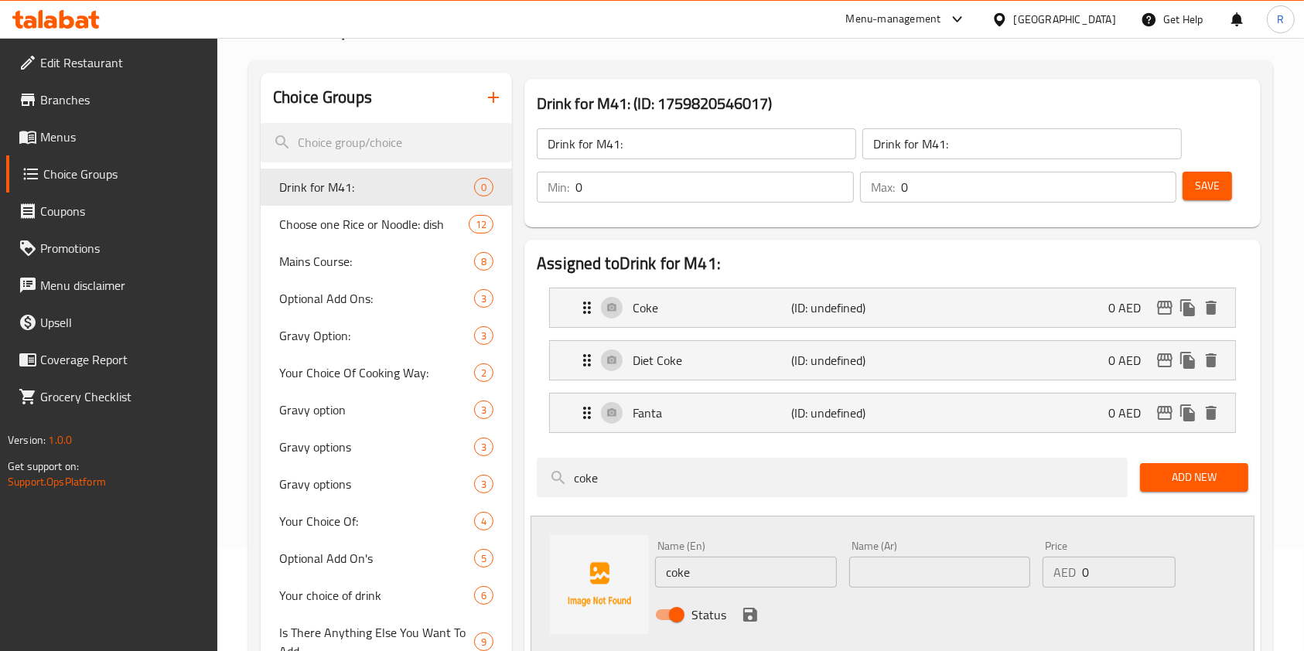
click at [711, 568] on input "coke" at bounding box center [745, 572] width 181 height 31
type input "Sprite"
paste input "Sprite"
type input "Sprite"
click at [748, 610] on icon "save" at bounding box center [750, 614] width 19 height 19
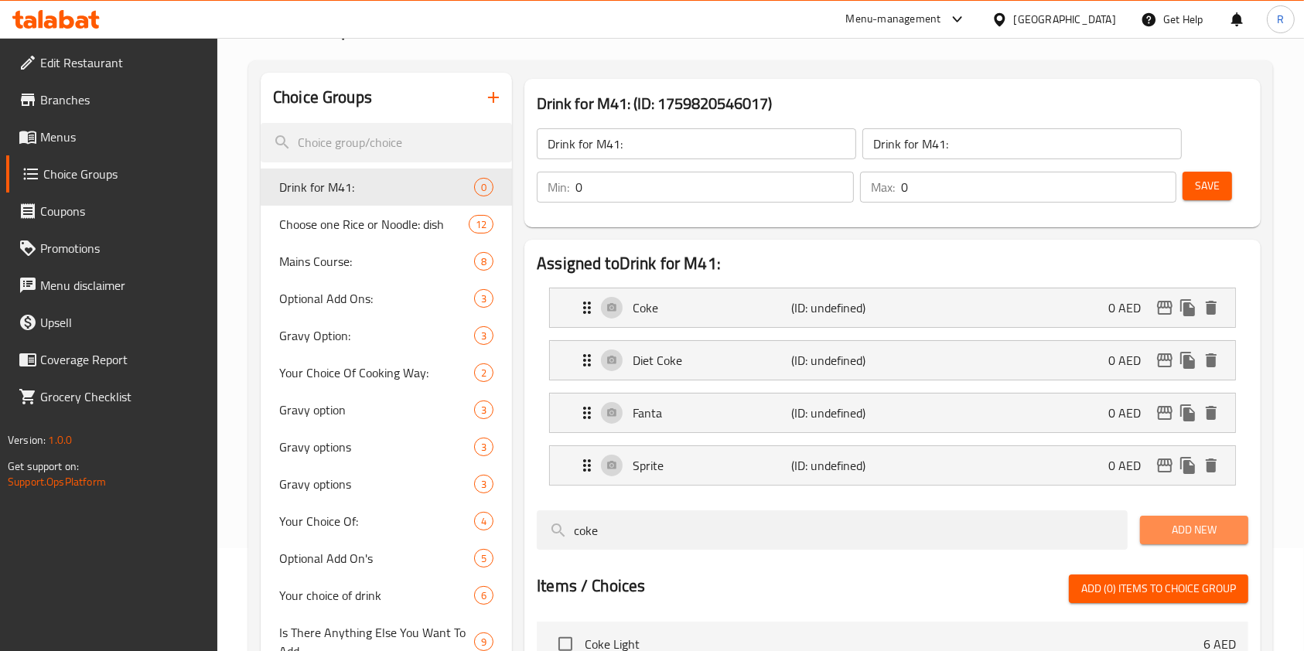
drag, startPoint x: 1212, startPoint y: 523, endPoint x: 1181, endPoint y: 527, distance: 31.8
click at [1212, 523] on span "Add New" at bounding box center [1193, 529] width 83 height 19
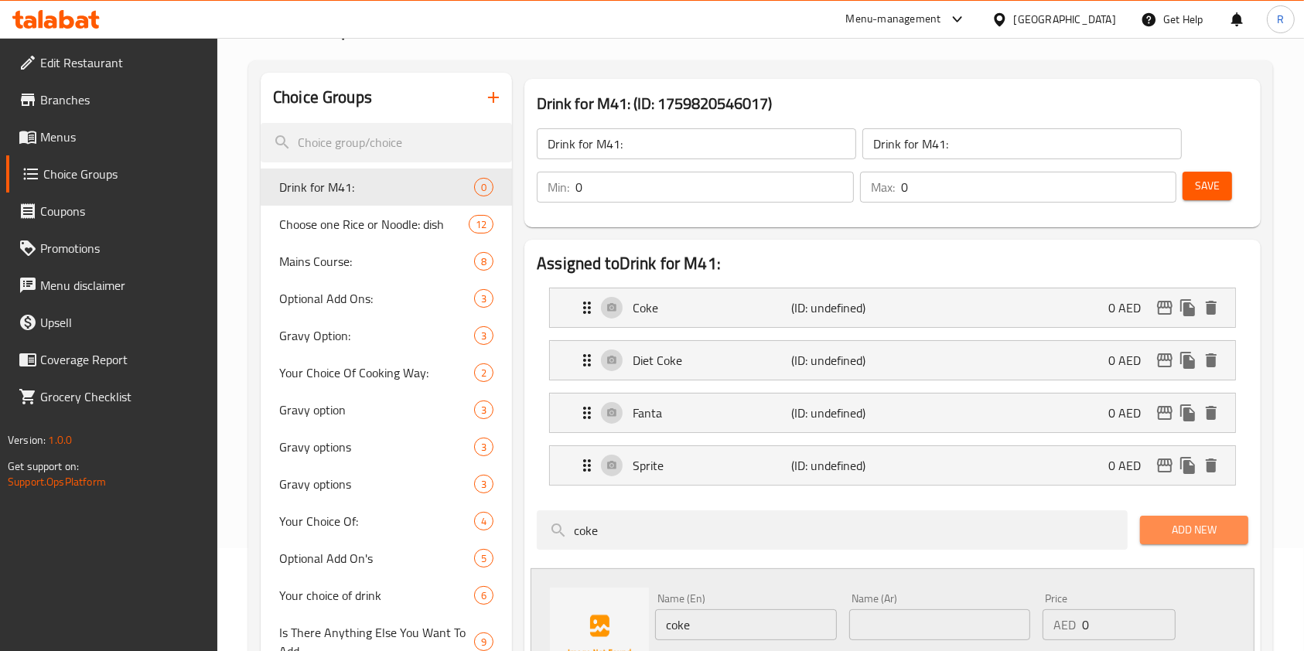
click at [1196, 538] on span "Add New" at bounding box center [1193, 529] width 83 height 19
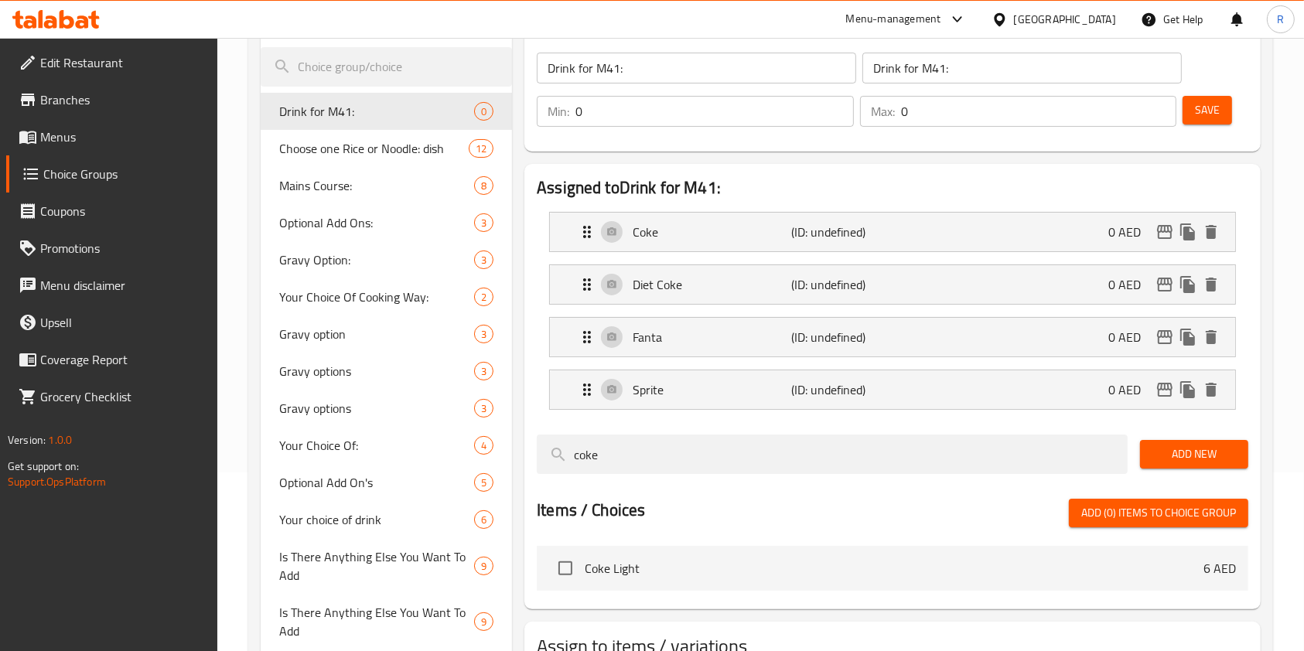
scroll to position [206, 0]
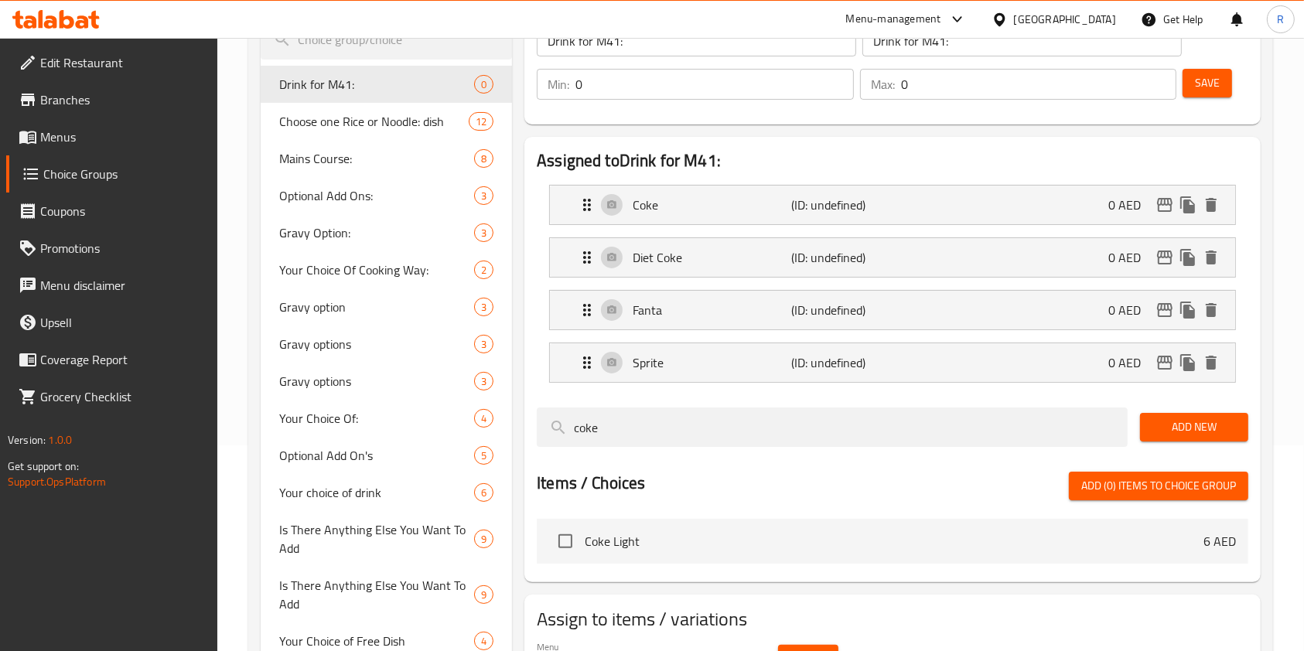
click at [1178, 417] on span "Add New" at bounding box center [1193, 426] width 83 height 19
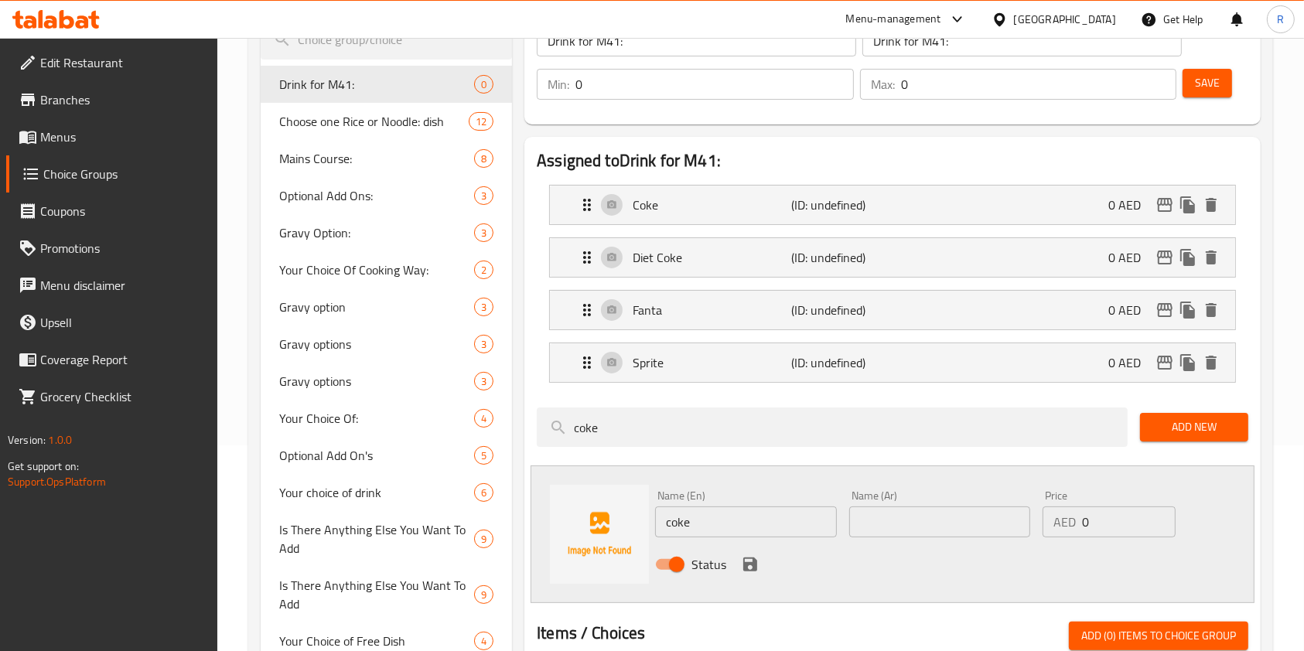
click at [722, 513] on input "coke" at bounding box center [745, 521] width 181 height 31
type input "Water"
click at [746, 564] on icon "save" at bounding box center [750, 564] width 14 height 14
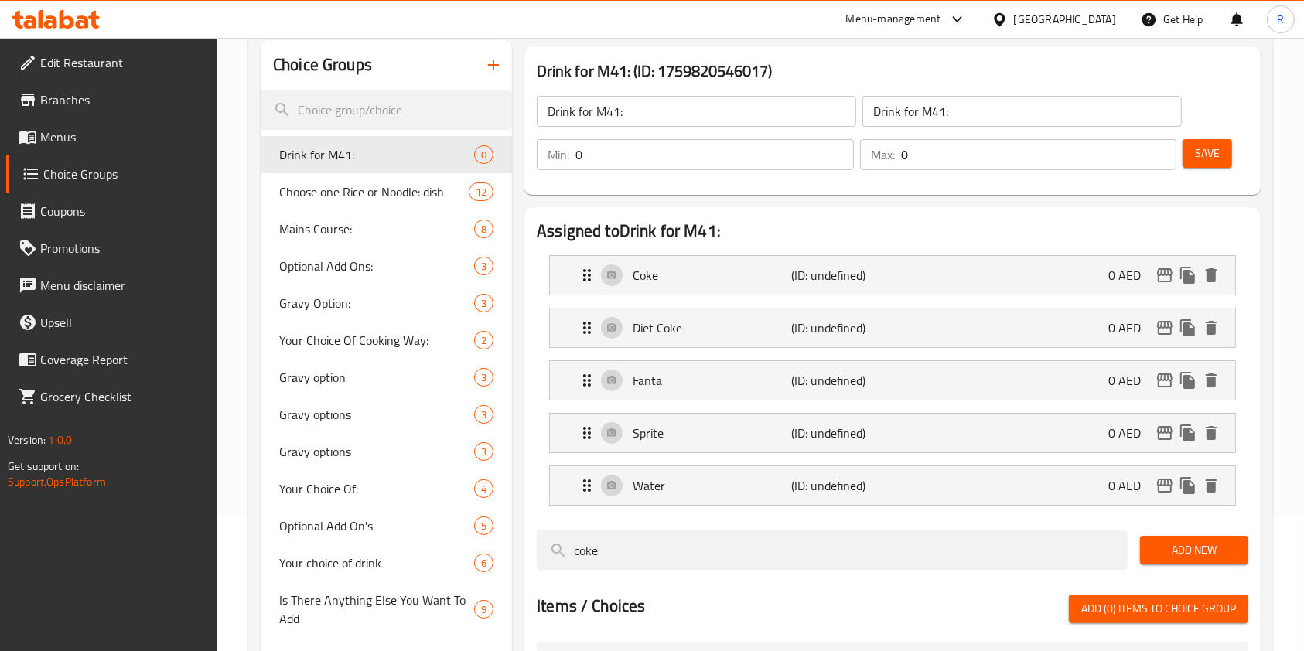
scroll to position [103, 0]
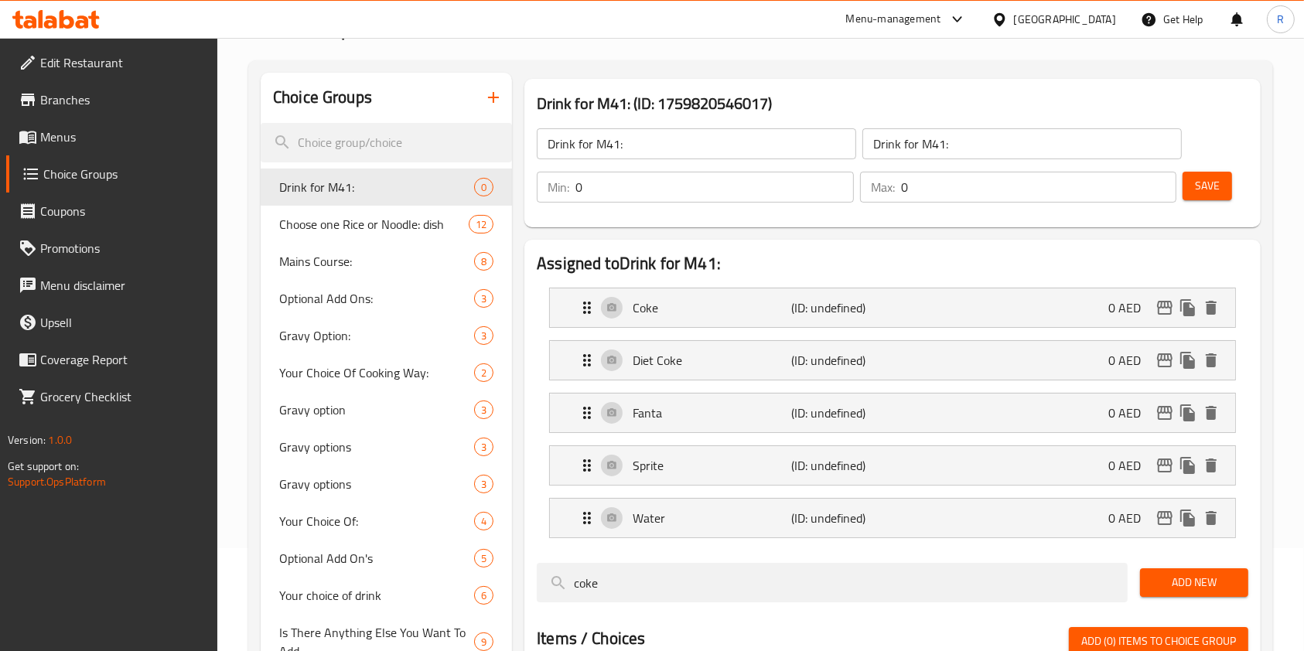
type input "1"
drag, startPoint x: 936, startPoint y: 182, endPoint x: 678, endPoint y: 186, distance: 258.2
click at [668, 182] on div "Min: 1 ​ Max: 0 ​" at bounding box center [856, 186] width 652 height 43
type input "1"
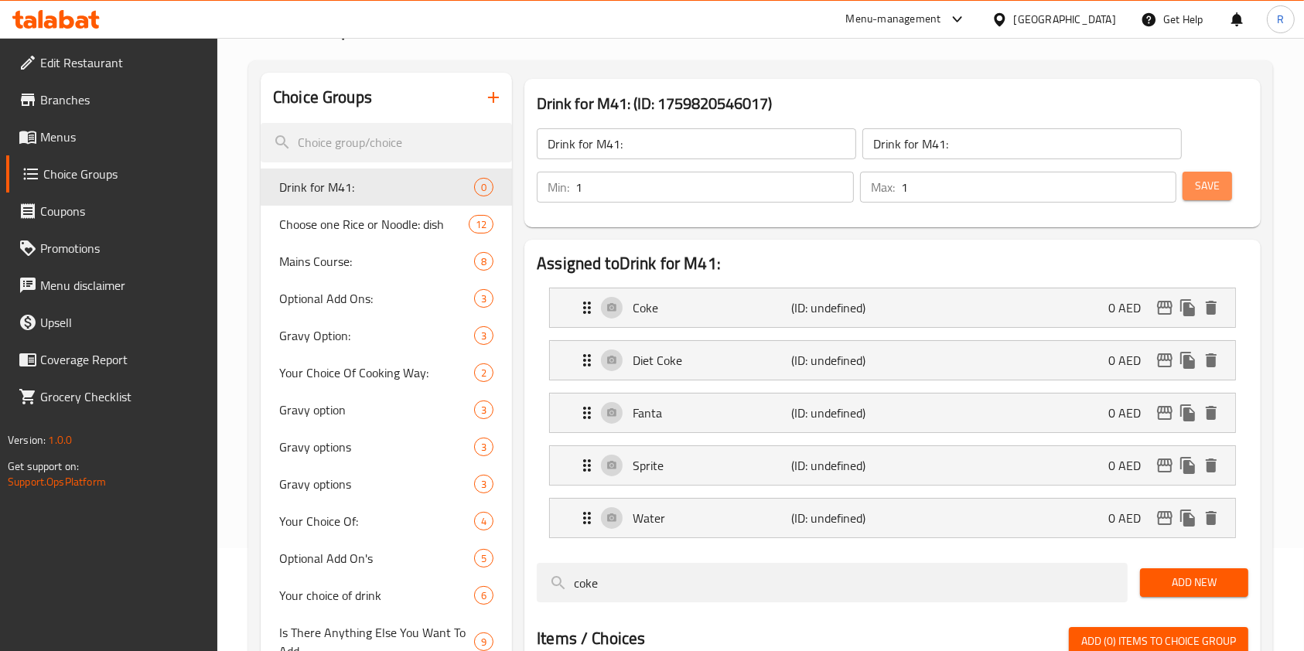
click at [1210, 188] on span "Save" at bounding box center [1207, 185] width 25 height 19
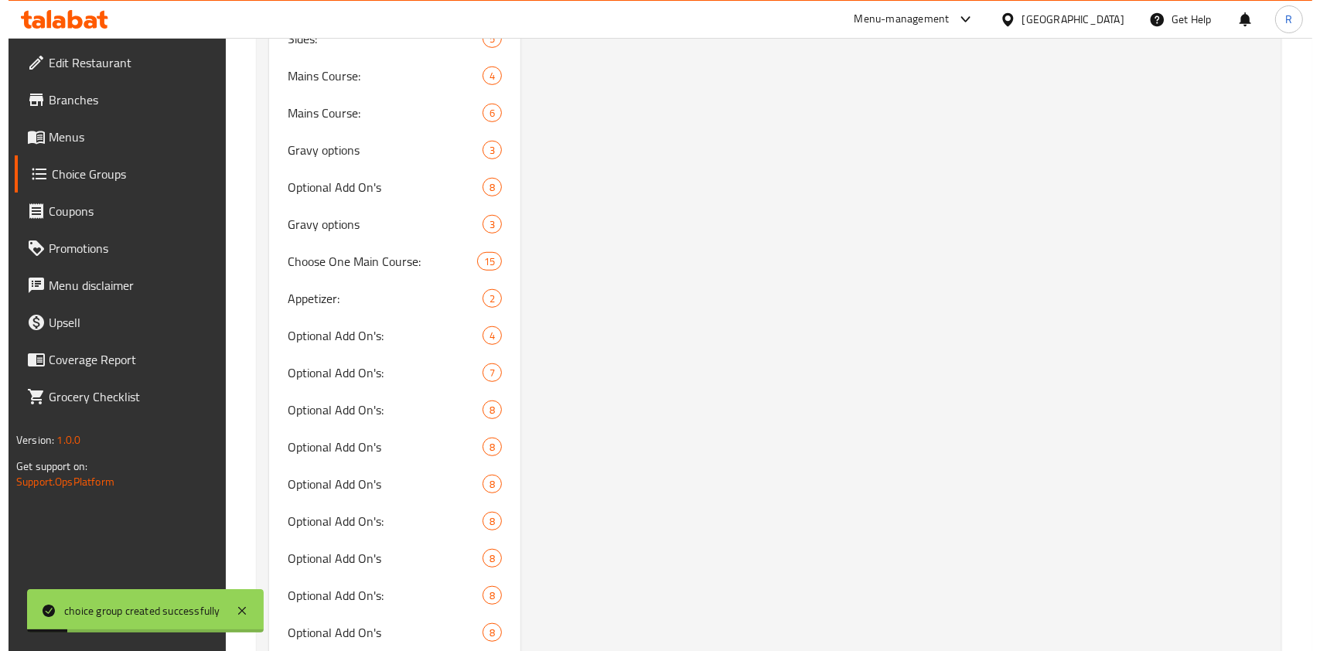
scroll to position [824, 0]
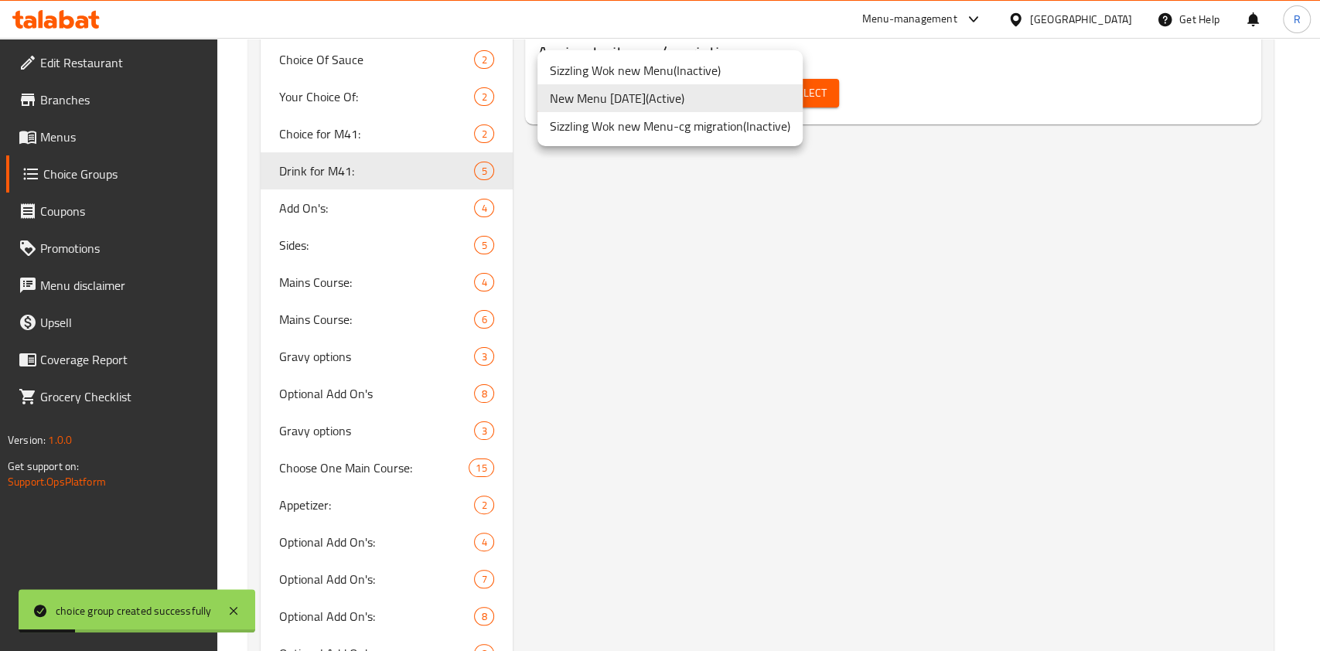
click at [933, 129] on div at bounding box center [660, 325] width 1320 height 651
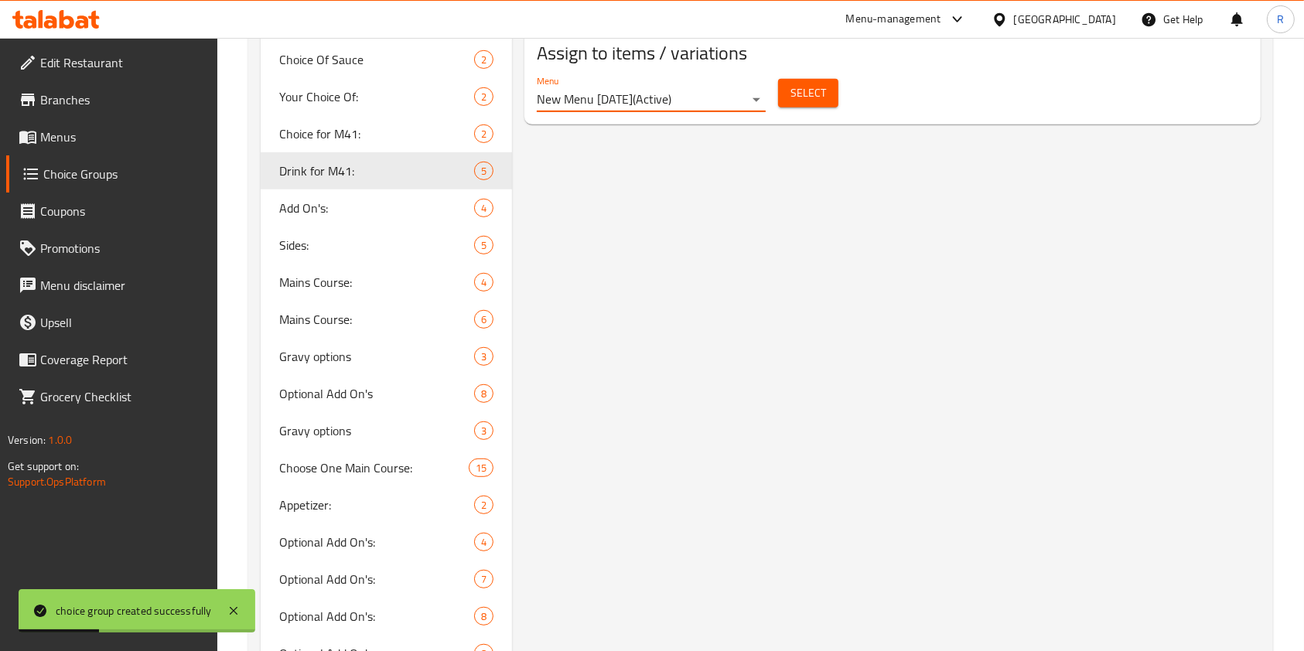
click at [811, 93] on span "Select" at bounding box center [808, 92] width 36 height 19
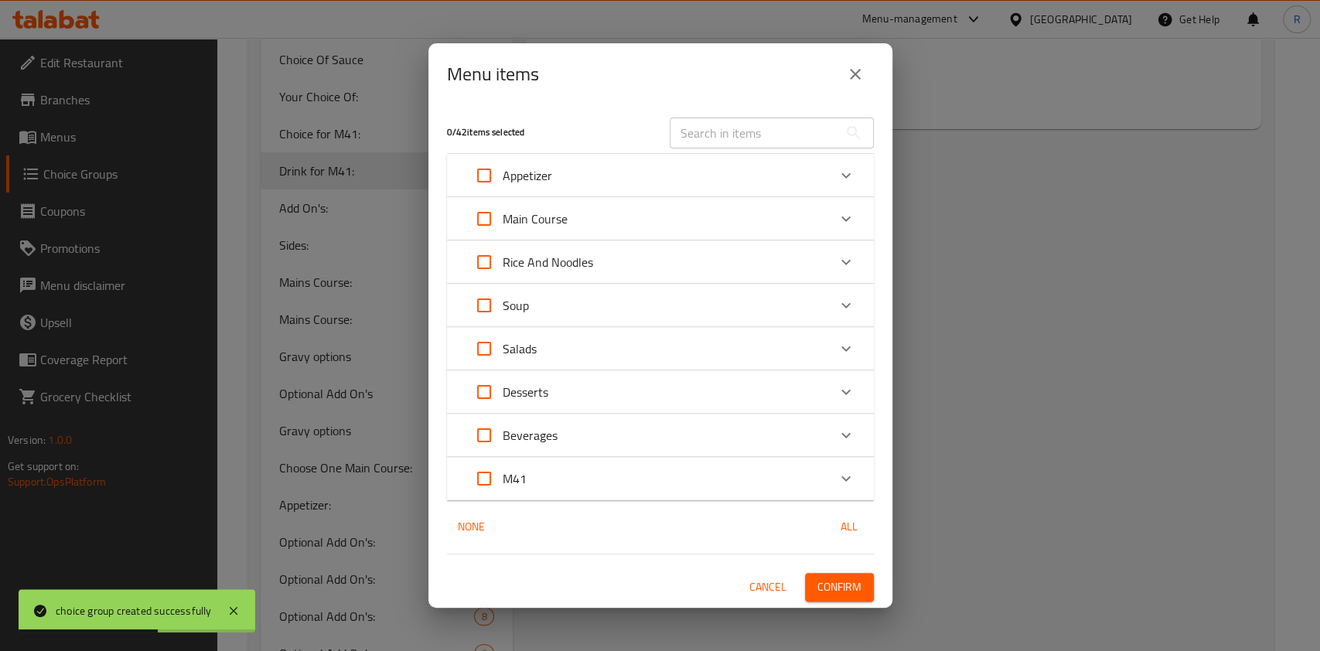
click at [482, 482] on input "Expand" at bounding box center [483, 478] width 37 height 37
checkbox input "true"
click at [831, 472] on div "Expand" at bounding box center [845, 478] width 37 height 37
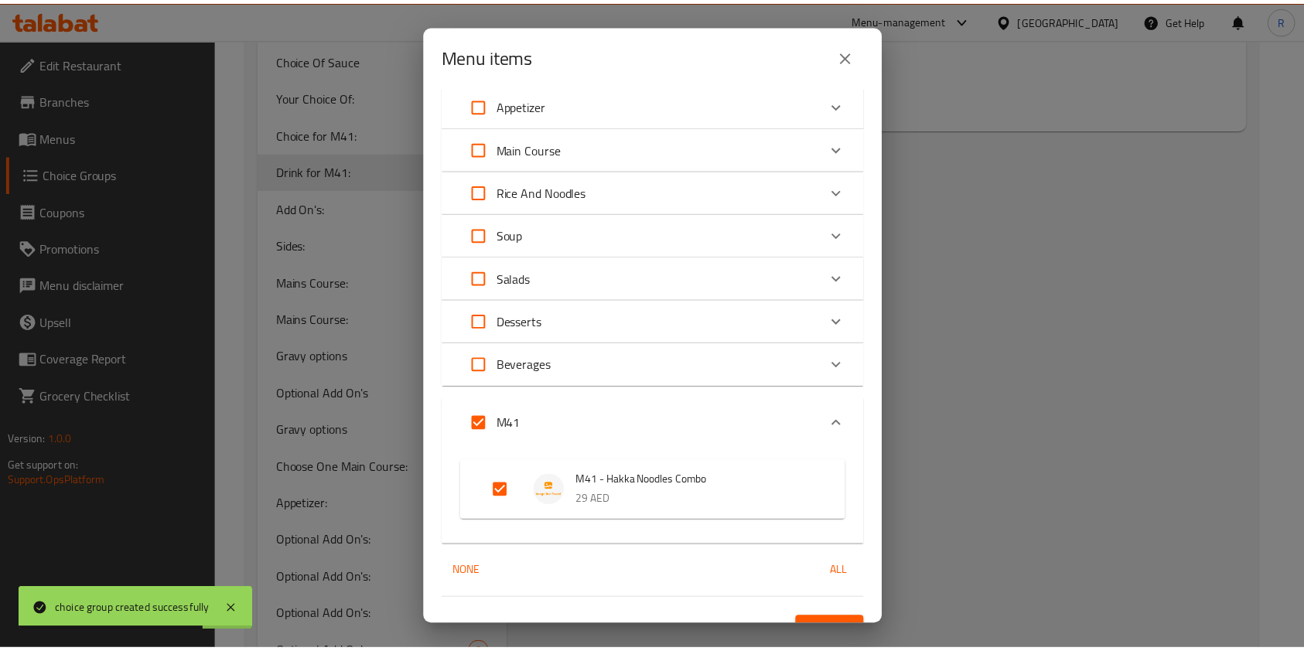
scroll to position [79, 0]
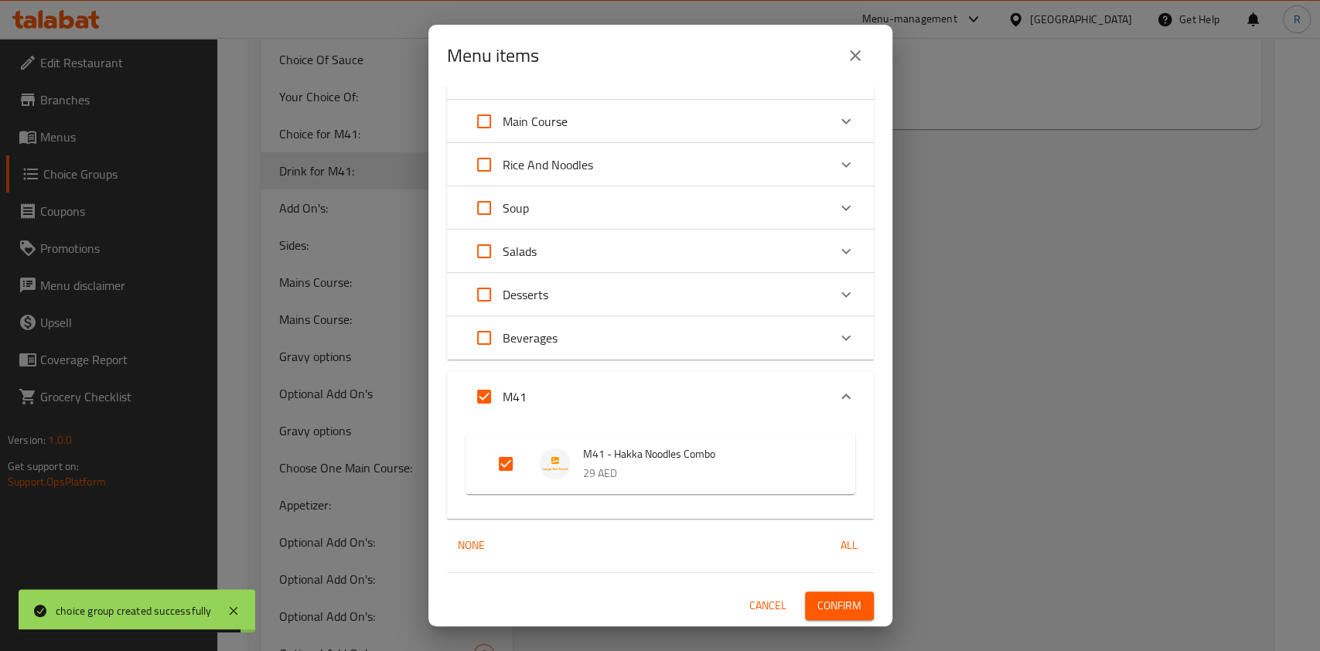
click at [829, 603] on span "Confirm" at bounding box center [839, 605] width 44 height 19
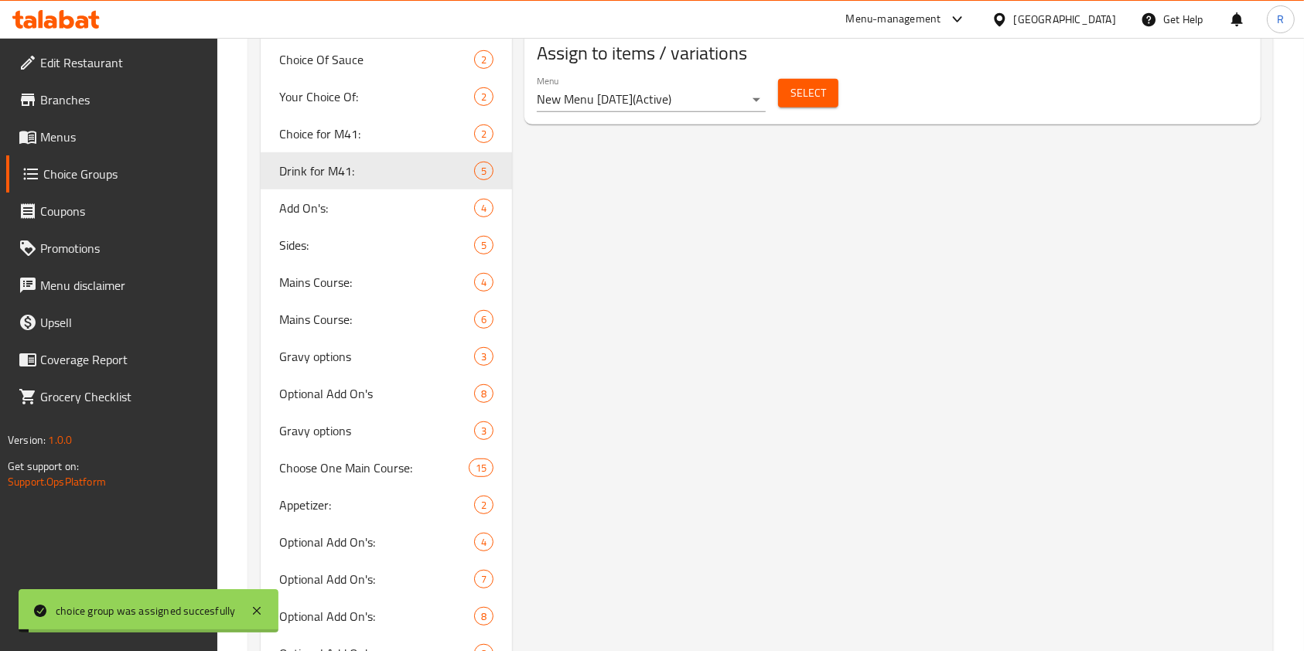
click at [1046, 487] on div "Drink for M41: (ID: 1041367) Drink for M41: ​ Drink for M41: ​ Min: 1 ​ Max: 1 …" at bounding box center [889, 311] width 755 height 1920
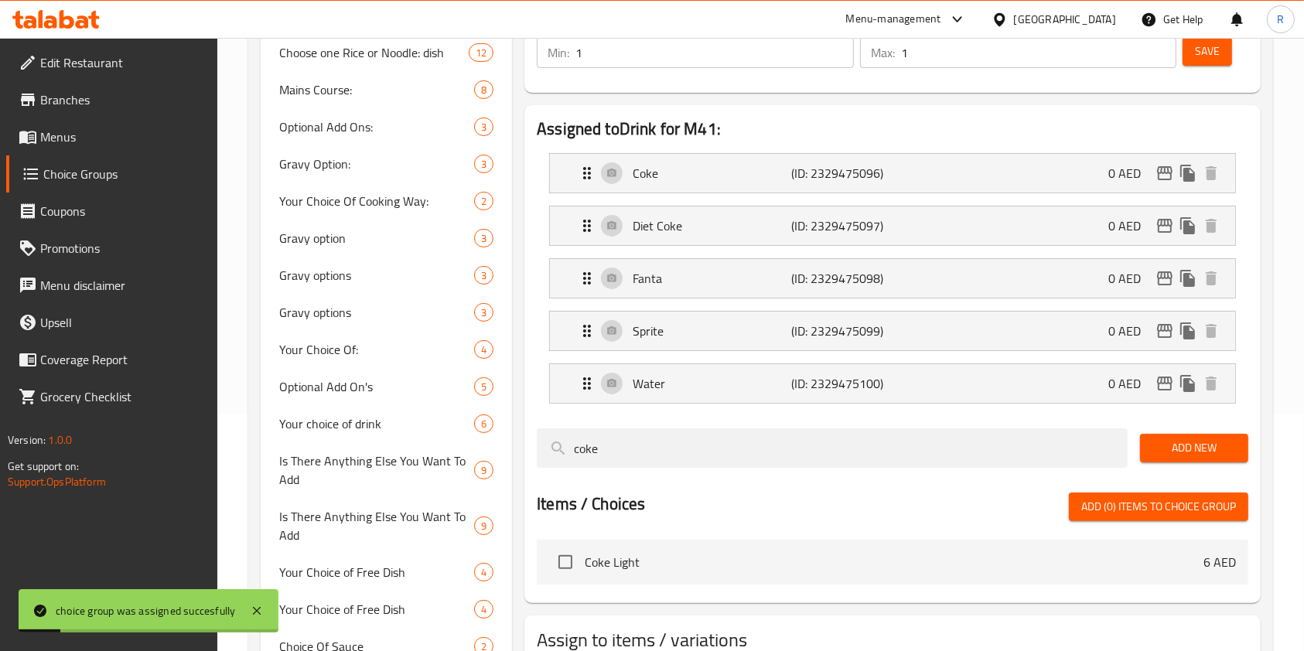
scroll to position [206, 0]
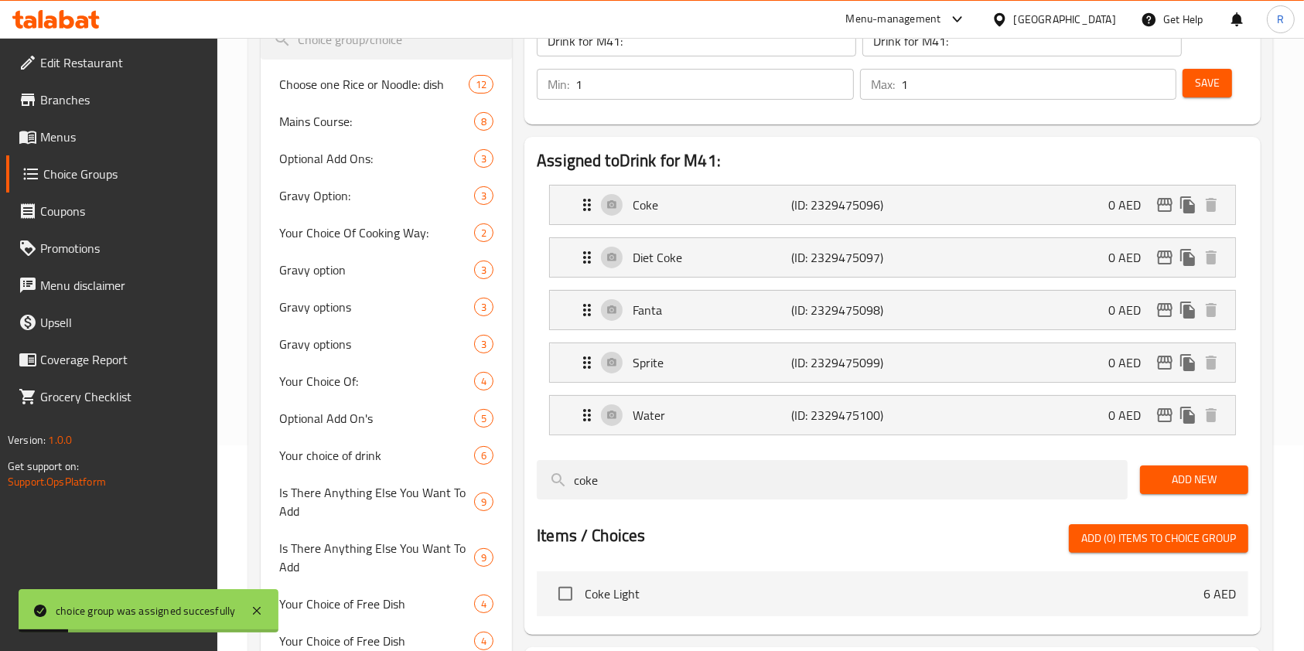
click at [79, 169] on span "Choice Groups" at bounding box center [124, 174] width 162 height 19
click at [88, 138] on span "Menus" at bounding box center [122, 137] width 165 height 19
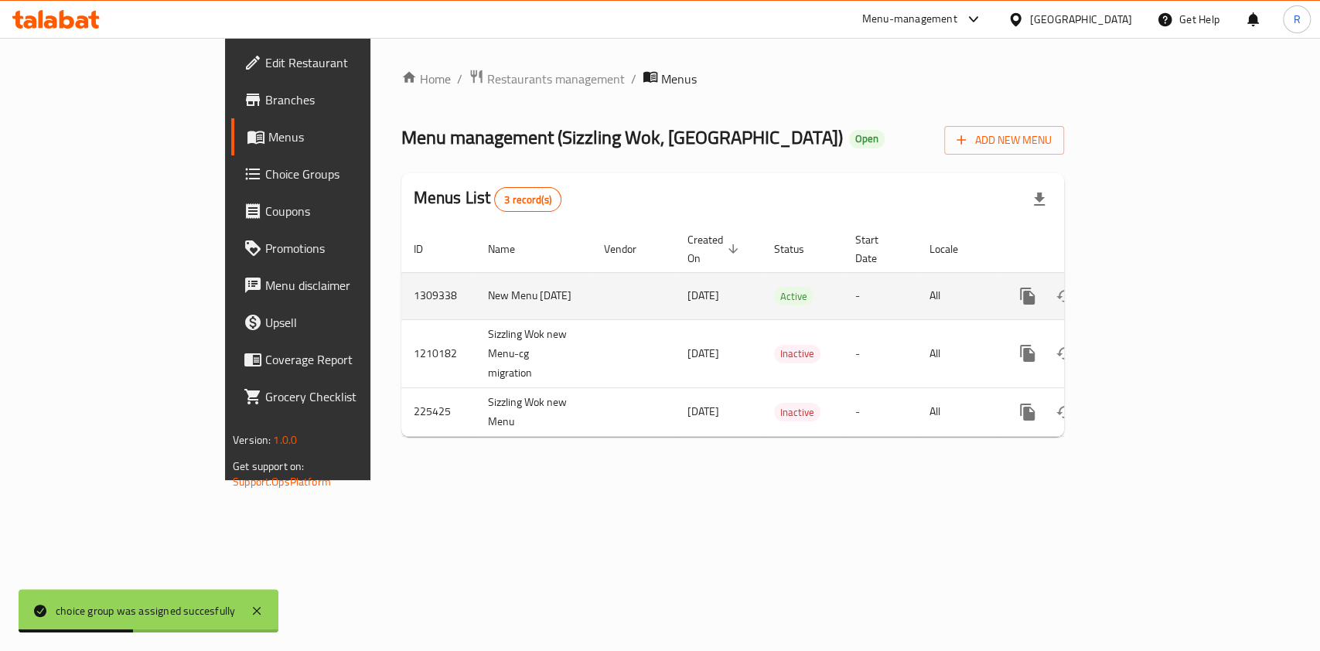
click at [591, 294] on td "enhanced table" at bounding box center [632, 295] width 83 height 47
click at [1146, 289] on icon "enhanced table" at bounding box center [1139, 296] width 14 height 14
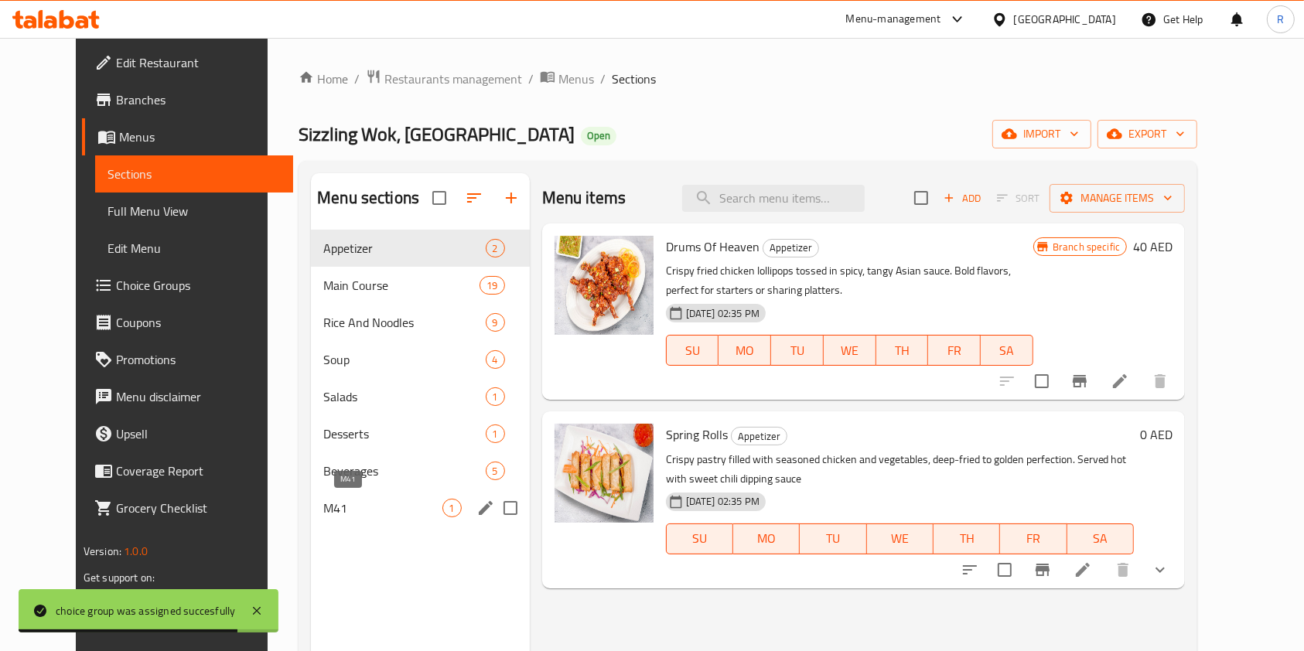
click at [331, 501] on span "M41" at bounding box center [382, 508] width 118 height 19
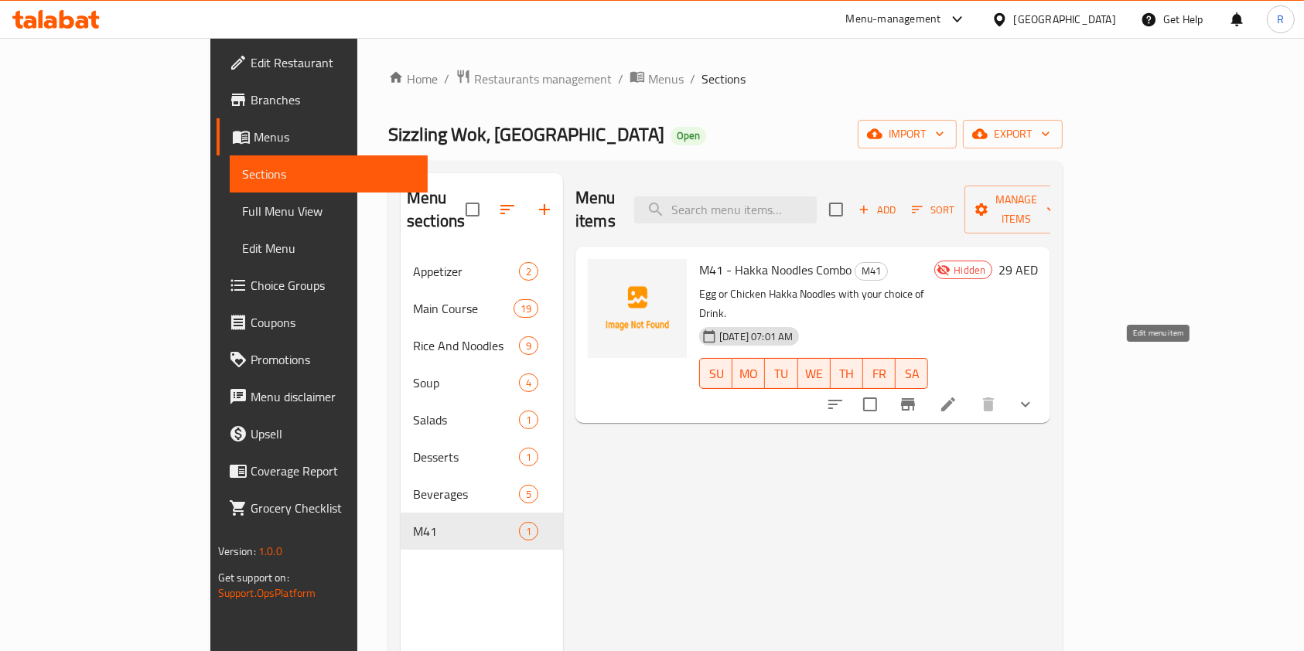
click at [957, 395] on icon at bounding box center [948, 404] width 19 height 19
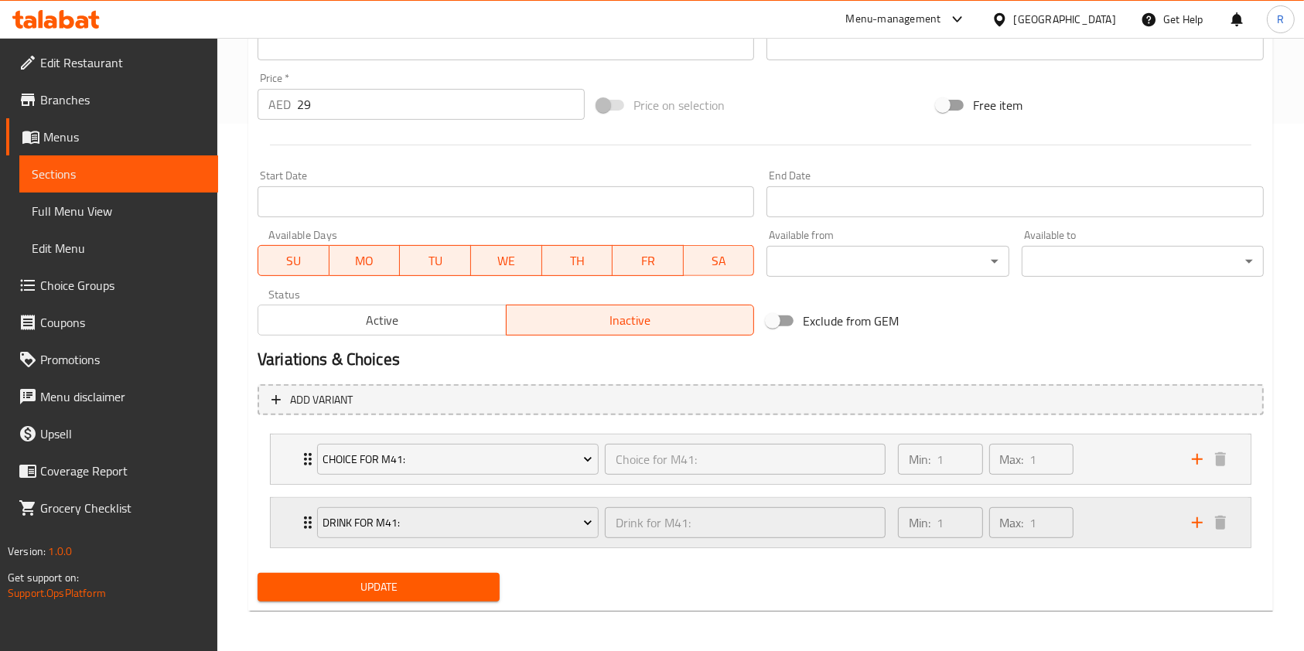
scroll to position [530, 0]
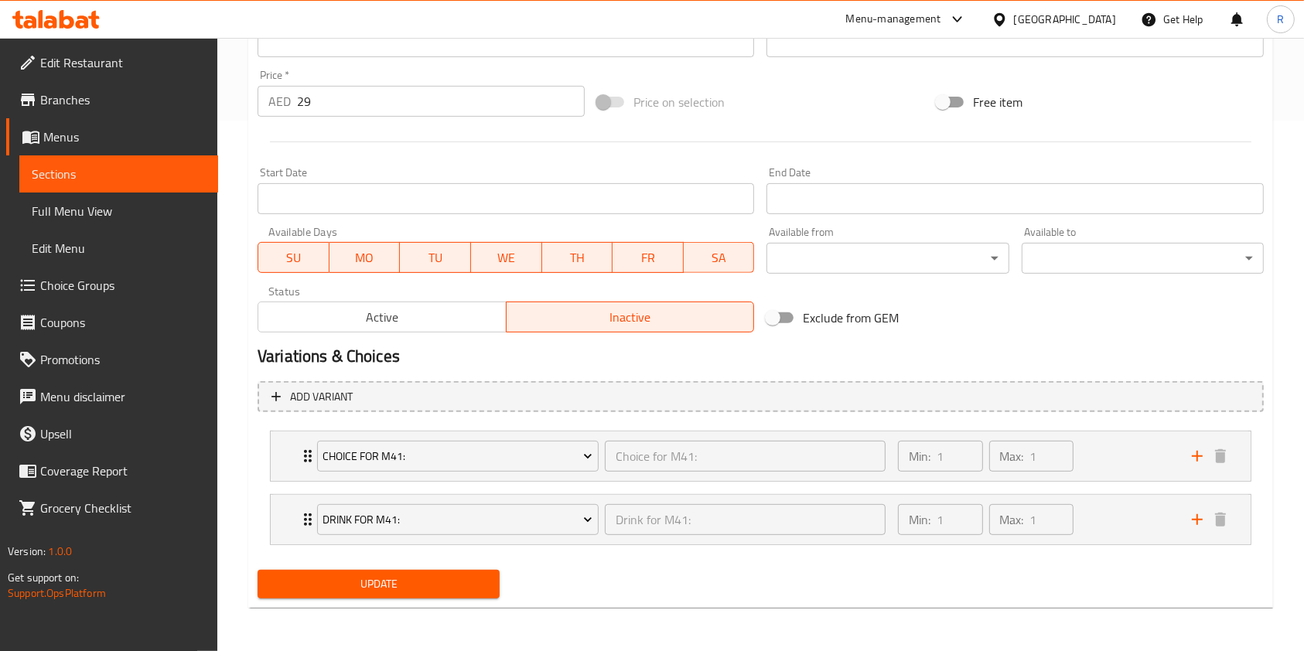
click at [468, 313] on span "Active" at bounding box center [382, 317] width 236 height 22
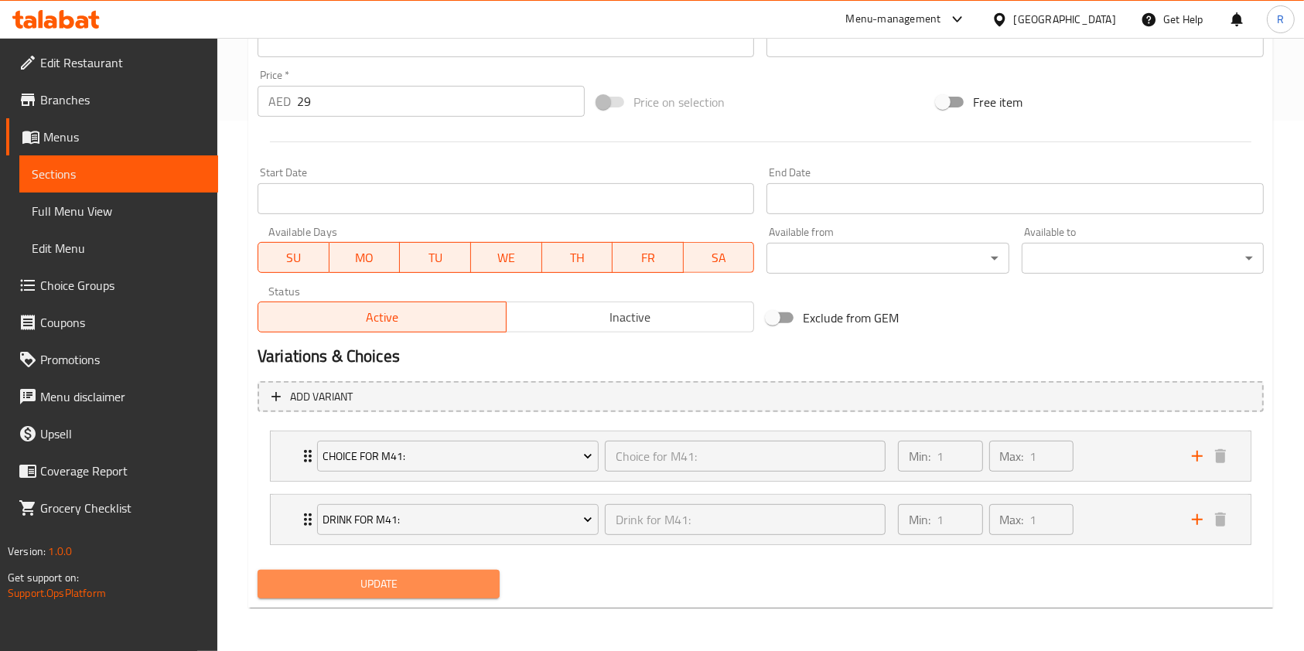
click at [407, 581] on span "Update" at bounding box center [378, 583] width 217 height 19
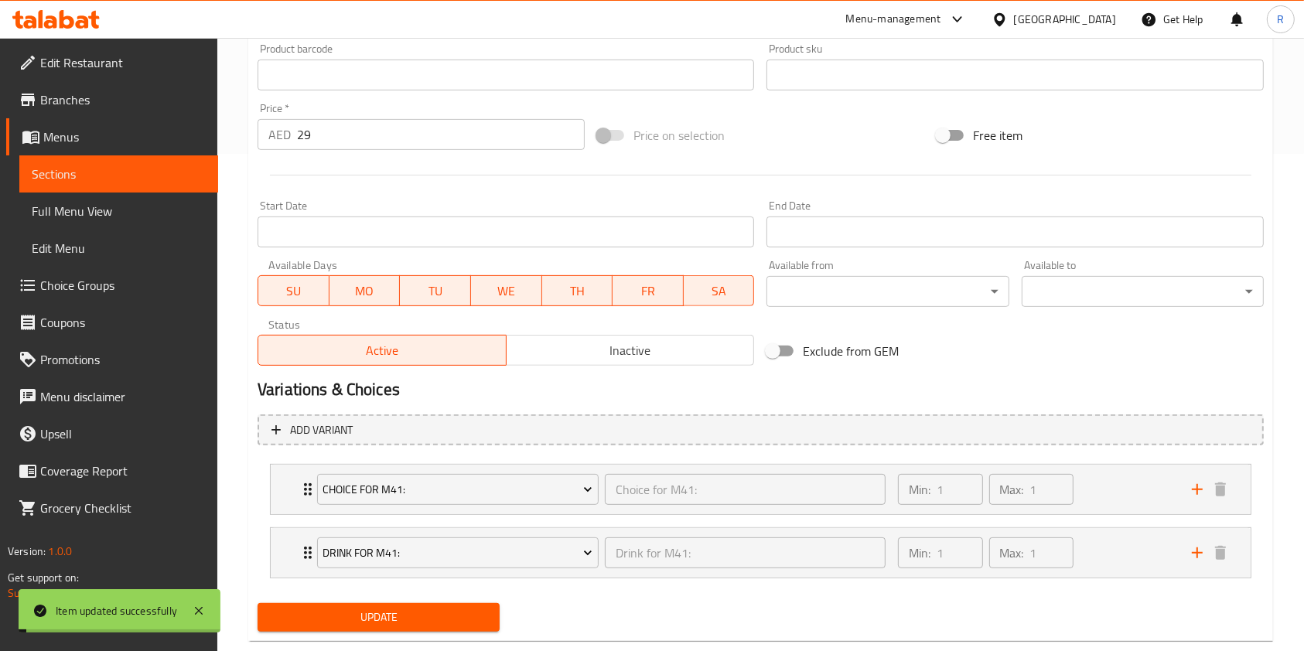
scroll to position [0, 0]
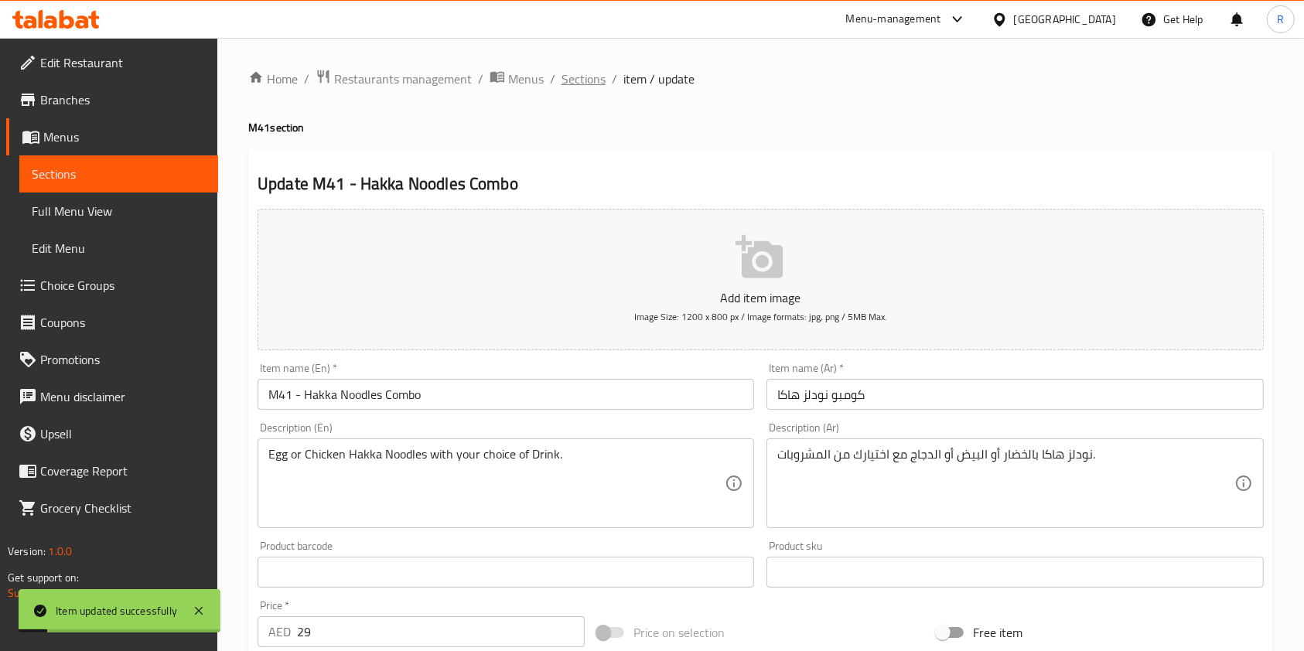
click at [594, 72] on span "Sections" at bounding box center [583, 79] width 44 height 19
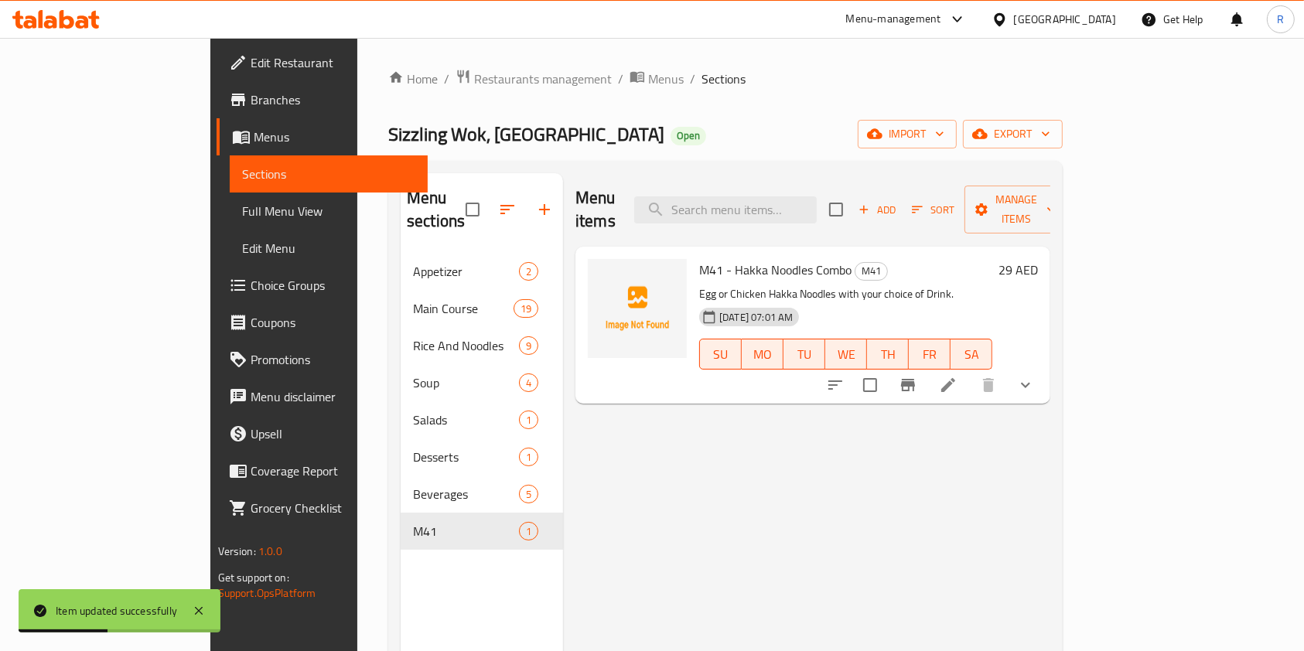
click at [699, 258] on span "M41 - Hakka Noodles Combo" at bounding box center [775, 269] width 152 height 23
click at [955, 378] on icon at bounding box center [948, 385] width 14 height 14
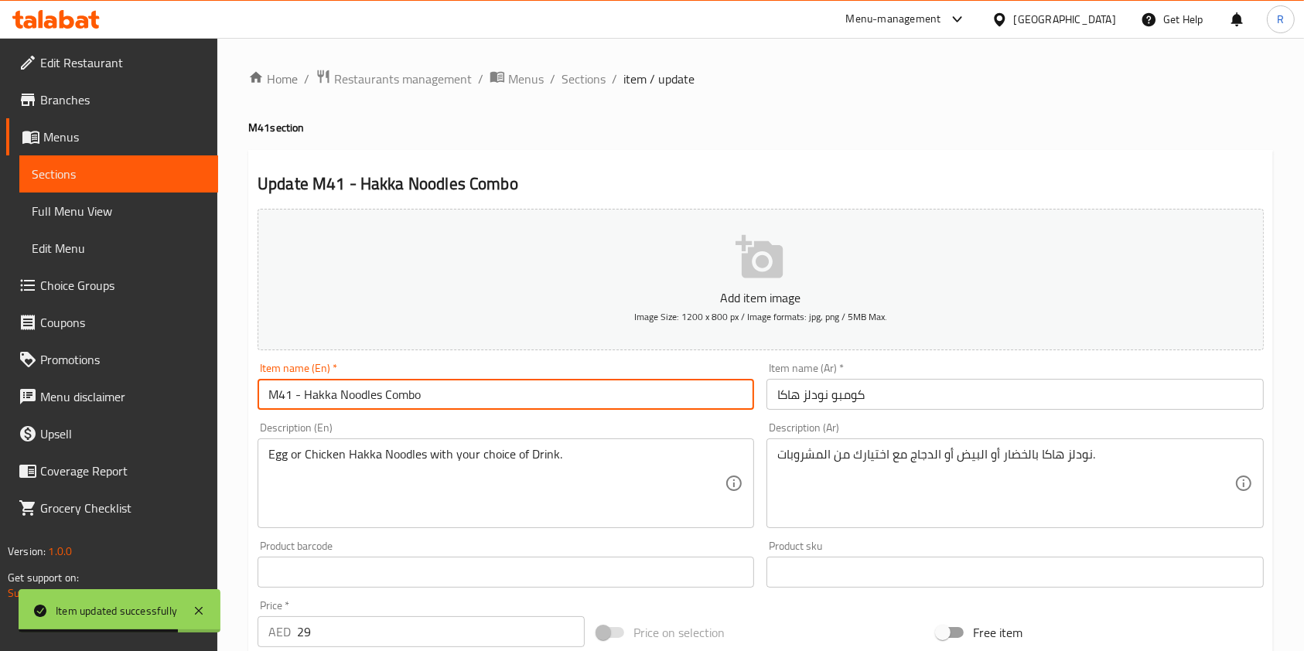
click at [513, 398] on input "M41 - Hakka Noodles Combo" at bounding box center [505, 394] width 496 height 31
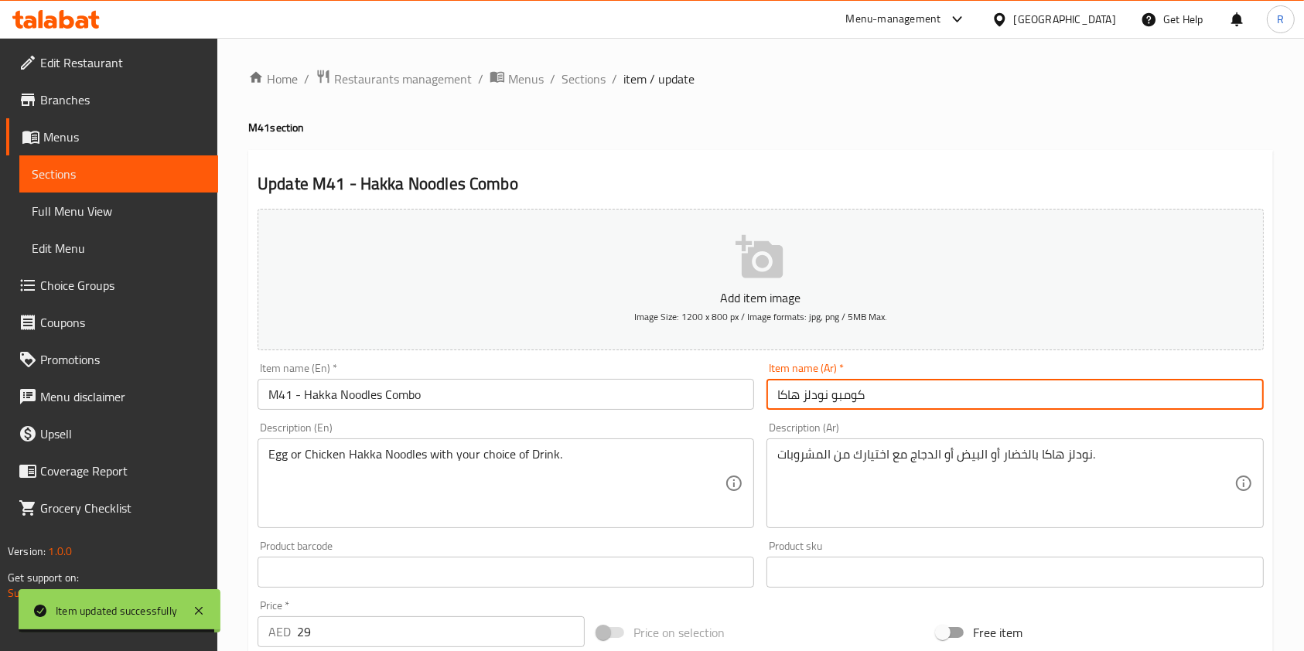
click at [934, 398] on input "كومبو نودلز هاكا" at bounding box center [1014, 394] width 496 height 31
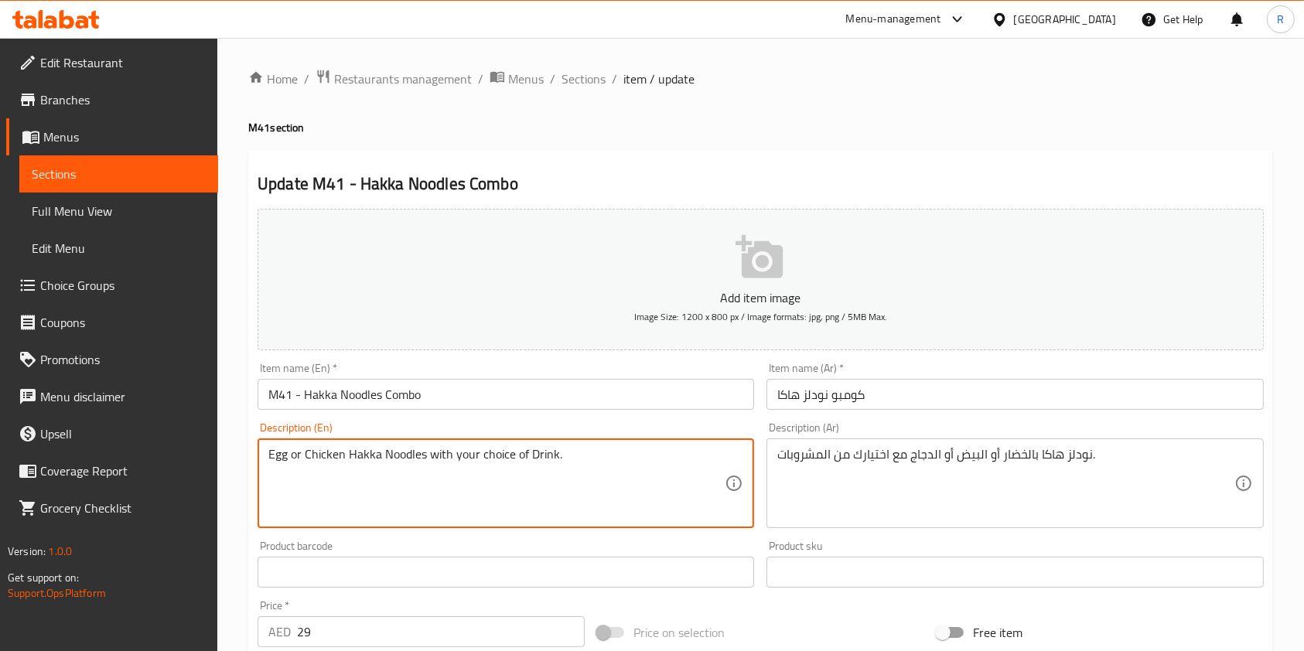
drag, startPoint x: 606, startPoint y: 455, endPoint x: 595, endPoint y: 467, distance: 17.0
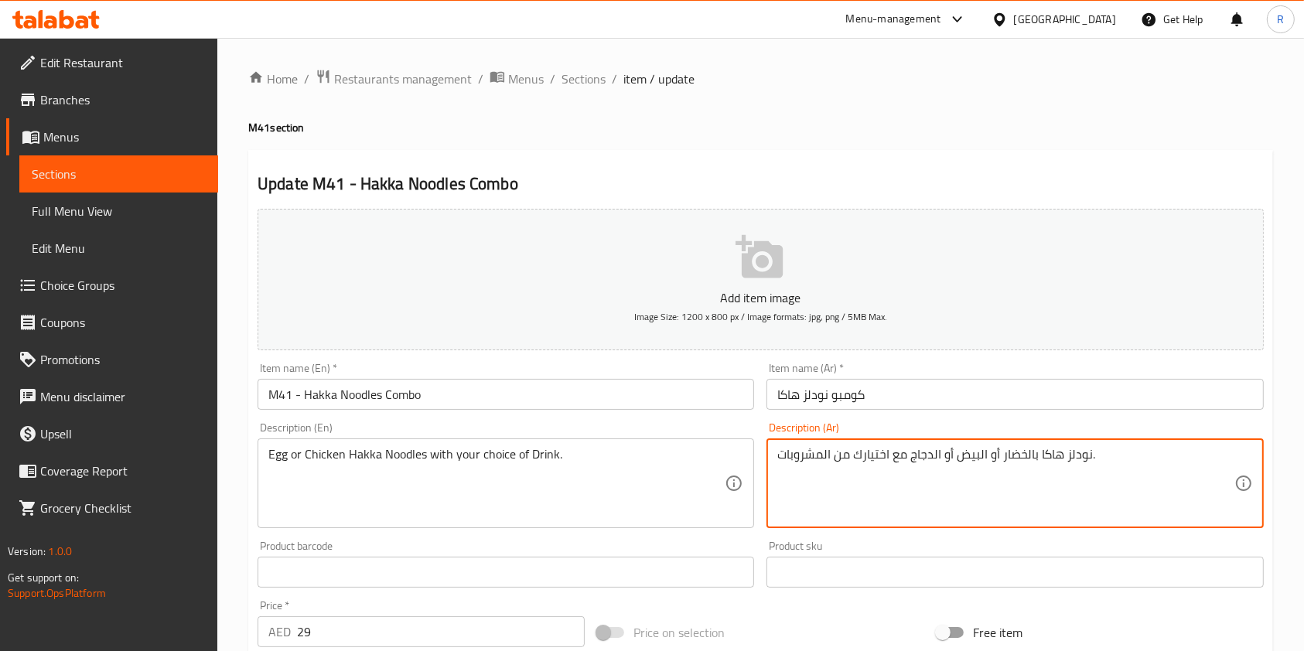
scroll to position [206, 0]
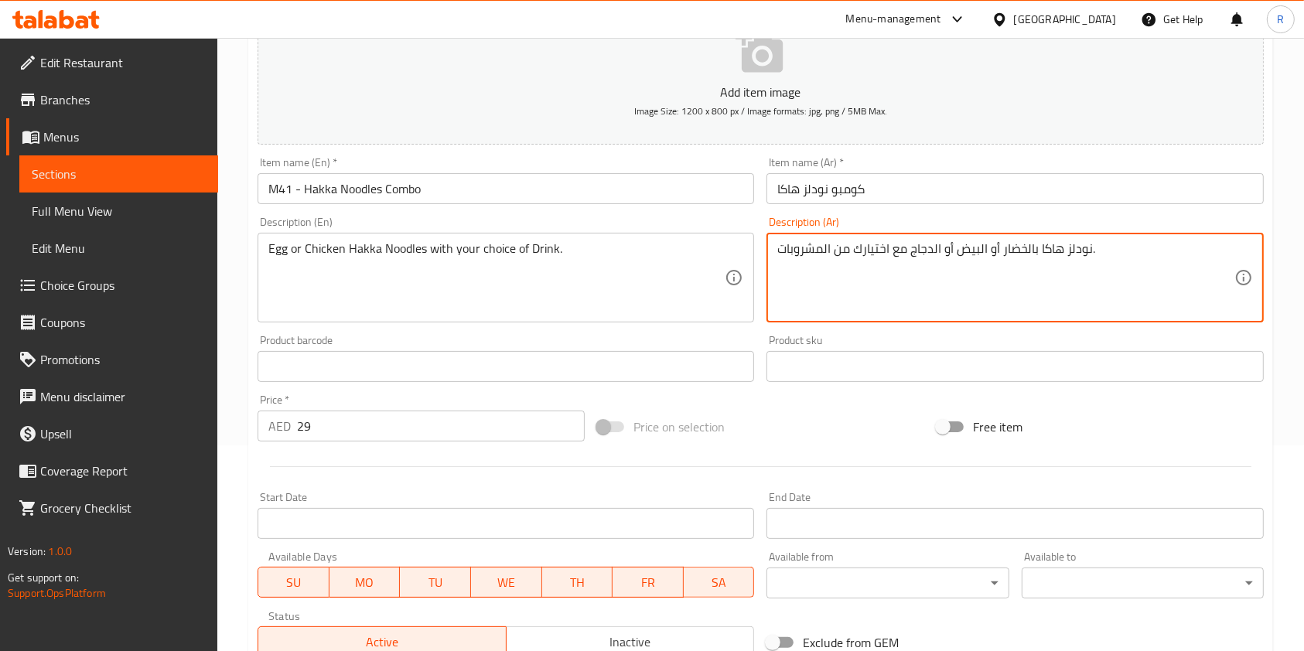
drag, startPoint x: 334, startPoint y: 425, endPoint x: 165, endPoint y: 400, distance: 171.1
click at [157, 406] on div "Edit Restaurant Branches Menus Sections Full Menu View Edit Menu Choice Groups …" at bounding box center [652, 403] width 1304 height 1143
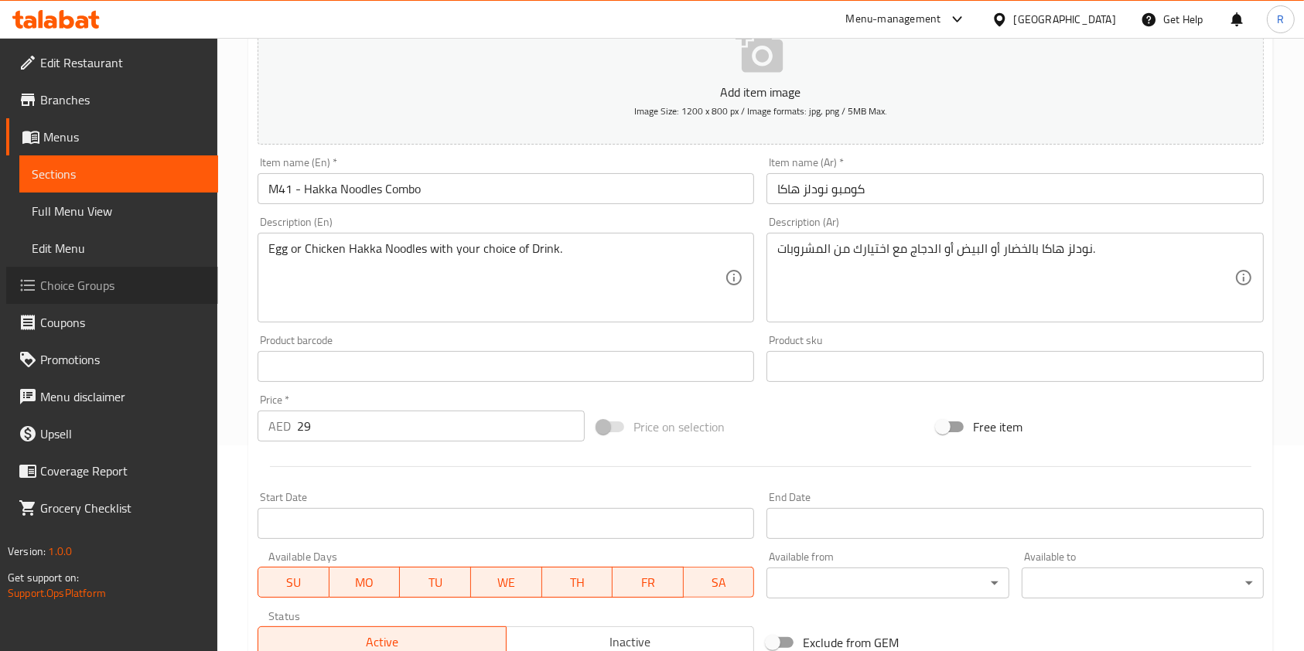
click at [94, 288] on span "Choice Groups" at bounding box center [122, 285] width 165 height 19
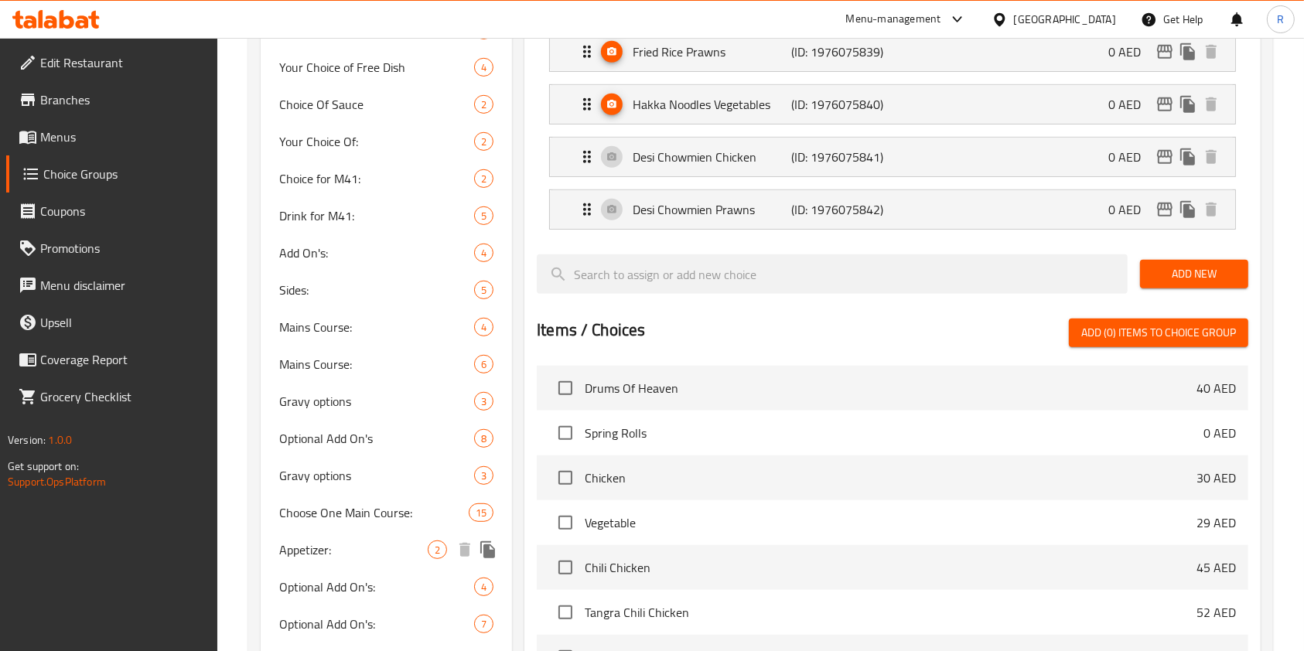
scroll to position [824, 0]
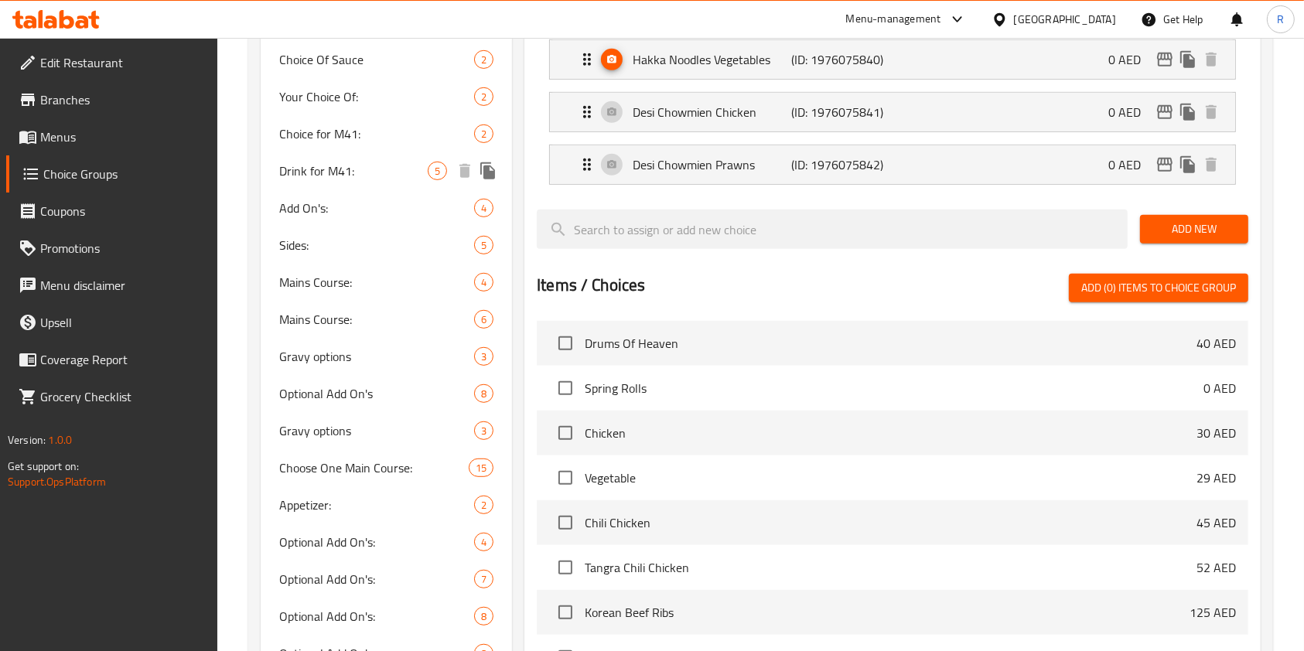
click at [364, 171] on span "Drink for M41:" at bounding box center [353, 171] width 148 height 19
type input "Drink for M41:"
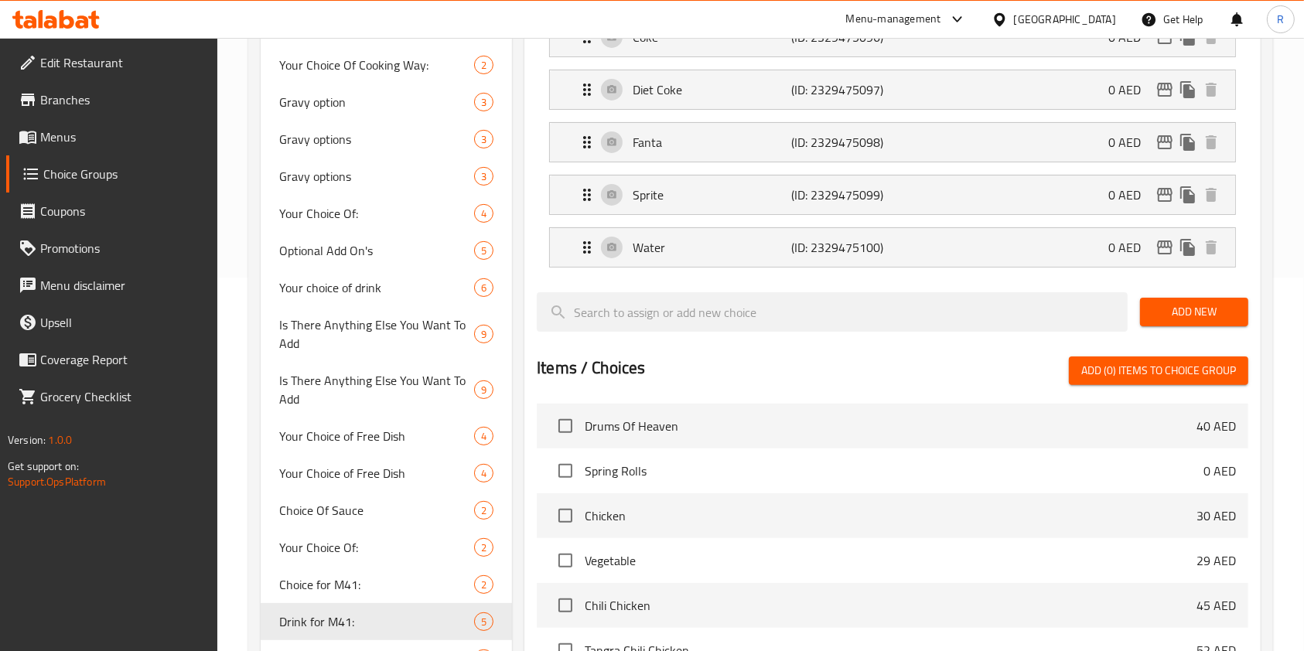
scroll to position [206, 0]
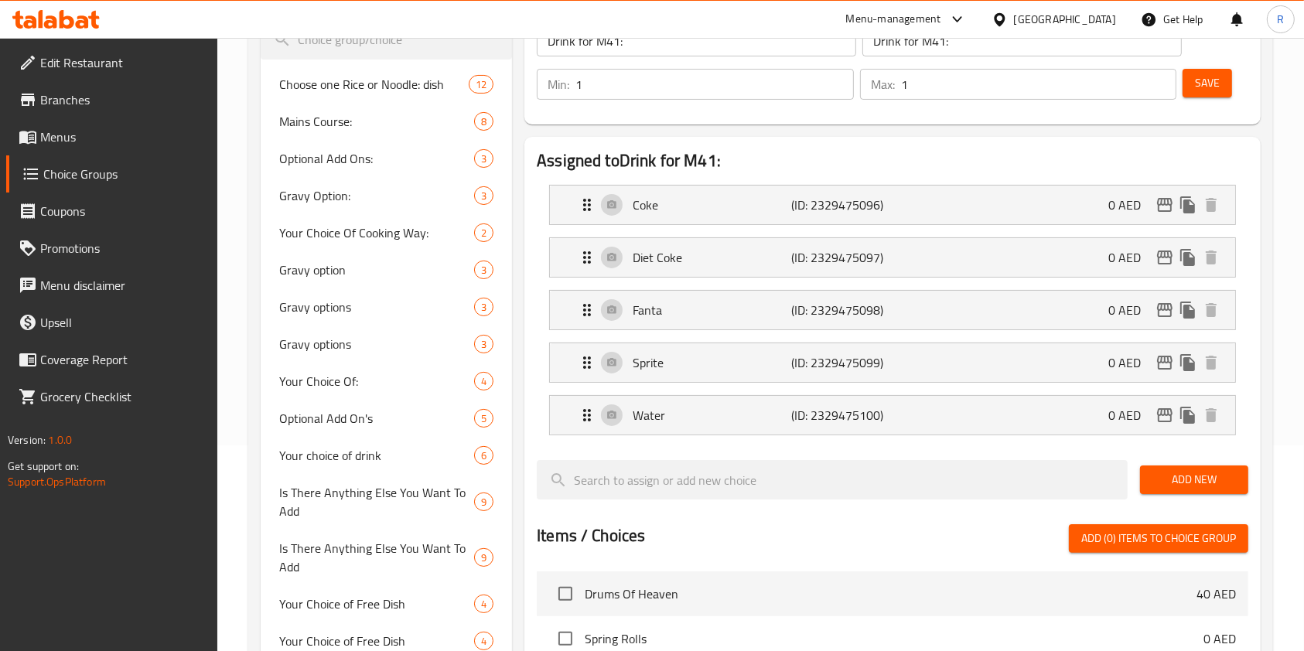
click at [80, 220] on span "Coupons" at bounding box center [122, 211] width 165 height 19
